Goal: Feedback & Contribution: Contribute content

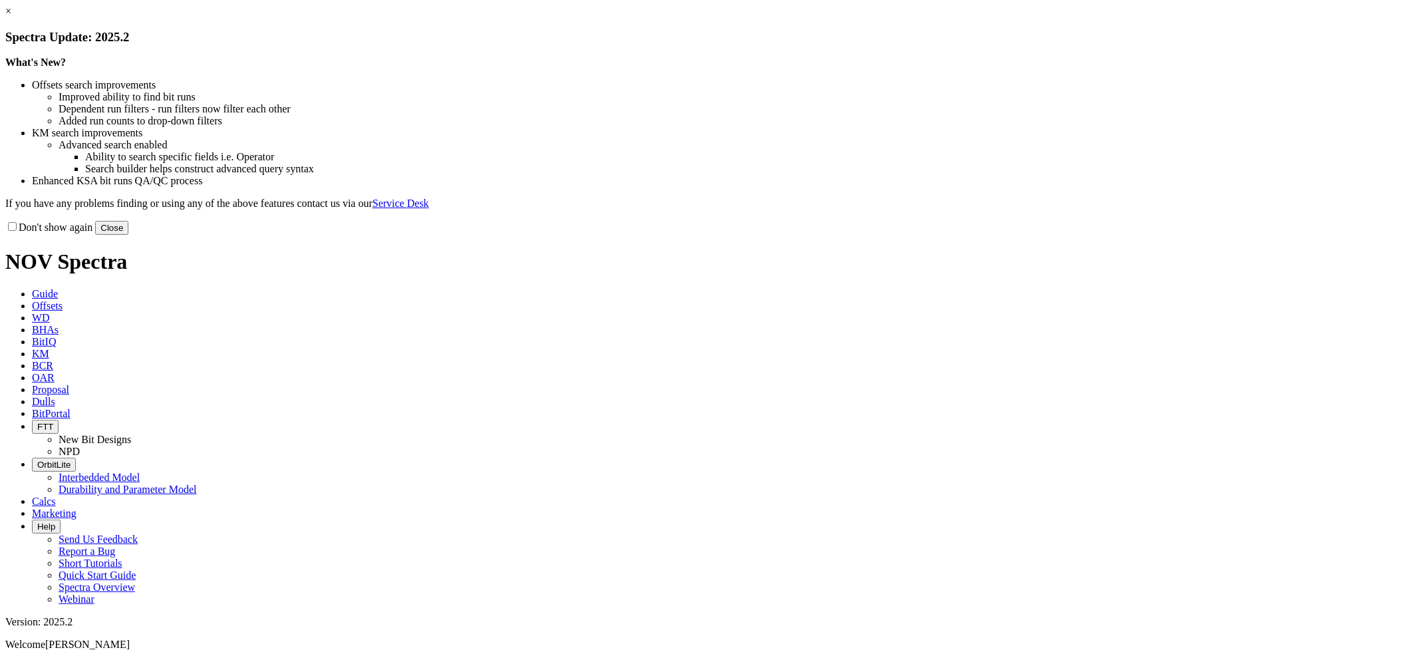
click at [11, 17] on link "×" at bounding box center [8, 10] width 6 height 11
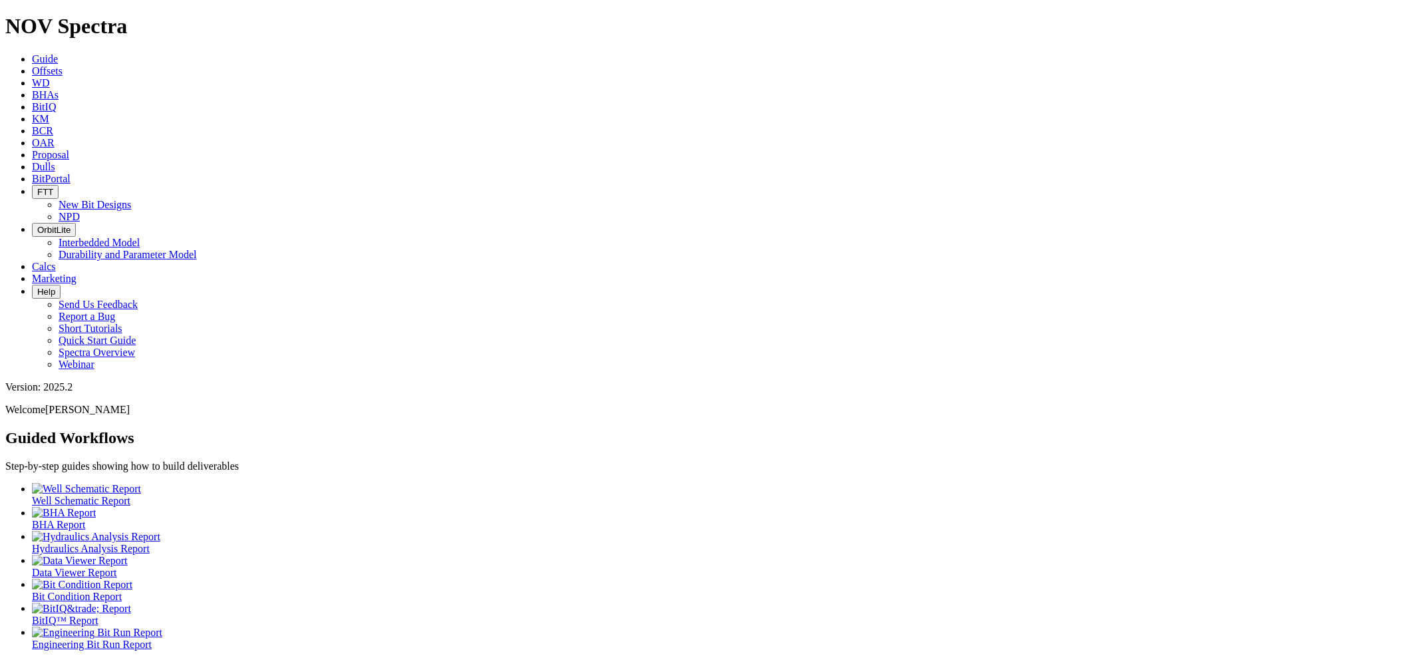
click at [32, 161] on icon at bounding box center [32, 166] width 0 height 11
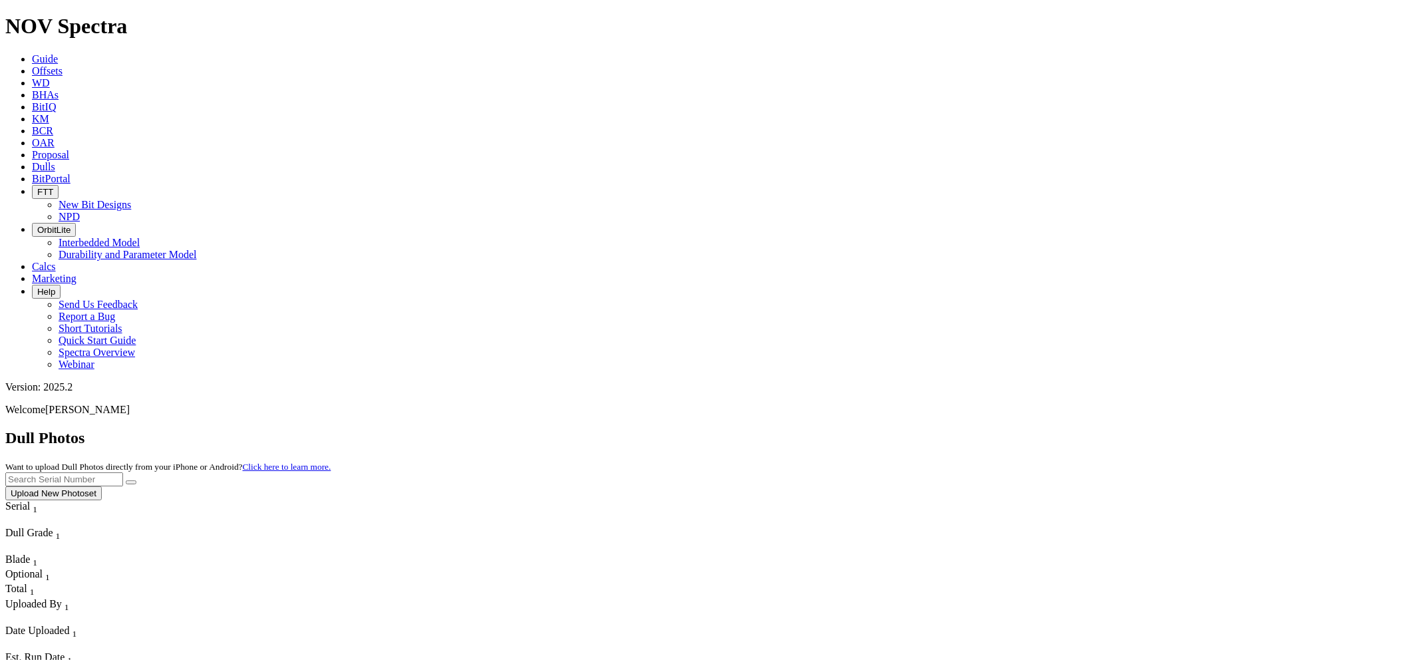
paste input "S319986"
type input "S319986"
click at [126, 480] on button "submit" at bounding box center [131, 482] width 11 height 4
click at [102, 486] on button "Upload New Photoset" at bounding box center [53, 493] width 96 height 14
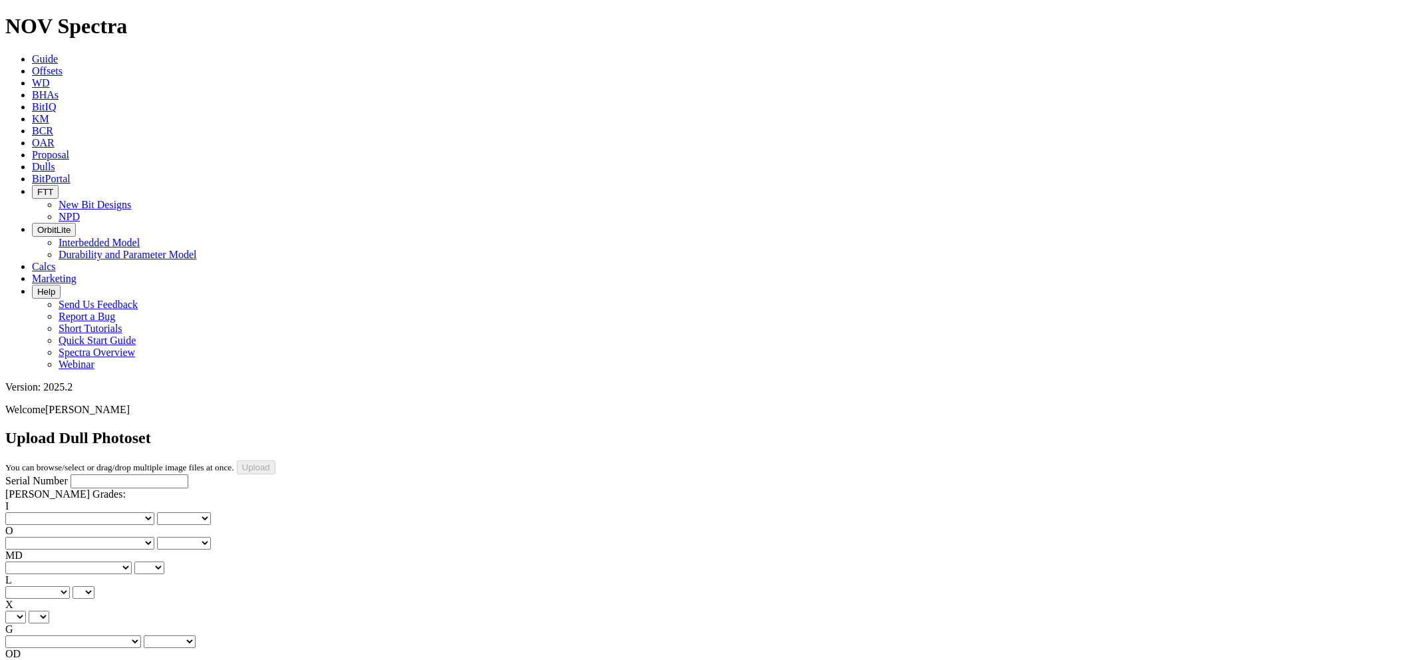
paste input "S319986"
type input "S319986"
click at [67, 512] on select "No lost, worn or damaged cutters 0 1 2 3 4 5 6 7 8 No diamond table left on any…" at bounding box center [79, 518] width 149 height 13
select select "number:1"
click at [27, 512] on select "No lost, worn or damaged cutters 0 1 2 3 4 5 6 7 8 No diamond table left on any…" at bounding box center [79, 518] width 149 height 13
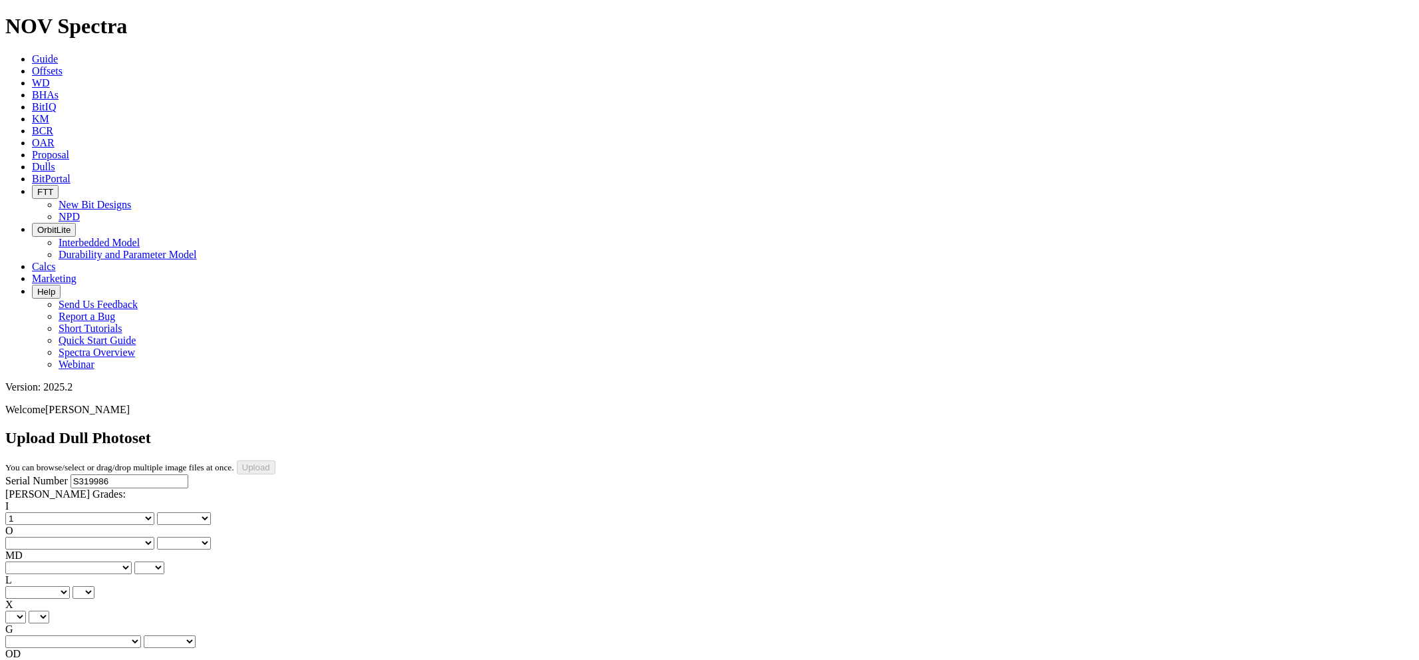
select select "number:1"
click at [136, 537] on select "No lost, worn or damaged cutters 0 1 2 3 4 5 6 7 8 No diamond table left on any…" at bounding box center [79, 543] width 149 height 13
select select "number:1"
click at [94, 537] on select "No lost, worn or damaged cutters 0 1 2 3 4 5 6 7 8 No diamond table left on any…" at bounding box center [79, 543] width 149 height 13
select select "number:1"
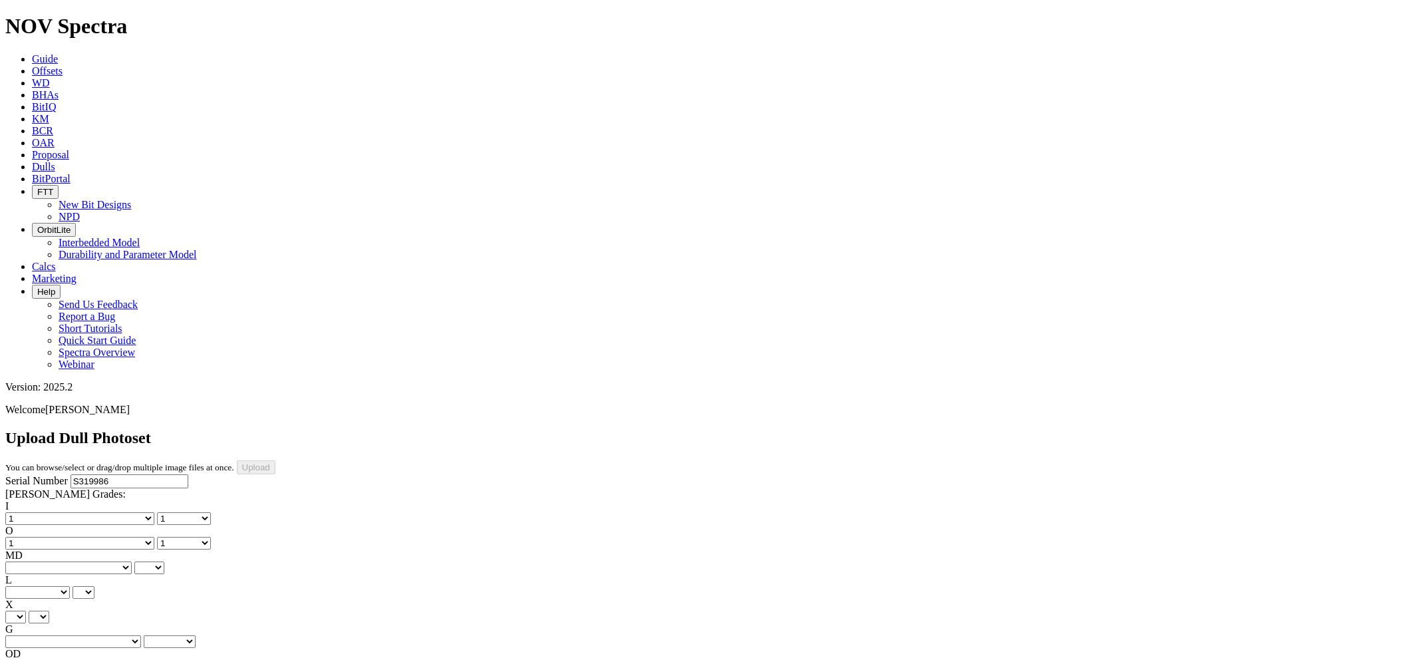
click at [69, 561] on select "BF - Bond Failure BT - Broken Teeth/Cutters BU - Balled Up Bit CR - Cored CT - …" at bounding box center [68, 567] width 126 height 13
select select "string:WT"
click at [27, 561] on select "BF - Bond Failure BT - Broken Teeth/Cutters BU - Balled Up Bit CR - Cored CT - …" at bounding box center [68, 567] width 126 height 13
select select "string:WT"
click at [70, 586] on select "A - All C - Cone G - Gauge N - Nose S - Shoulder T - Taper" at bounding box center [37, 592] width 65 height 13
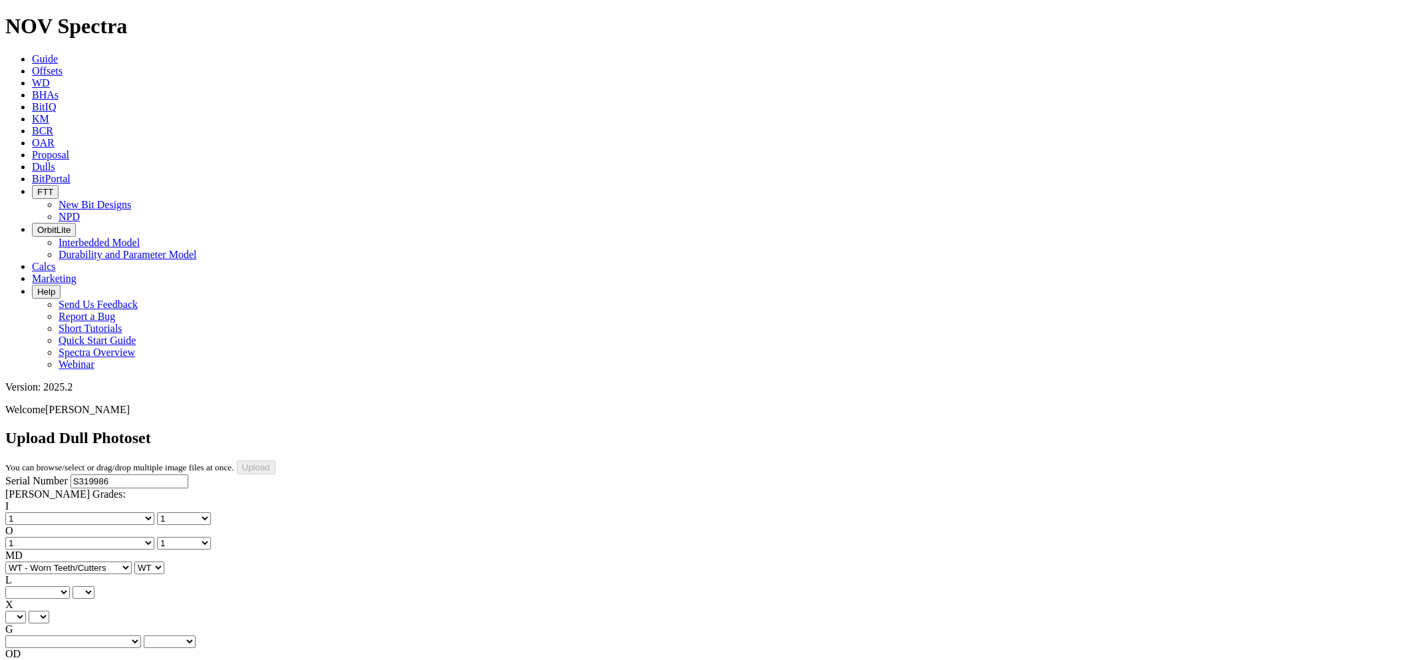
select select "string:A"
click at [70, 586] on select "A - All C - Cone G - Gauge N - Nose S - Shoulder T - Taper" at bounding box center [37, 592] width 65 height 13
select select "string:A"
click at [26, 611] on select "X" at bounding box center [15, 617] width 21 height 13
select select "string:X"
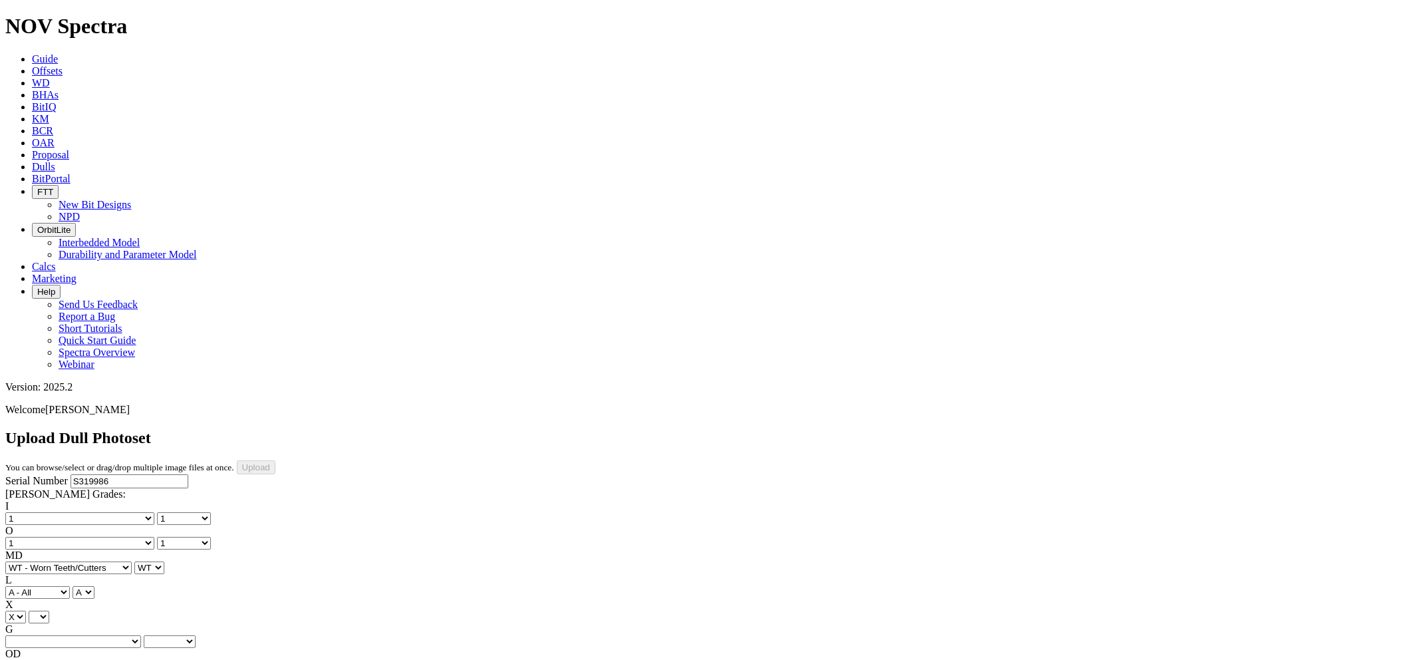
click at [26, 611] on select "X" at bounding box center [15, 617] width 21 height 13
select select "string:X"
click at [138, 635] on select "Unknown I - In Gauge 1 - 1/16 in Undergauge" 2 - 2/16 in Undergauge = ⅛ in" 8 -…" at bounding box center [73, 641] width 136 height 13
select select "string:I"
click at [94, 635] on select "Unknown I - In Gauge 1 - 1/16 in Undergauge" 2 - 2/16 in Undergauge = ⅛ in" 8 -…" at bounding box center [73, 641] width 136 height 13
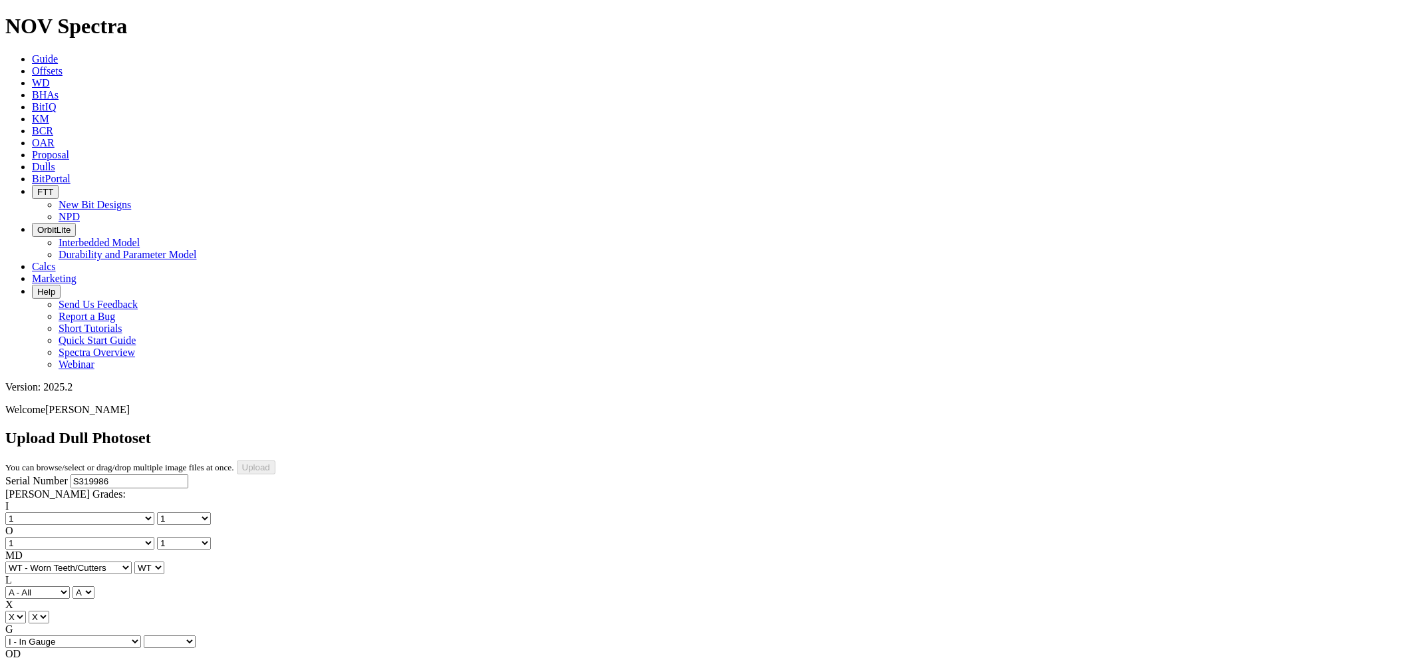
select select "string:I"
click at [69, 659] on select "BF - Bond Failure BT - Broken Teeth/Cutters BU - Balled Up Bit CR - Cored CT - …" at bounding box center [68, 666] width 126 height 13
select select "string:NO"
click at [27, 659] on select "BF - Bond Failure BT - Broken Teeth/Cutters BU - Balled Up Bit CR - Cored CT - …" at bounding box center [68, 666] width 126 height 13
select select "string:NO"
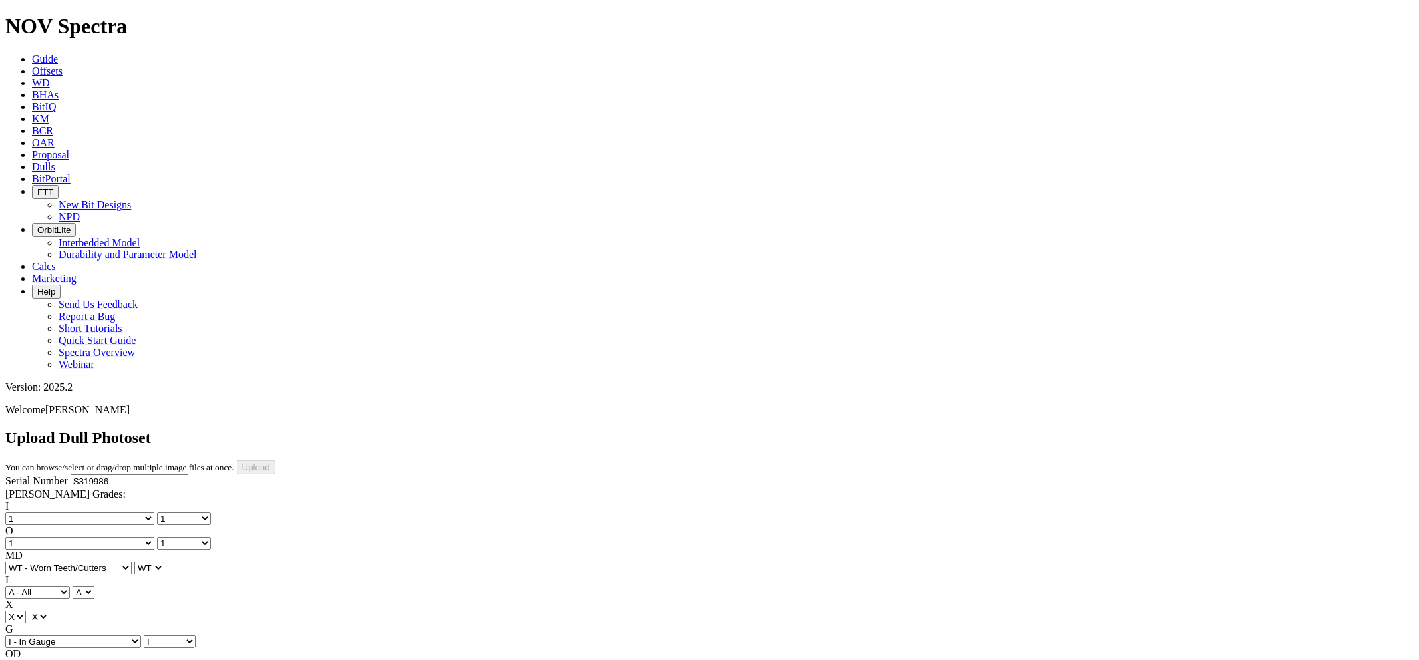
select select "string:TD"
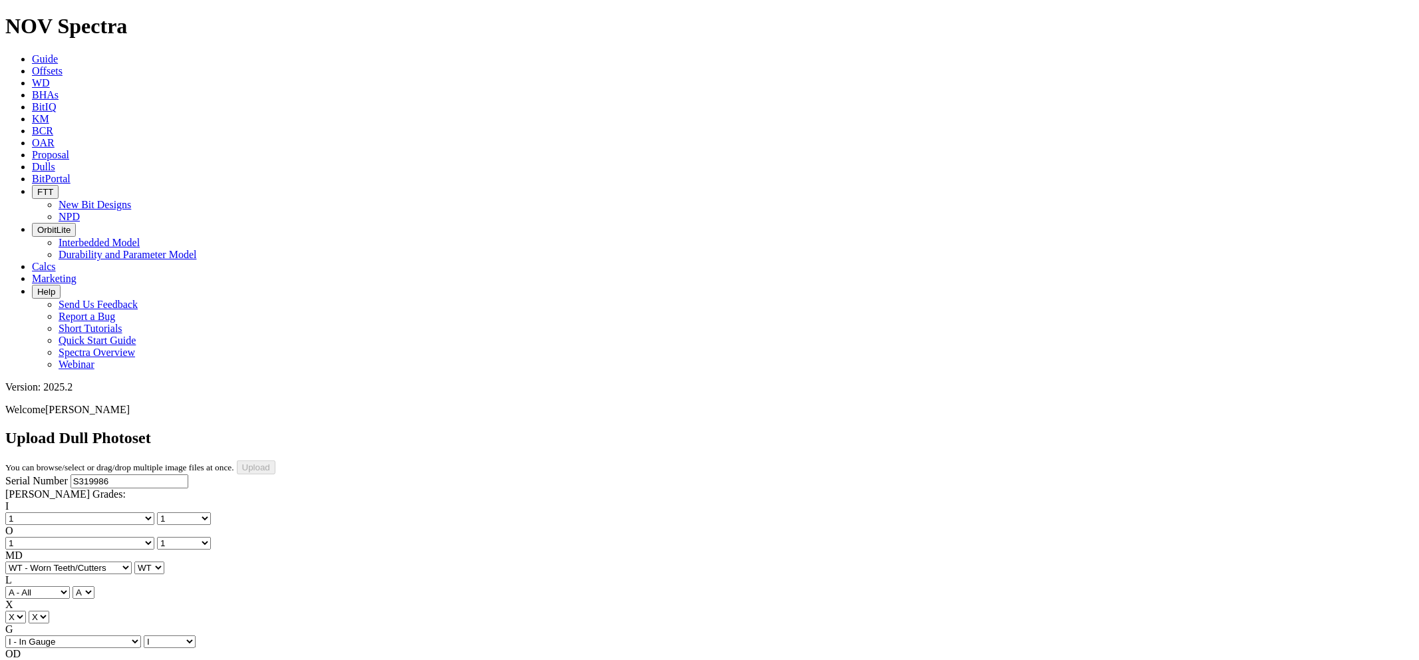
type input "[DATE]"
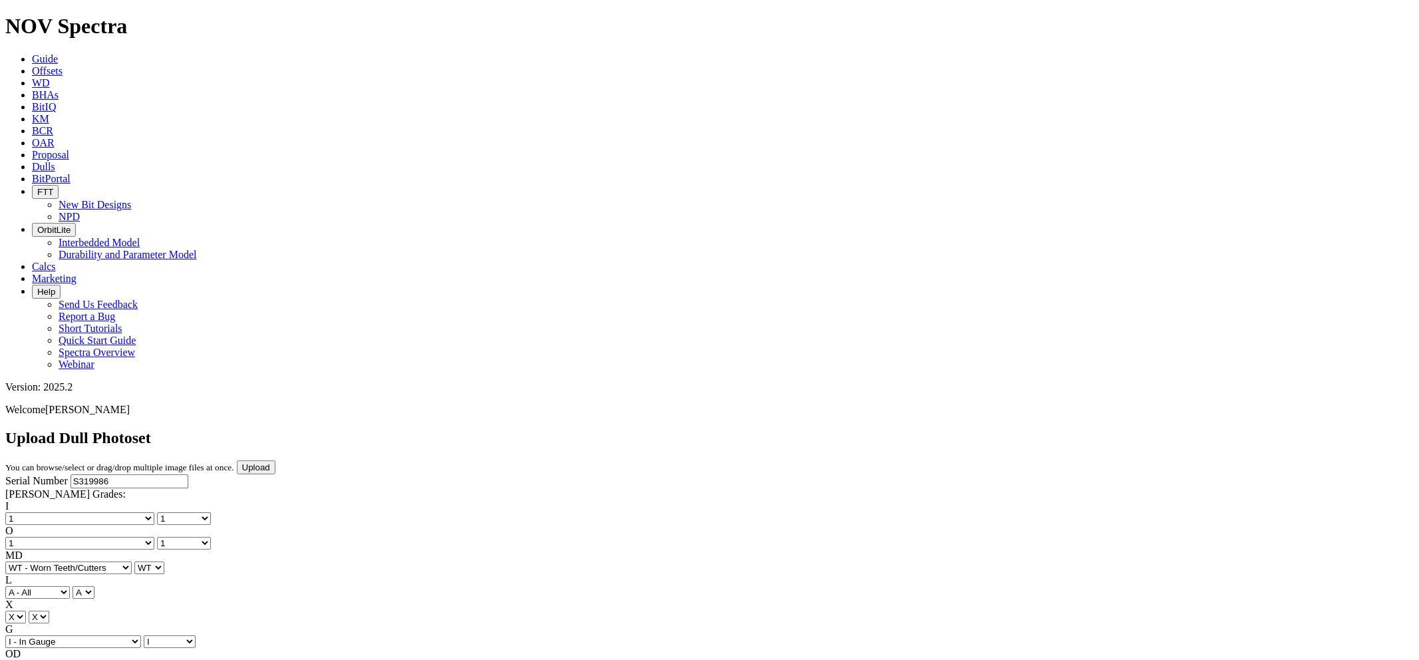
select select "string:BladePhoto5"
drag, startPoint x: 283, startPoint y: 603, endPoint x: 286, endPoint y: 596, distance: 8.0
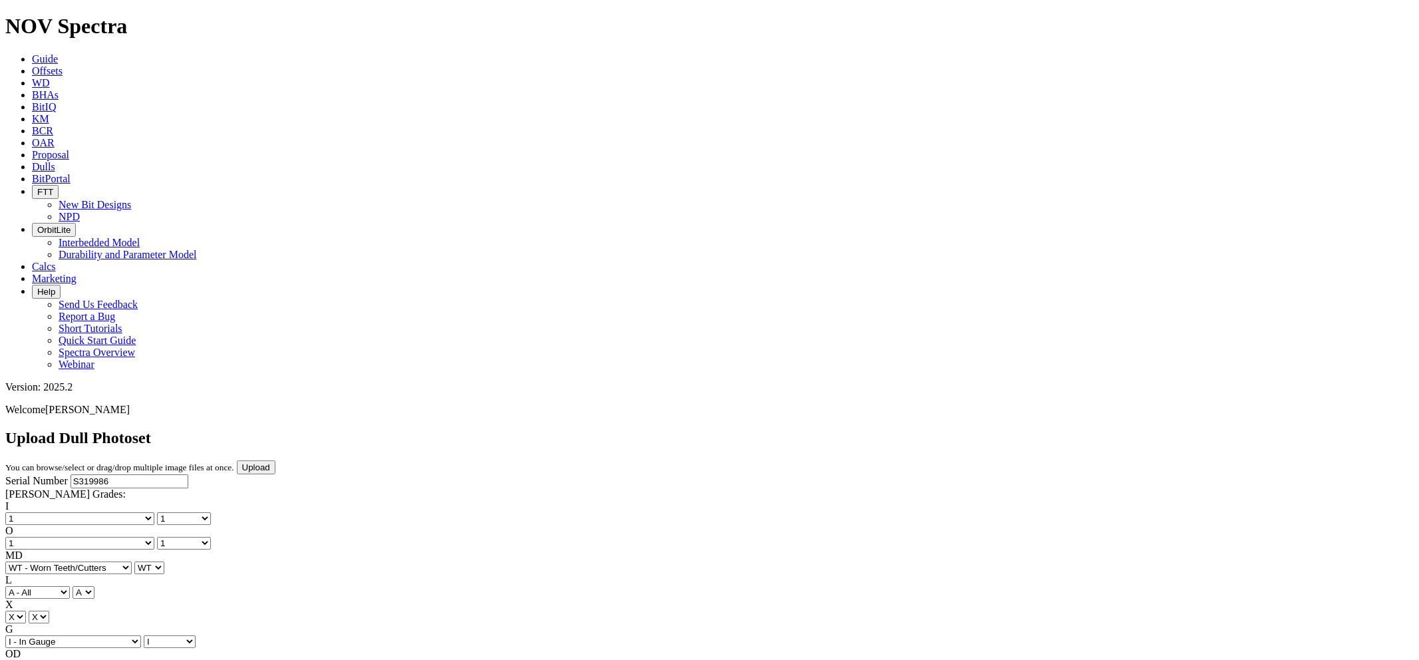
click at [275, 460] on input "Upload" at bounding box center [256, 467] width 39 height 14
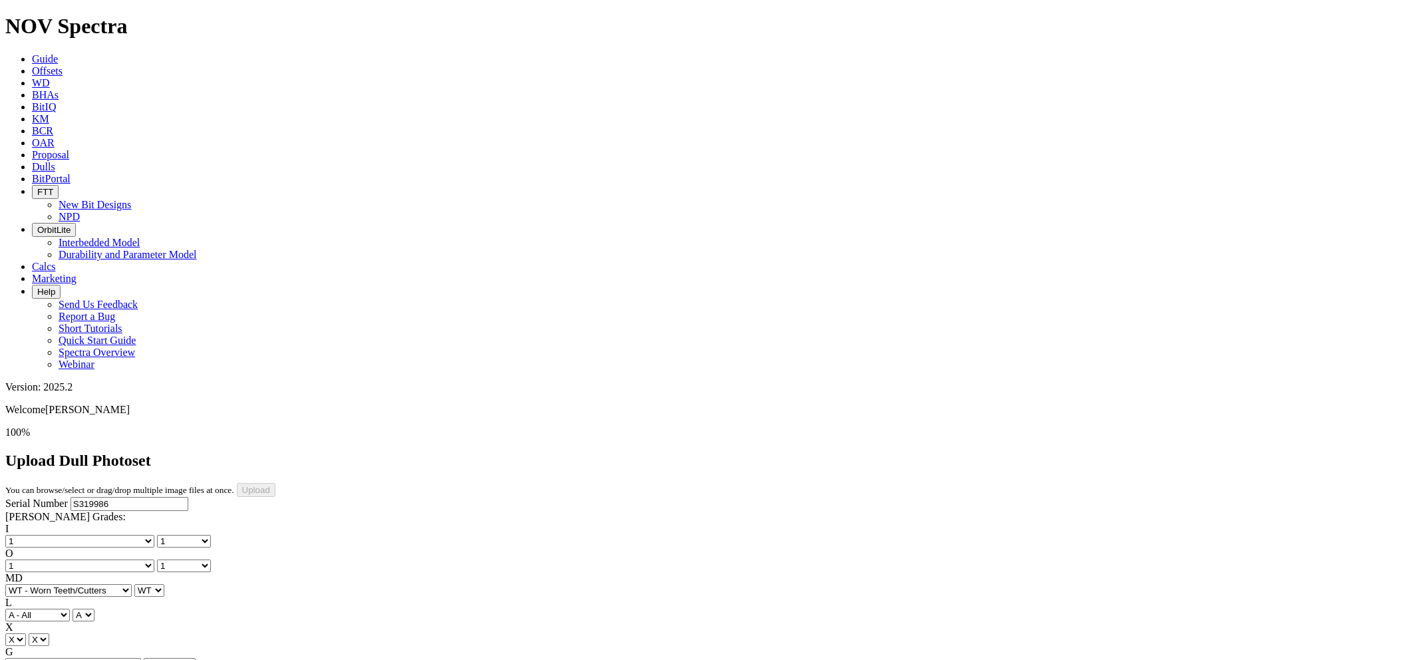
select select "number:1"
select select "string:WT"
select select "string:I"
select select "string:NO"
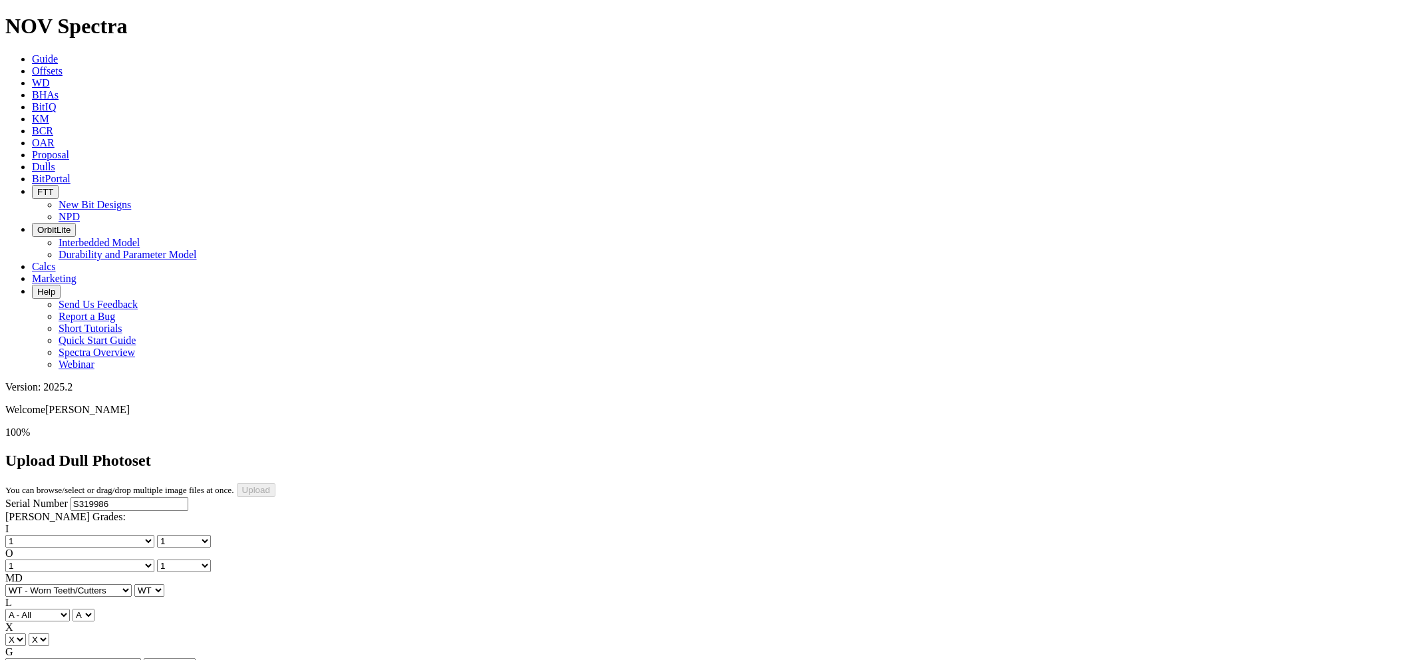
select select "string:TD"
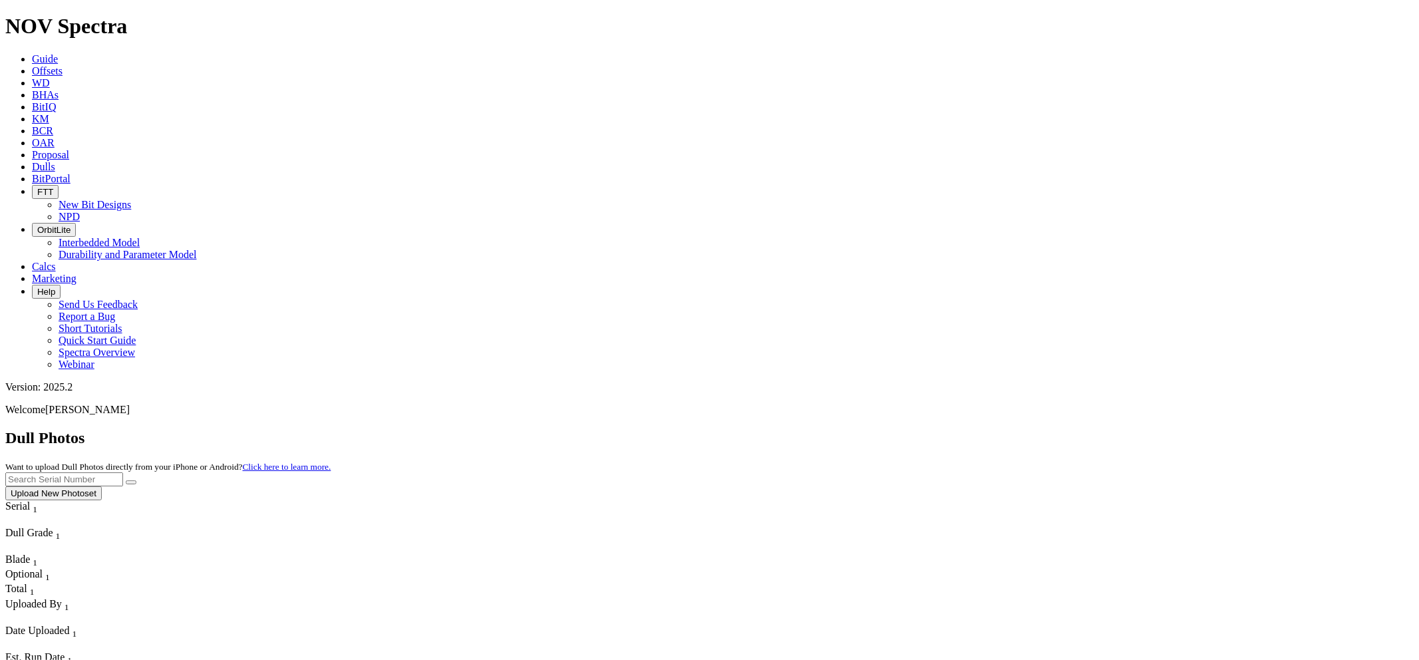
paste input "S319986"
click at [136, 480] on button "submit" at bounding box center [131, 482] width 11 height 4
drag, startPoint x: 1144, startPoint y: 58, endPoint x: 1045, endPoint y: 69, distance: 99.7
click at [1045, 429] on div "Dull Photos Want to upload Dull Photos directly from your iPhone or Android? Cl…" at bounding box center [709, 464] width 1408 height 71
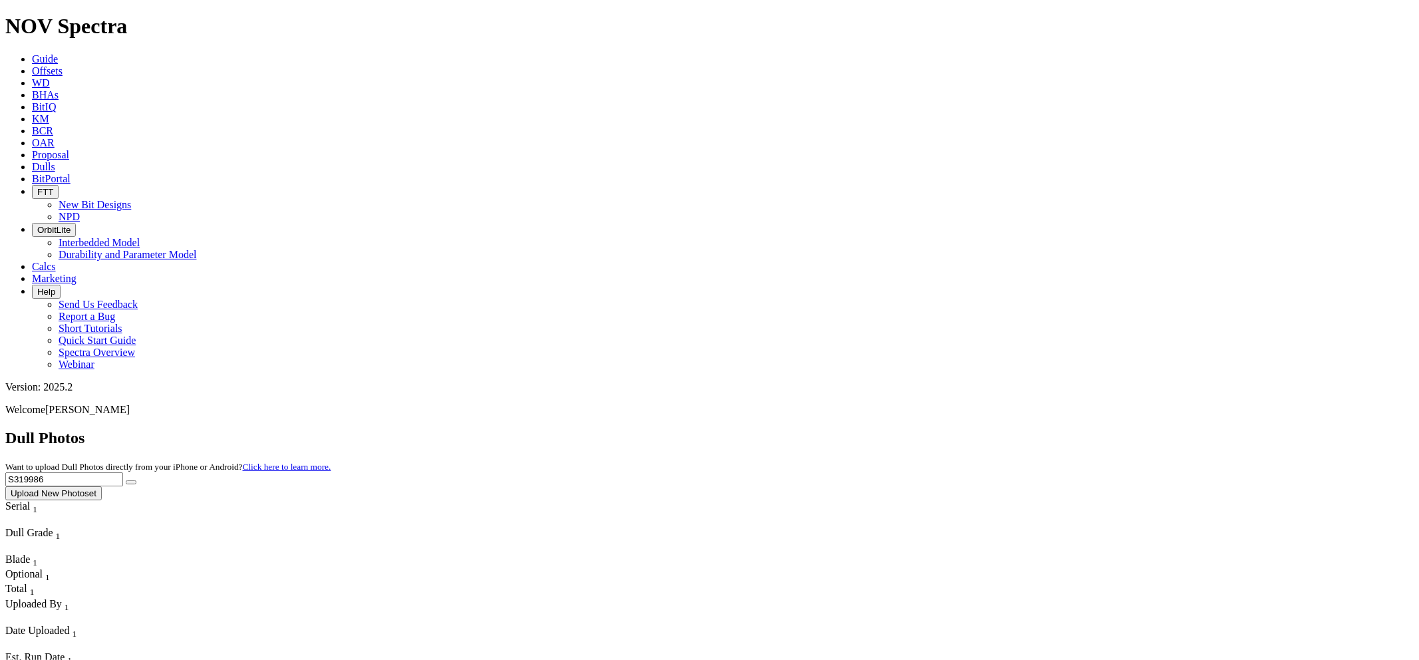
paste input "21045"
click at [126, 480] on button "submit" at bounding box center [131, 482] width 11 height 4
drag, startPoint x: 1175, startPoint y: 53, endPoint x: 1111, endPoint y: 52, distance: 63.9
click at [1043, 429] on div "Dull Photos Want to upload Dull Photos directly from your iPhone or Android? Cl…" at bounding box center [709, 464] width 1408 height 71
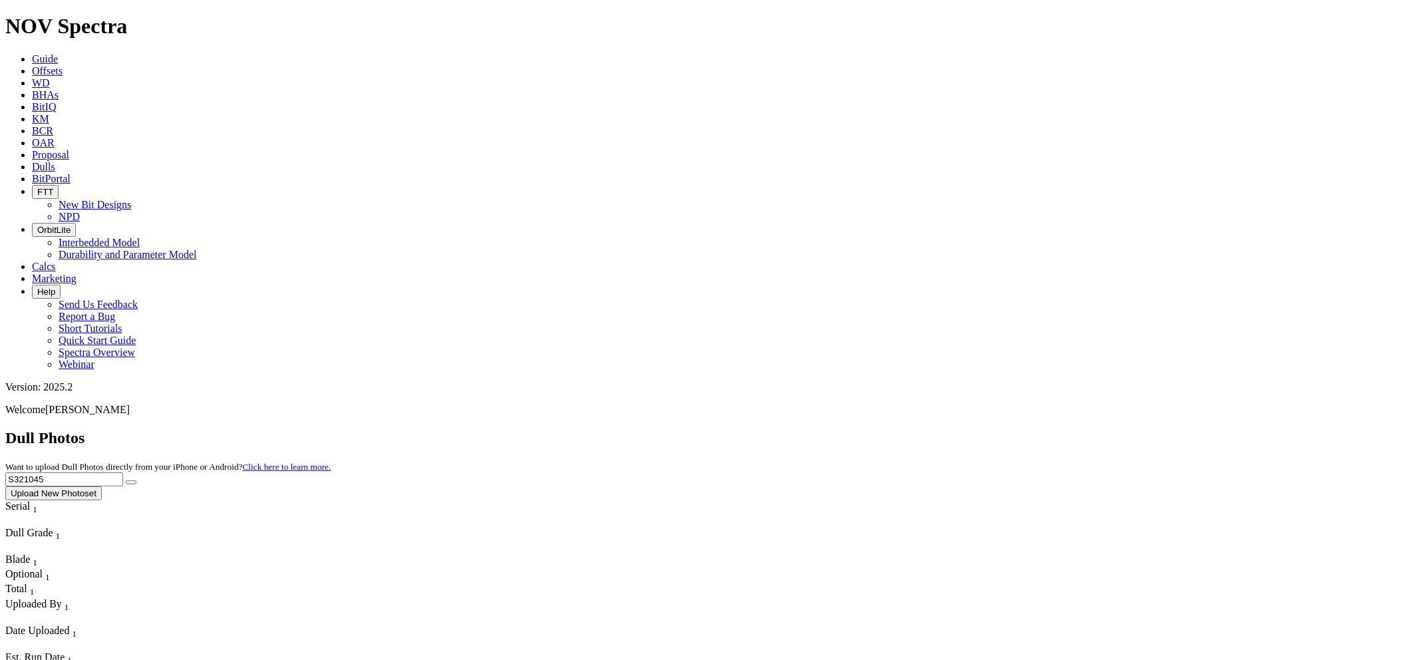
paste input "278967"
type input "S278967"
click at [126, 480] on button "submit" at bounding box center [131, 482] width 11 height 4
drag, startPoint x: 1145, startPoint y: 57, endPoint x: 1004, endPoint y: 71, distance: 141.0
click at [1004, 429] on div "Dull Photos Want to upload Dull Photos directly from your iPhone or Android? Cl…" at bounding box center [709, 464] width 1408 height 71
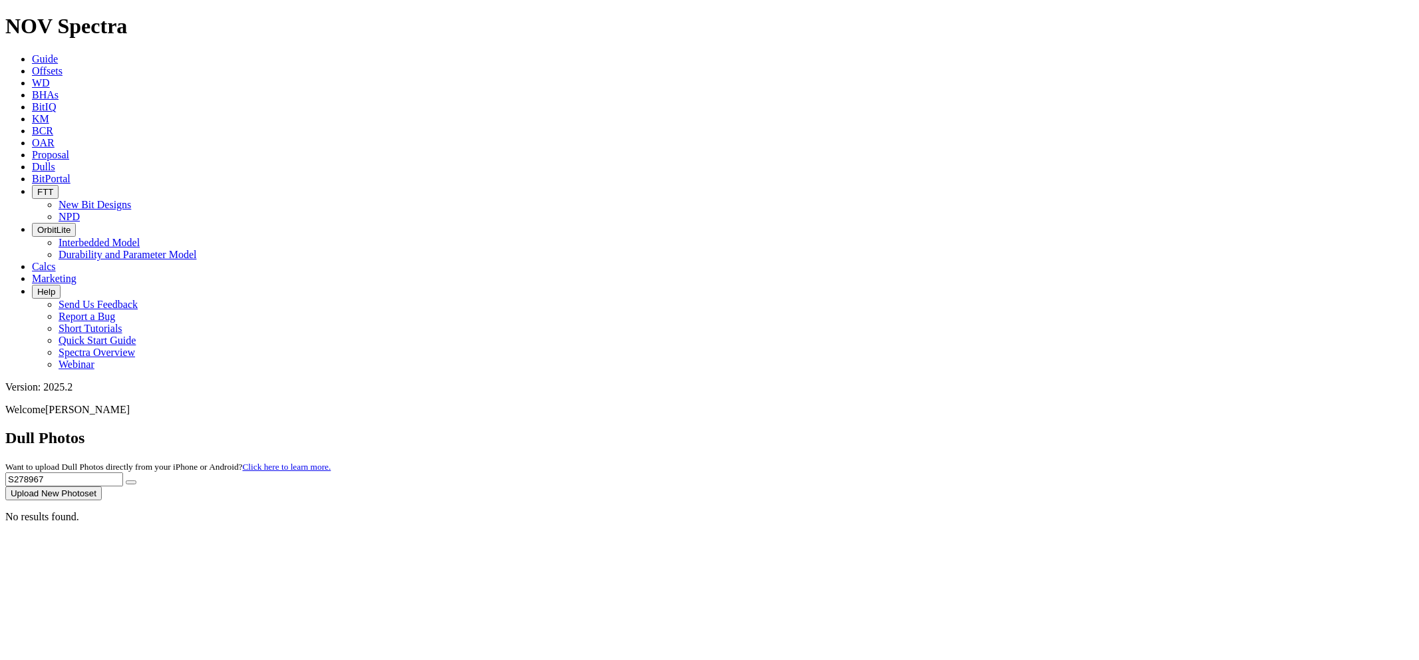
click at [102, 486] on button "Upload New Photoset" at bounding box center [53, 493] width 96 height 14
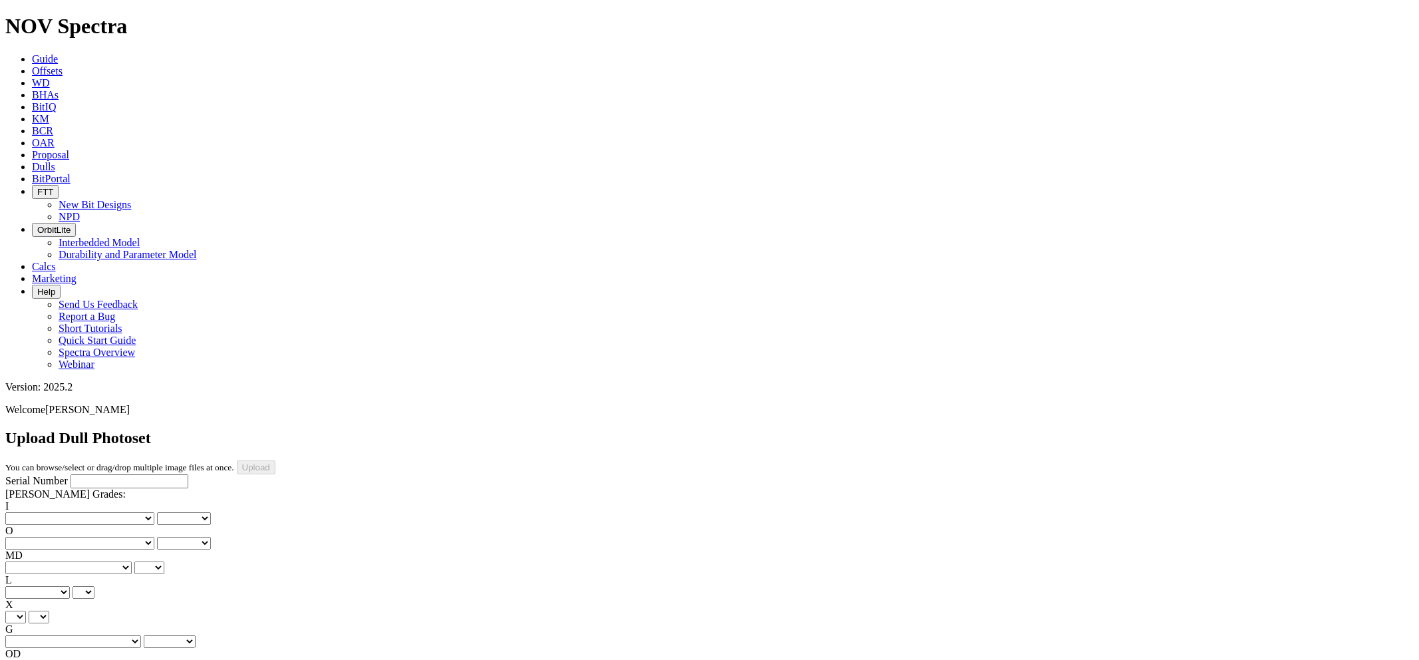
click at [32, 161] on icon at bounding box center [32, 166] width 0 height 11
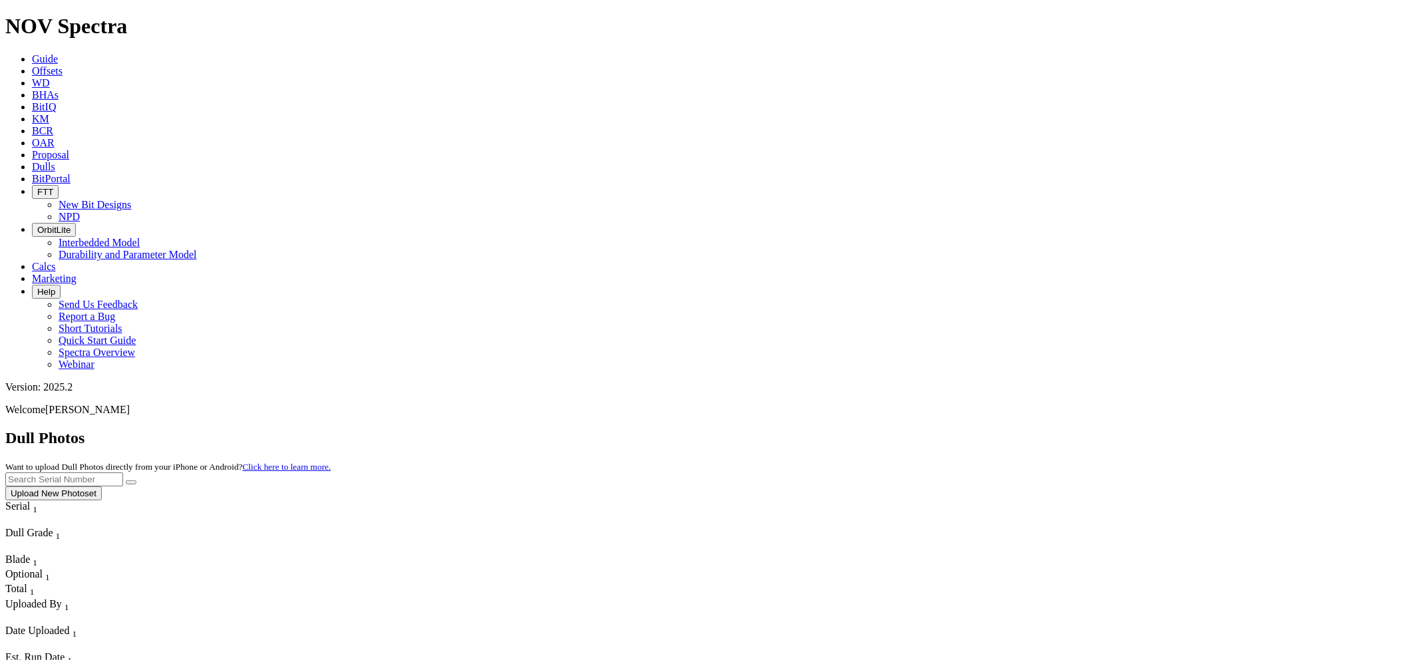
paste input "S278967"
type input "S278967"
click at [136, 480] on button "submit" at bounding box center [131, 482] width 11 height 4
drag, startPoint x: 1168, startPoint y: 61, endPoint x: 992, endPoint y: 52, distance: 176.5
click at [992, 429] on div "Dull Photos Want to upload Dull Photos directly from your iPhone or Android? Cl…" at bounding box center [709, 464] width 1408 height 71
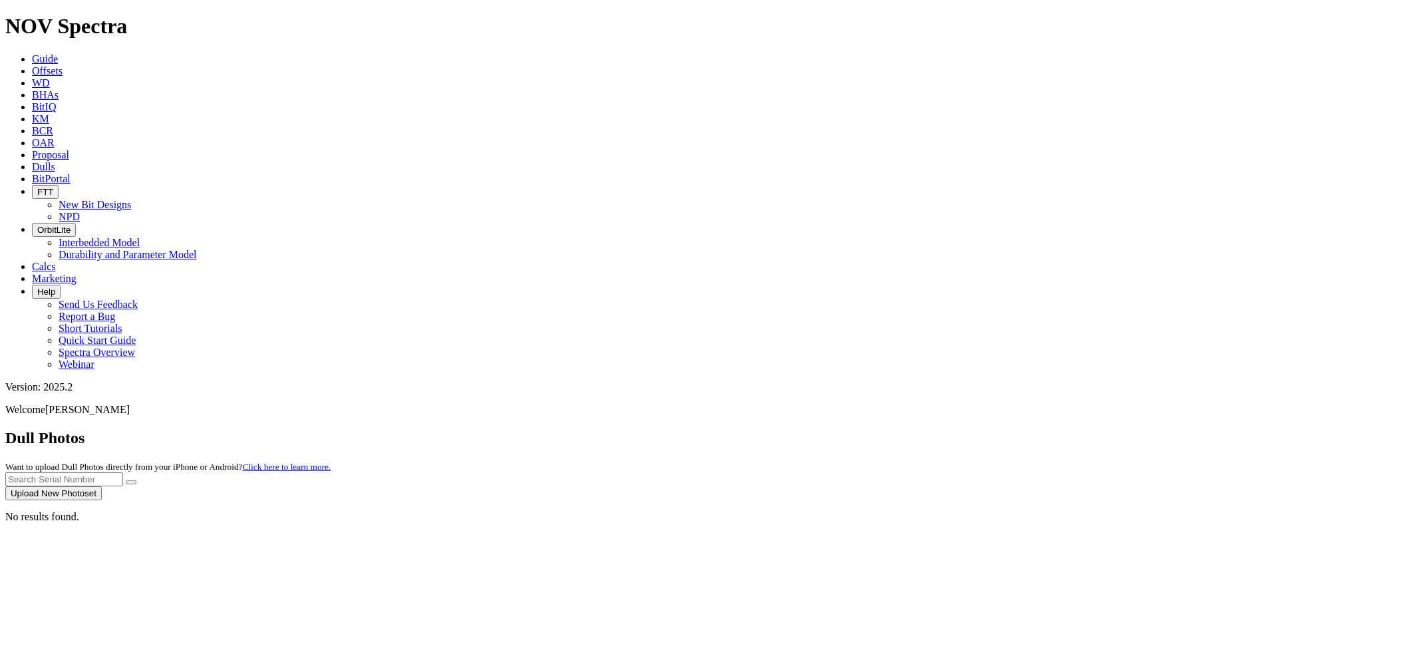
paste input "S278967"
type input "S278967"
click at [126, 480] on button "submit" at bounding box center [131, 482] width 11 height 4
click at [102, 486] on button "Upload New Photoset" at bounding box center [53, 493] width 96 height 14
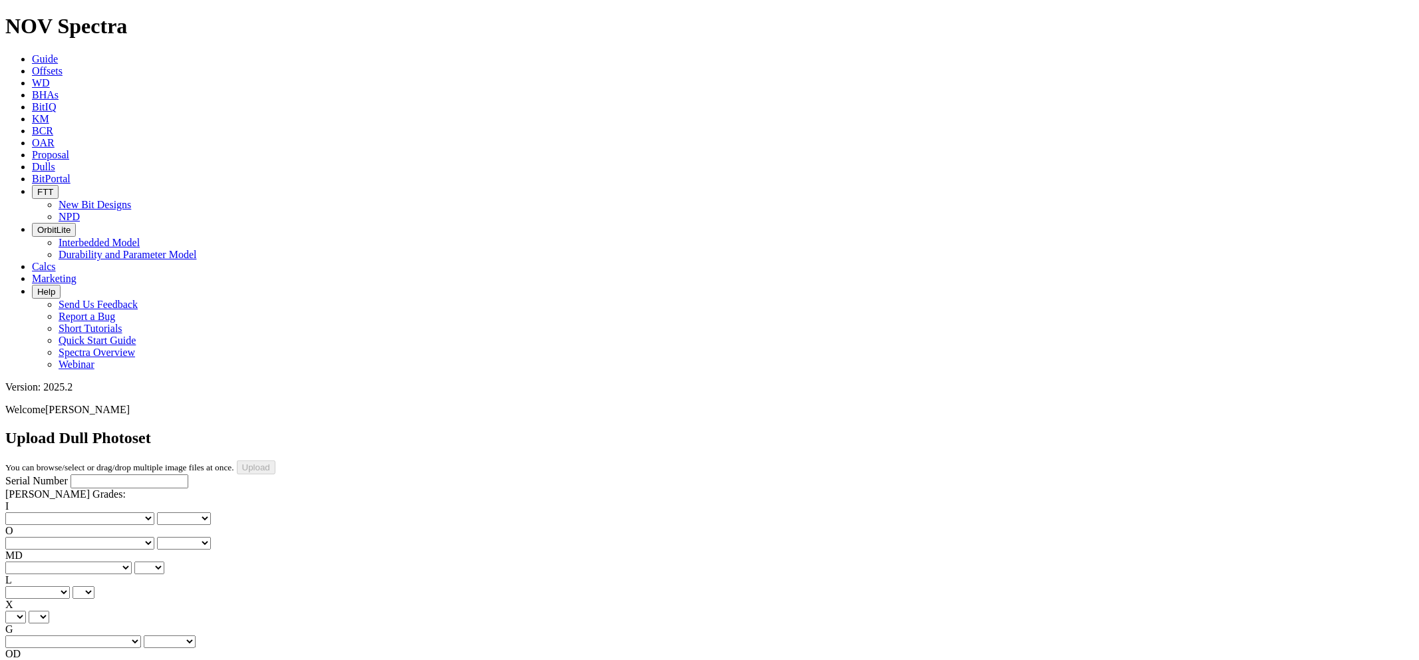
click at [70, 474] on input "Serial Number" at bounding box center [129, 481] width 118 height 14
paste input "S278967"
type input "S278967"
click at [71, 512] on select "No lost, worn or damaged cutters 0 1 2 3 4 5 6 7 8 No diamond table left on any…" at bounding box center [79, 518] width 149 height 13
select select "number:1"
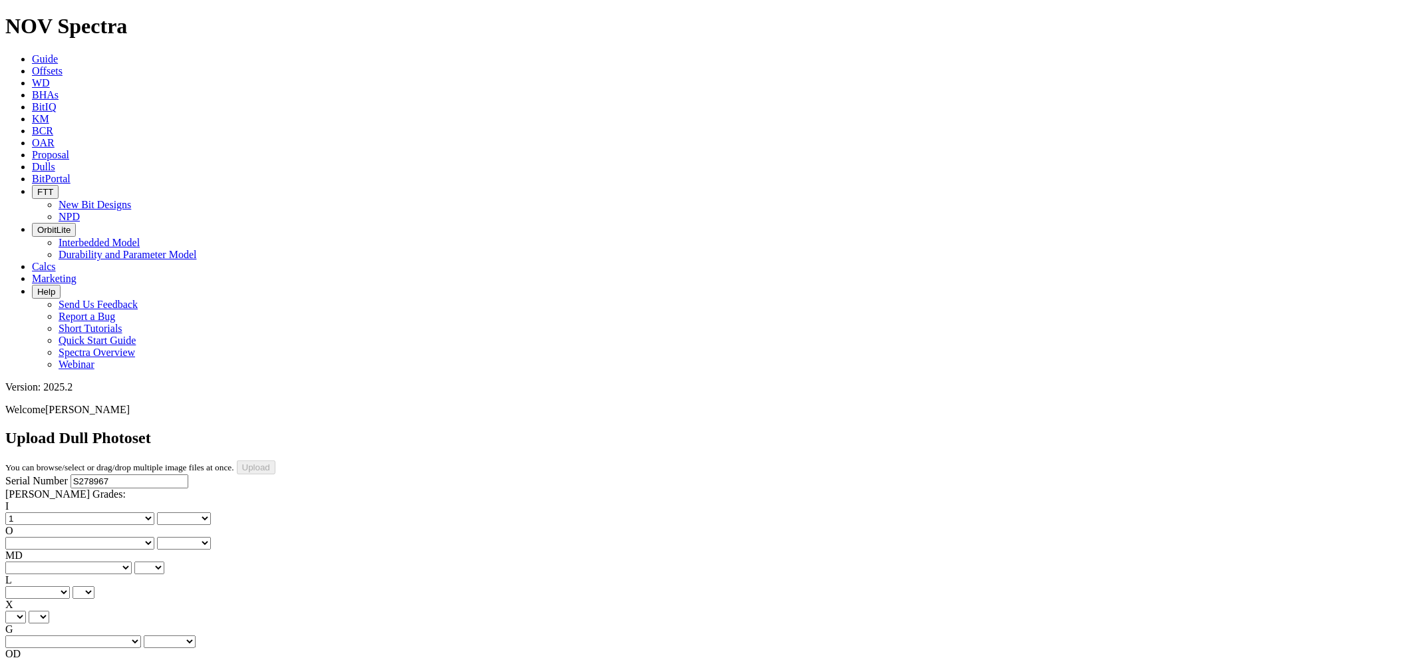
click at [27, 512] on select "No lost, worn or damaged cutters 0 1 2 3 4 5 6 7 8 No diamond table left on any…" at bounding box center [79, 518] width 149 height 13
select select "number:1"
click at [136, 537] on select "No lost, worn or damaged cutters 0 1 2 3 4 5 6 7 8 No diamond table left on any…" at bounding box center [79, 543] width 149 height 13
select select "number:1"
click at [94, 537] on select "No lost, worn or damaged cutters 0 1 2 3 4 5 6 7 8 No diamond table left on any…" at bounding box center [79, 543] width 149 height 13
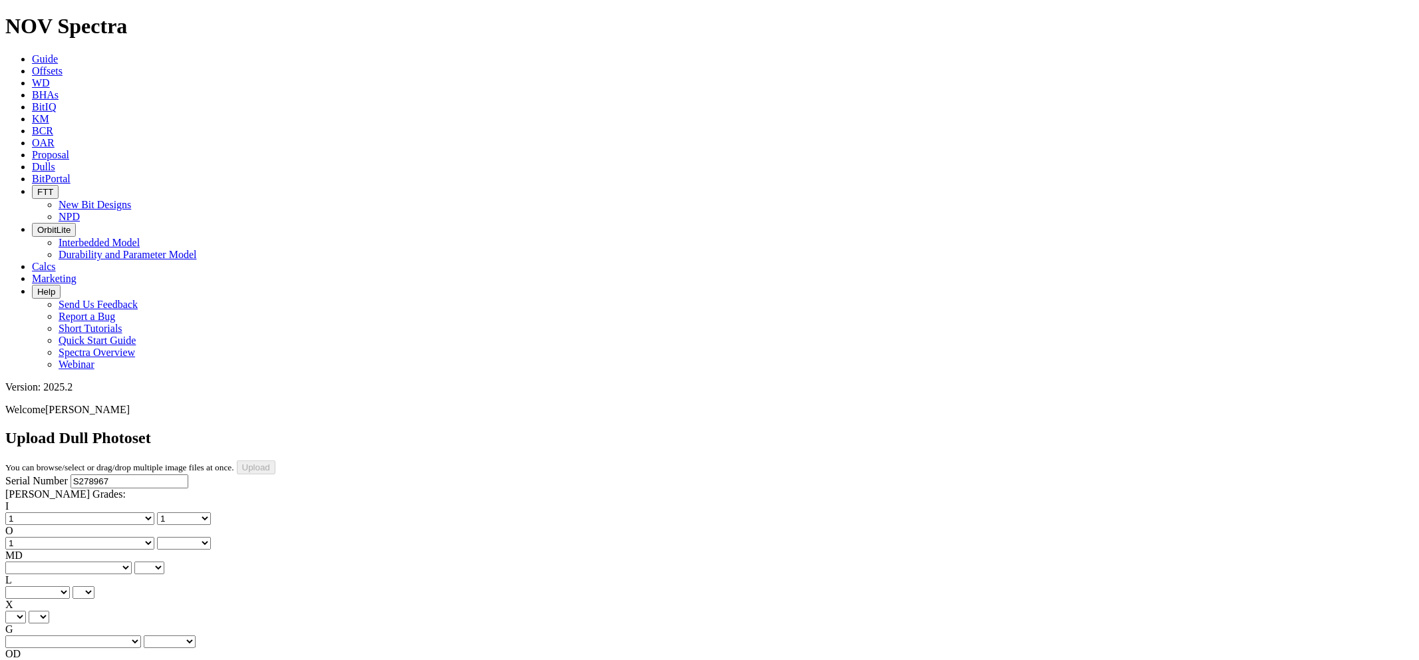
select select "number:1"
click at [70, 561] on select "BF - Bond Failure BT - Broken Teeth/Cutters BU - Balled Up Bit CR - Cored CT - …" at bounding box center [68, 567] width 126 height 13
select select "string:WT"
click at [27, 561] on select "BF - Bond Failure BT - Broken Teeth/Cutters BU - Balled Up Bit CR - Cored CT - …" at bounding box center [68, 567] width 126 height 13
select select "string:WT"
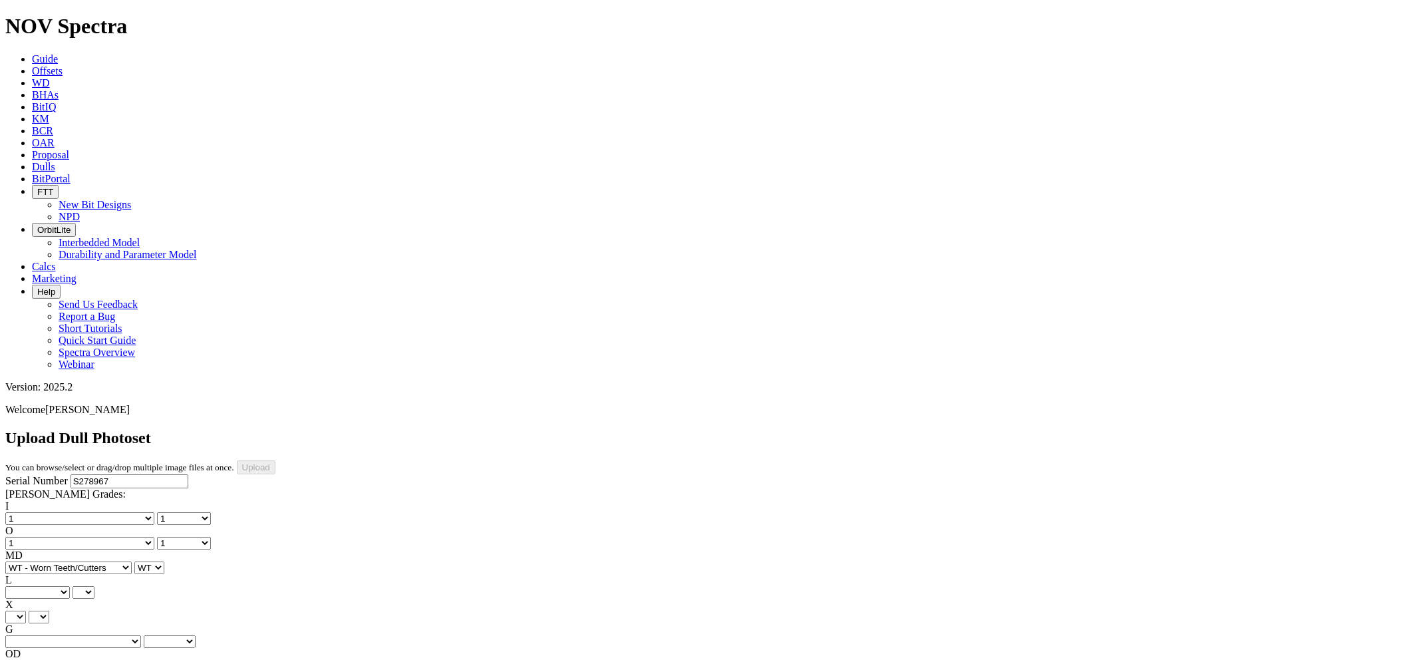
click at [70, 586] on select "A - All C - Cone G - Gauge N - Nose S - Shoulder T - Taper" at bounding box center [37, 592] width 65 height 13
select select "string:A"
click at [70, 586] on select "A - All C - Cone G - Gauge N - Nose S - Shoulder T - Taper" at bounding box center [37, 592] width 65 height 13
select select "string:A"
click at [26, 611] on select "X" at bounding box center [15, 617] width 21 height 13
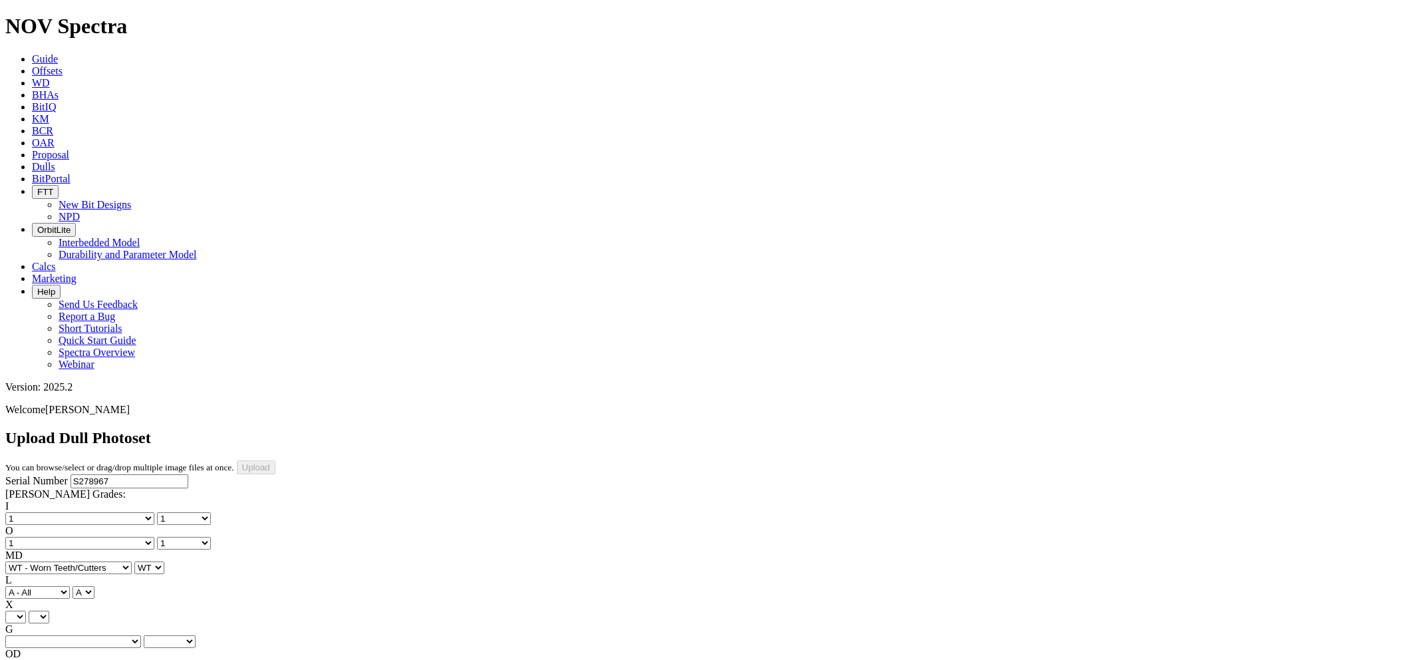
select select "string:X"
click at [26, 611] on select "X" at bounding box center [15, 617] width 21 height 13
select select "string:X"
click at [141, 635] on select "Unknown I - In Gauge 1 - 1/16 in Undergauge" 2 - 2/16 in Undergauge = ⅛ in" 8 -…" at bounding box center [73, 641] width 136 height 13
select select "string:I"
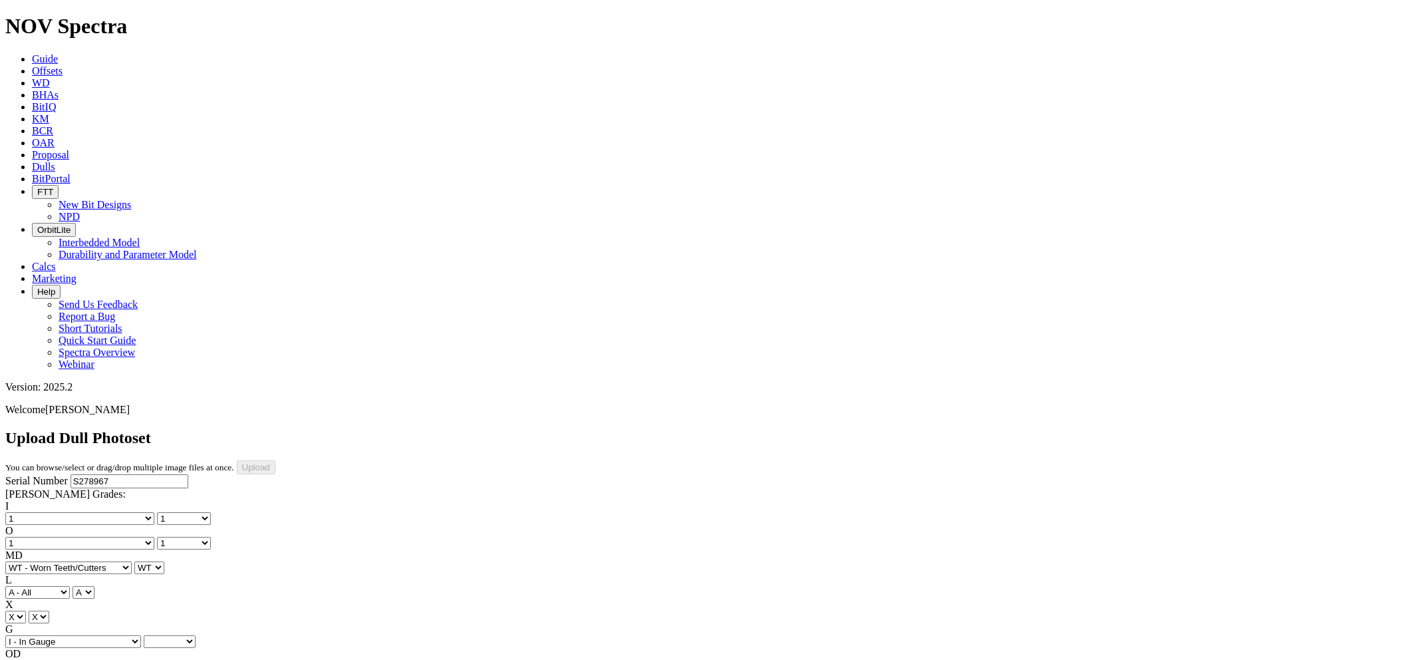
click at [94, 635] on select "Unknown I - In Gauge 1 - 1/16 in Undergauge" 2 - 2/16 in Undergauge = ⅛ in" 8 -…" at bounding box center [73, 641] width 136 height 13
select select "string:I"
click at [68, 659] on select "BF - Bond Failure BT - Broken Teeth/Cutters BU - Balled Up Bit CR - Cored CT - …" at bounding box center [68, 666] width 126 height 13
select select "string:CT"
click at [27, 659] on select "BF - Bond Failure BT - Broken Teeth/Cutters BU - Balled Up Bit CR - Cored CT - …" at bounding box center [68, 666] width 126 height 13
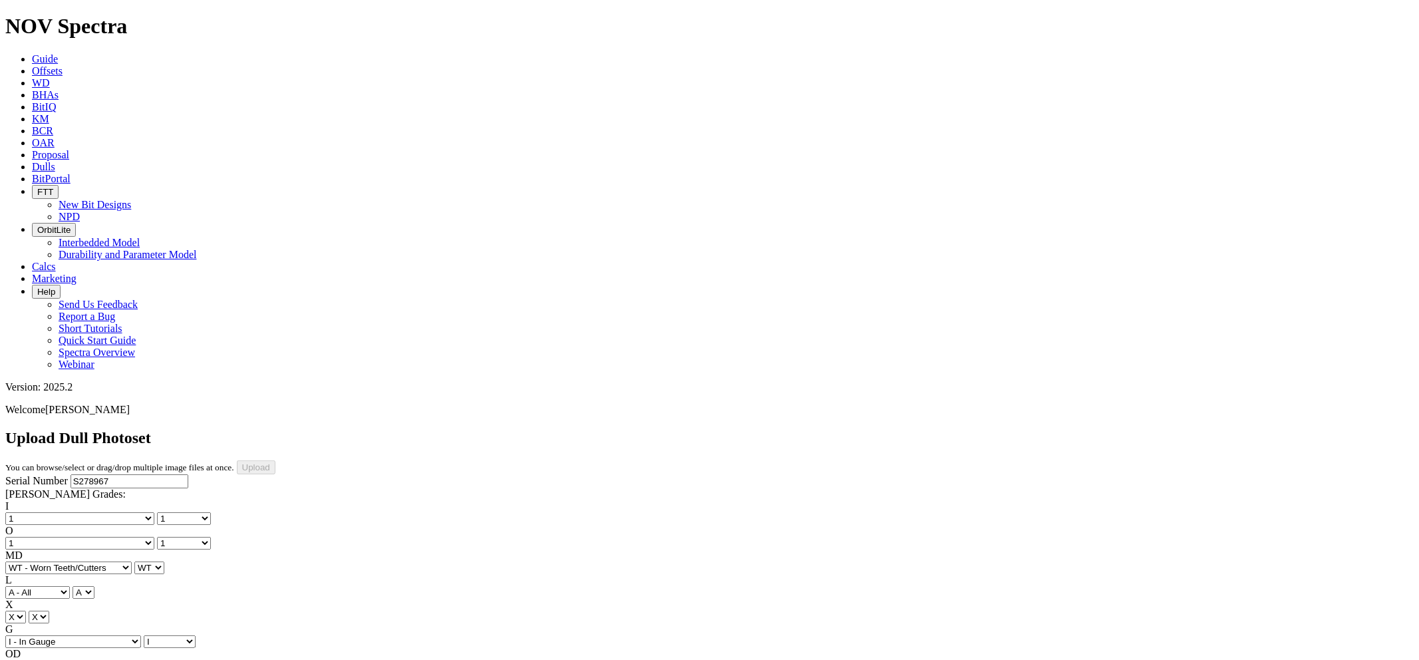
select select "string:CT"
select select "string:TD"
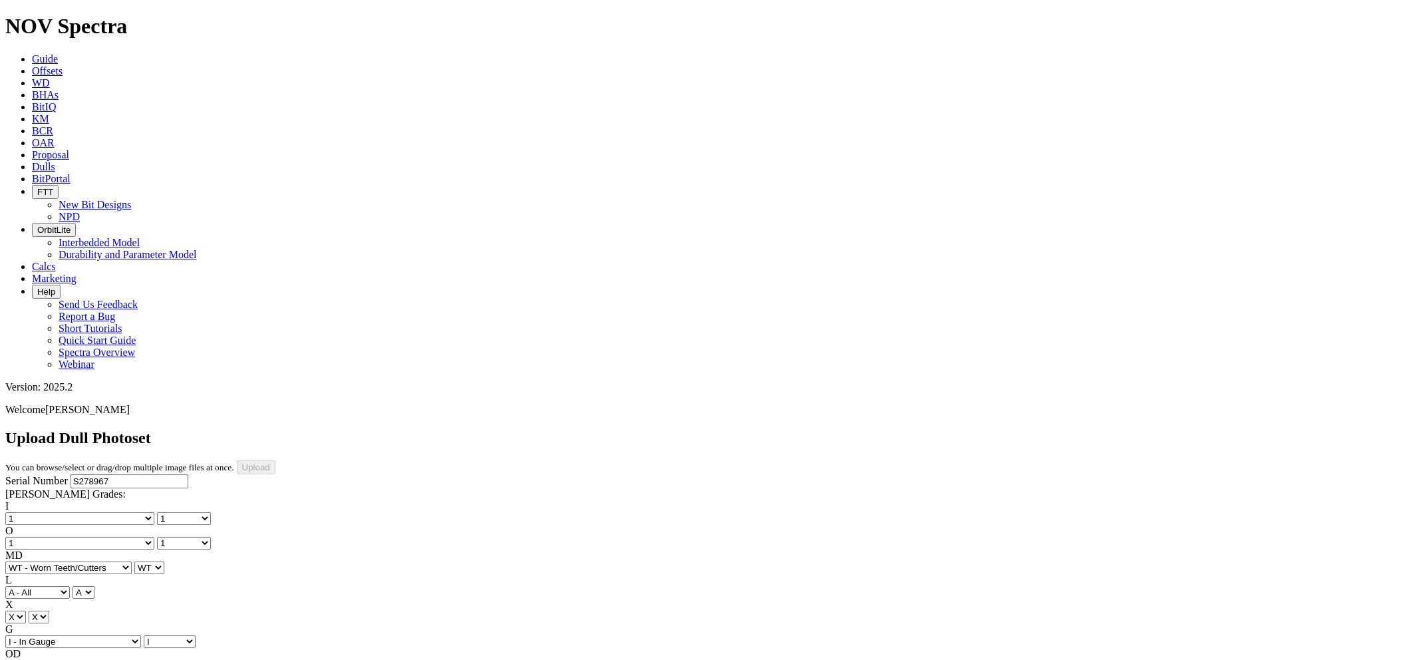
type input "4/26/25"
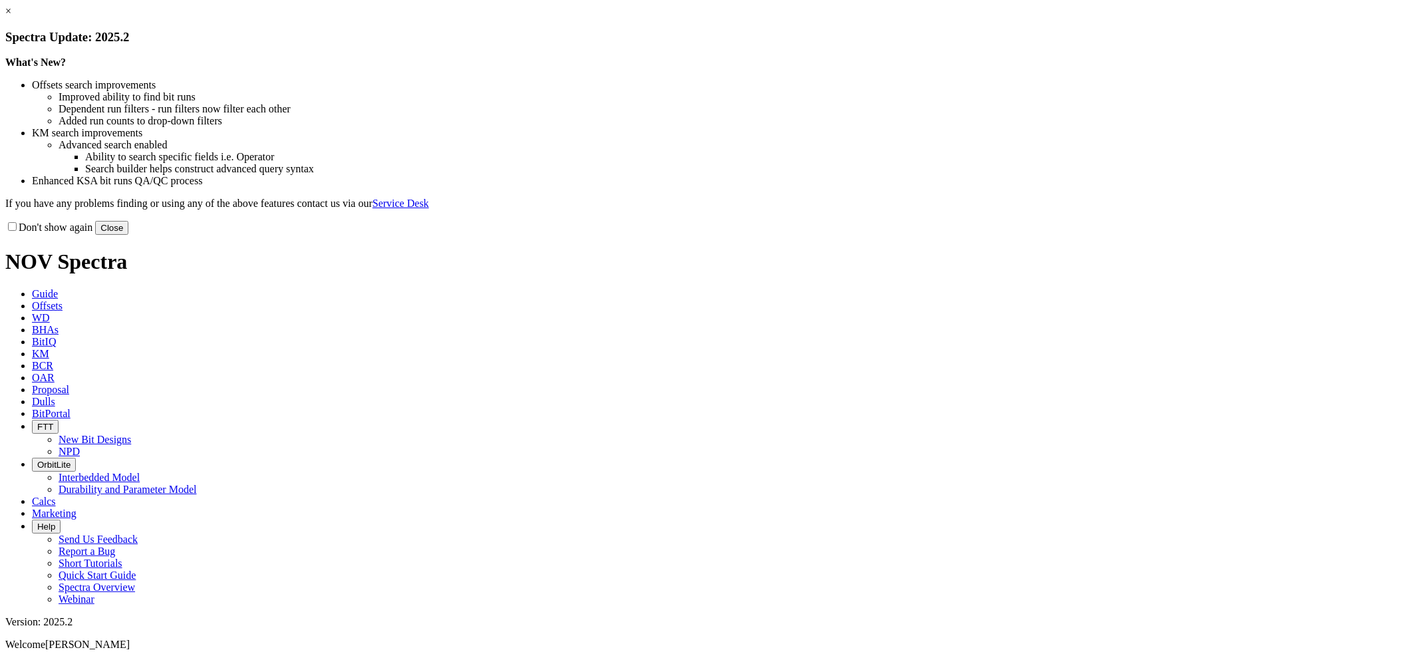
drag, startPoint x: 998, startPoint y: 104, endPoint x: 998, endPoint y: 410, distance: 305.9
drag, startPoint x: 992, startPoint y: 105, endPoint x: 980, endPoint y: 238, distance: 133.5
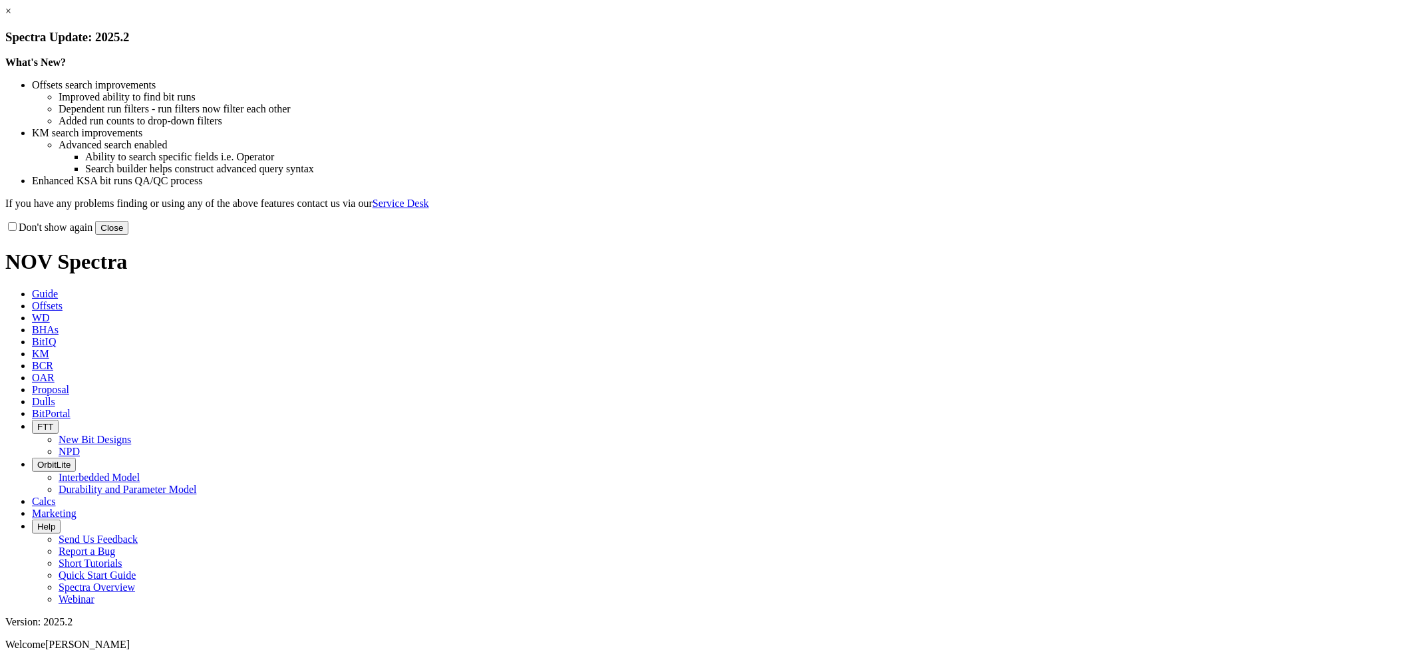
click at [128, 235] on button "Close" at bounding box center [111, 228] width 33 height 14
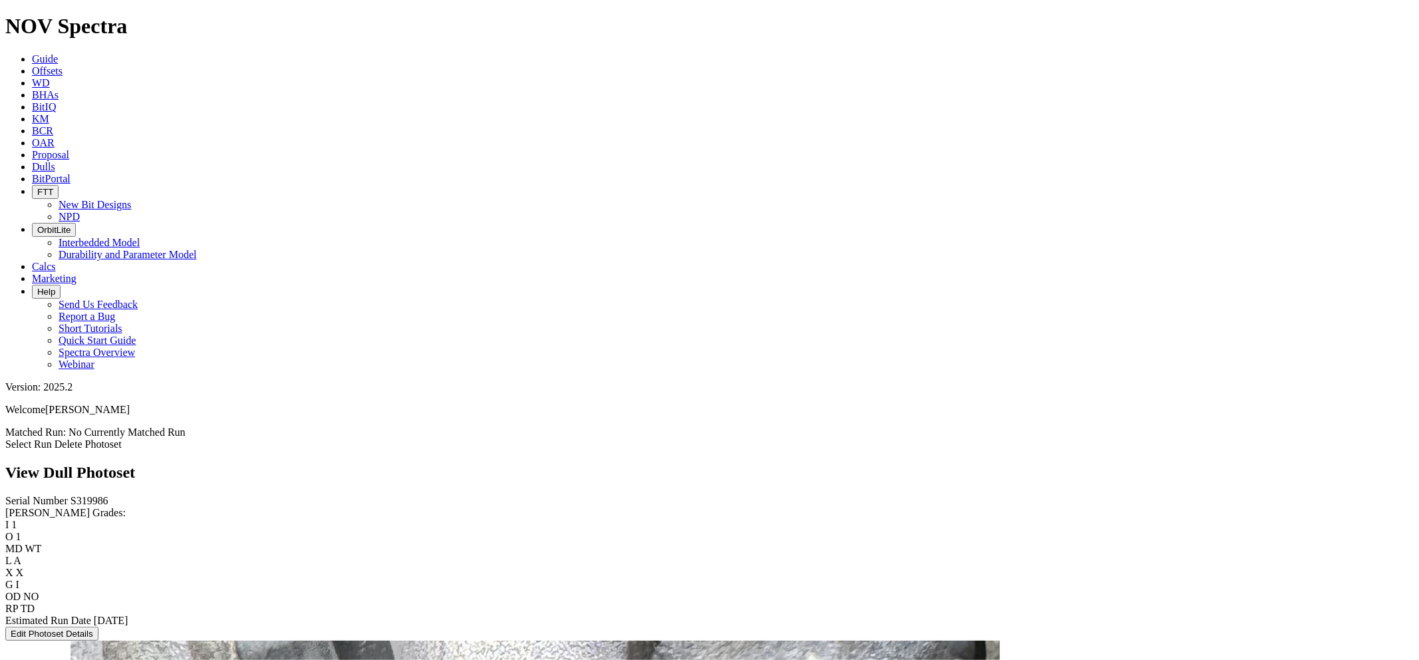
click at [122, 438] on link "Delete Photoset" at bounding box center [88, 443] width 67 height 11
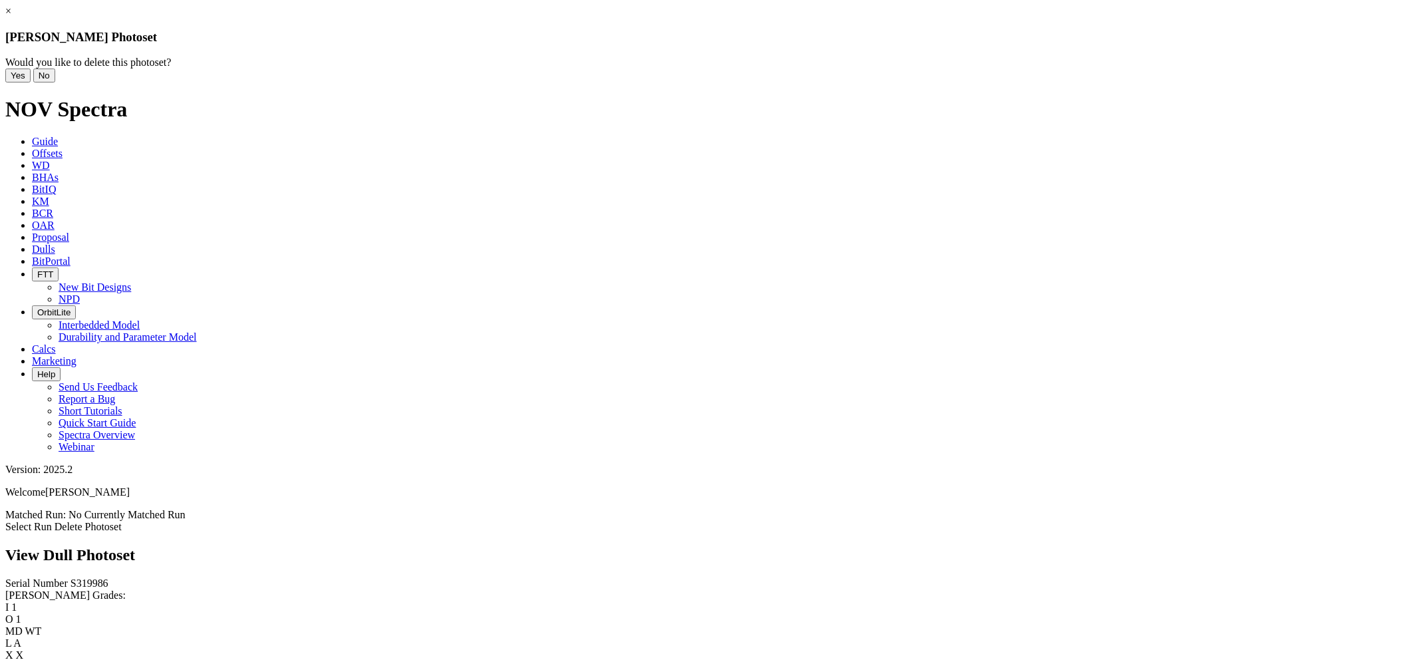
click at [31, 82] on button "Yes" at bounding box center [17, 76] width 25 height 14
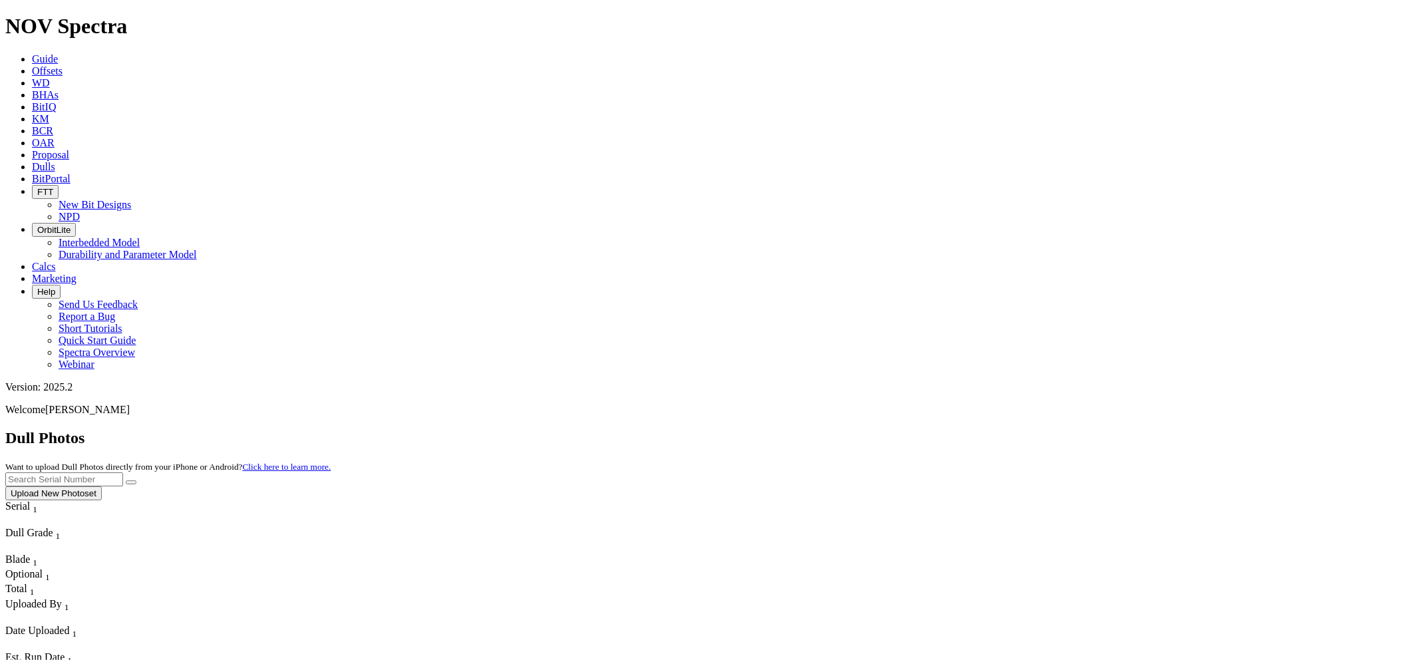
click at [123, 472] on input "text" at bounding box center [64, 479] width 118 height 14
paste input "S319986"
type input "S319986"
click at [131, 482] on icon "submit" at bounding box center [131, 482] width 0 height 0
click at [102, 486] on button "Upload New Photoset" at bounding box center [53, 493] width 96 height 14
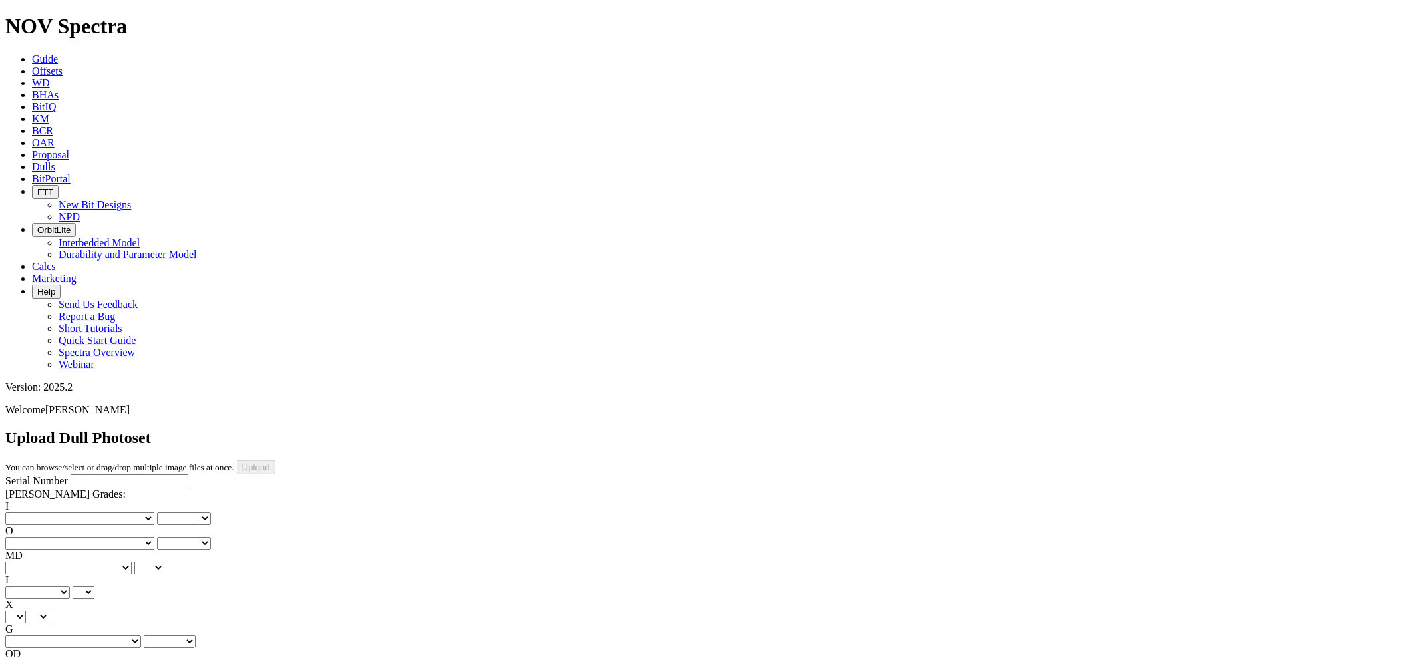
paste input "S319986"
type input "S319986"
click at [74, 512] on select "No lost, worn or damaged cutters 0 1 2 3 4 5 6 7 8 No diamond table left on any…" at bounding box center [79, 518] width 149 height 13
select select "number:1"
click at [27, 512] on select "No lost, worn or damaged cutters 0 1 2 3 4 5 6 7 8 No diamond table left on any…" at bounding box center [79, 518] width 149 height 13
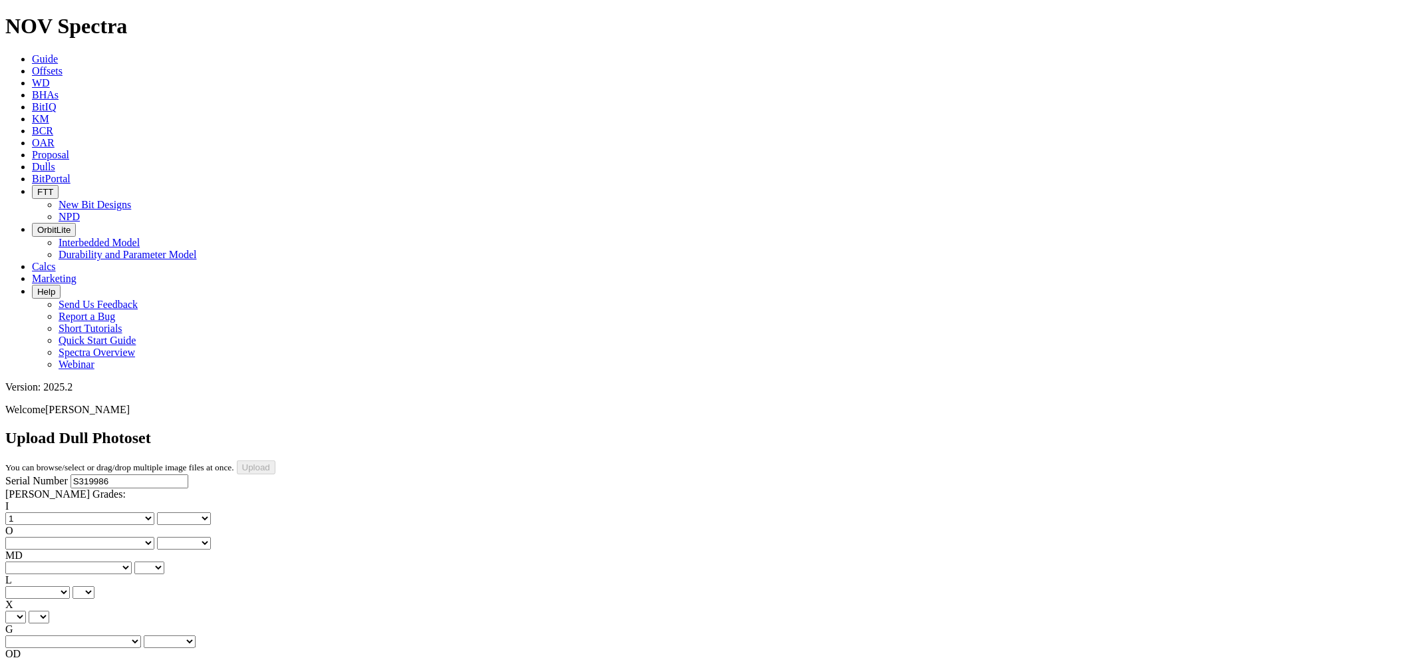
select select "number:1"
click at [140, 537] on select "No lost, worn or damaged cutters 0 1 2 3 4 5 6 7 8 No diamond table left on any…" at bounding box center [79, 543] width 149 height 13
select select "number:1"
click at [94, 537] on select "No lost, worn or damaged cutters 0 1 2 3 4 5 6 7 8 No diamond table left on any…" at bounding box center [79, 543] width 149 height 13
select select "number:1"
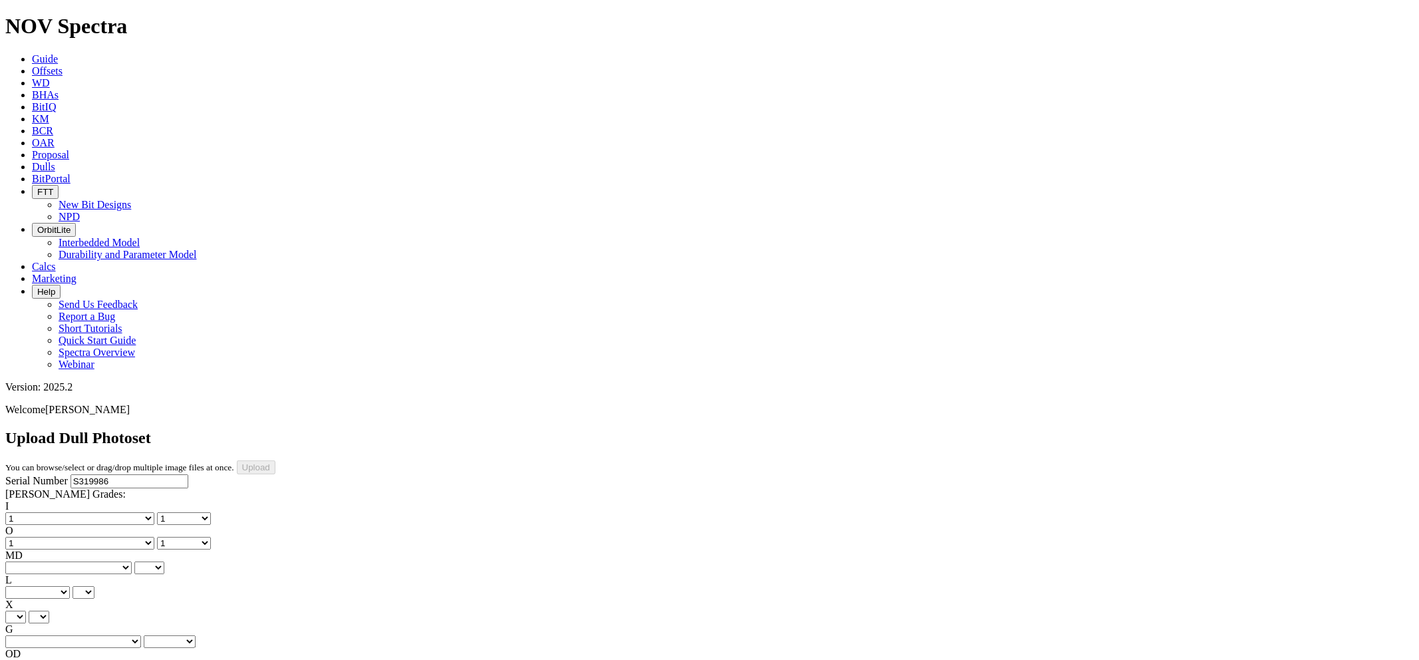
click at [67, 561] on select "BF - Bond Failure BT - Broken Teeth/Cutters BU - Balled Up Bit CR - Cored CT - …" at bounding box center [68, 567] width 126 height 13
select select "string:WT"
click at [27, 561] on select "BF - Bond Failure BT - Broken Teeth/Cutters BU - Balled Up Bit CR - Cored CT - …" at bounding box center [68, 567] width 126 height 13
select select "string:WT"
click at [70, 586] on select "A - All C - Cone G - Gauge N - Nose S - Shoulder T - Taper" at bounding box center [37, 592] width 65 height 13
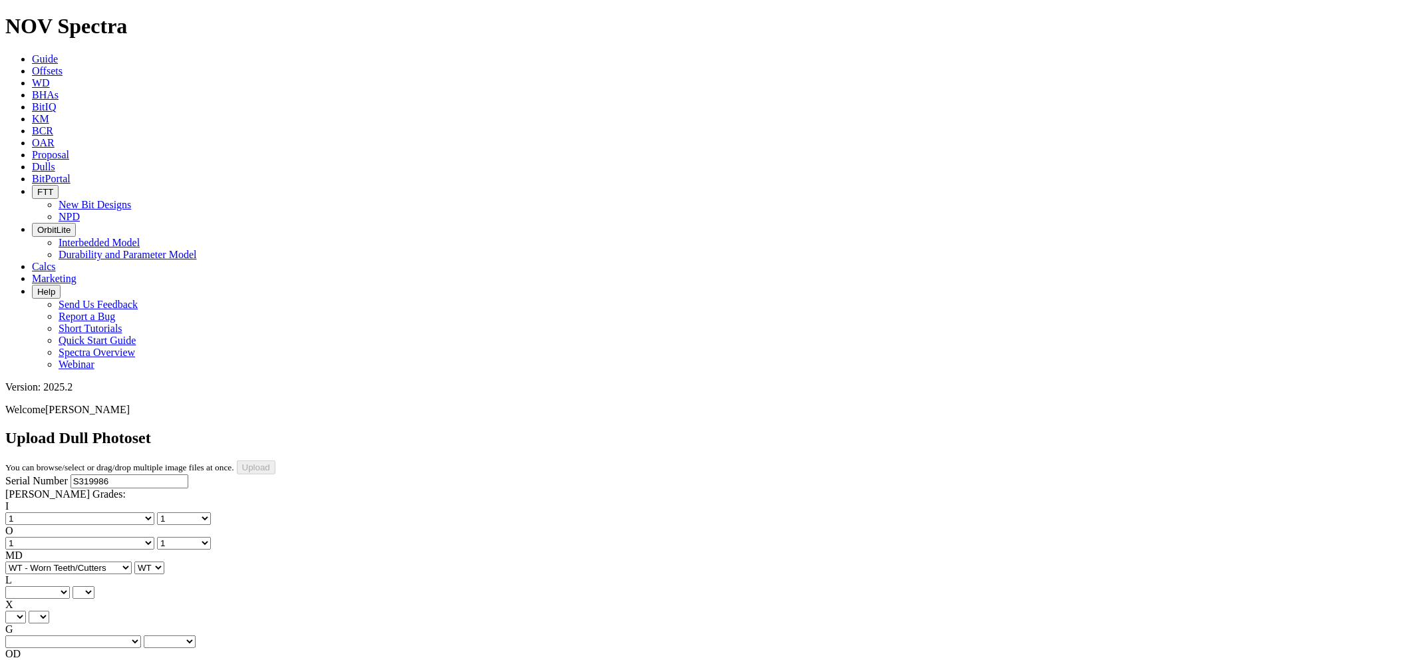
select select "string:A"
click at [70, 586] on select "A - All C - Cone G - Gauge N - Nose S - Shoulder T - Taper" at bounding box center [37, 592] width 65 height 13
select select "string:A"
click at [26, 611] on select "X" at bounding box center [15, 617] width 21 height 13
select select "string:X"
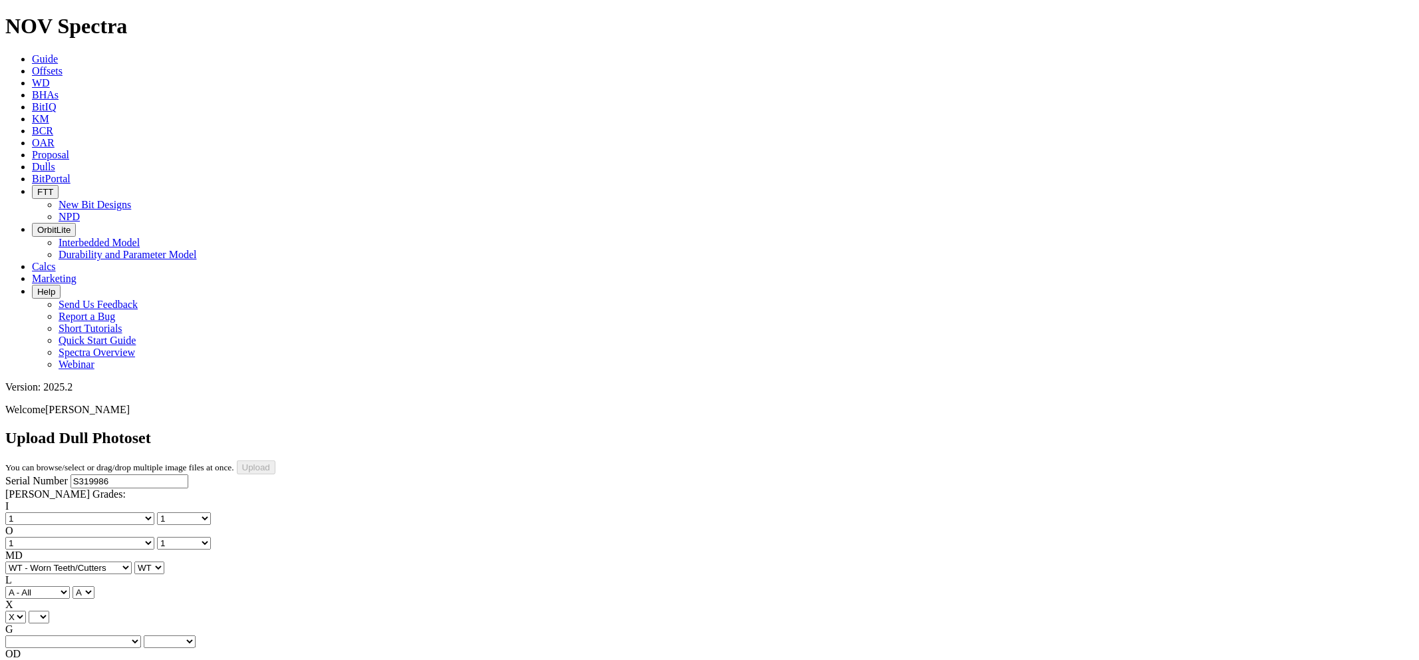
click at [26, 611] on select "X" at bounding box center [15, 617] width 21 height 13
select select "string:X"
click at [141, 635] on select "Unknown I - In Gauge 1 - 1/16 in Undergauge" 2 - 2/16 in Undergauge = ⅛ in" 8 -…" at bounding box center [73, 641] width 136 height 13
select select "string:I"
click at [94, 635] on select "Unknown I - In Gauge 1 - 1/16 in Undergauge" 2 - 2/16 in Undergauge = ⅛ in" 8 -…" at bounding box center [73, 641] width 136 height 13
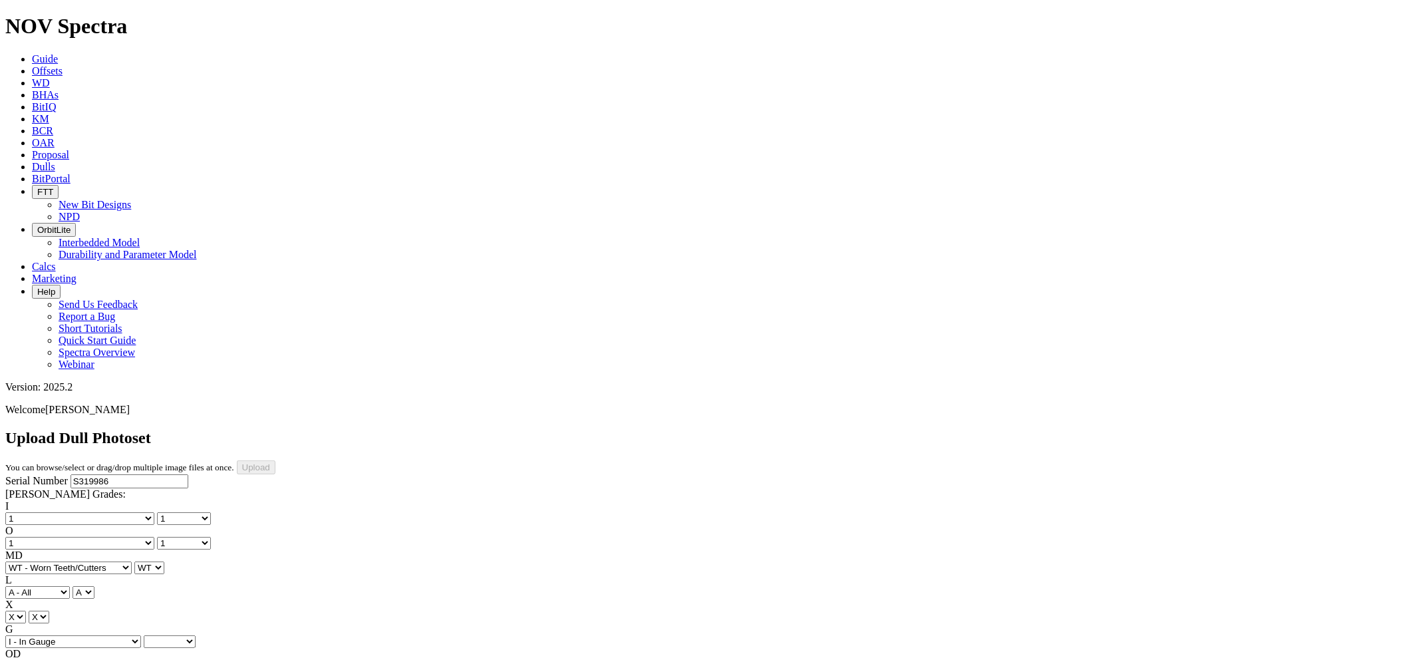
select select "string:I"
click at [76, 659] on select "BF - Bond Failure BT - Broken Teeth/Cutters BU - Balled Up Bit CR - Cored CT - …" at bounding box center [68, 666] width 126 height 13
select select "string:NO"
click at [27, 659] on select "BF - Bond Failure BT - Broken Teeth/Cutters BU - Balled Up Bit CR - Cored CT - …" at bounding box center [68, 666] width 126 height 13
select select "string:NO"
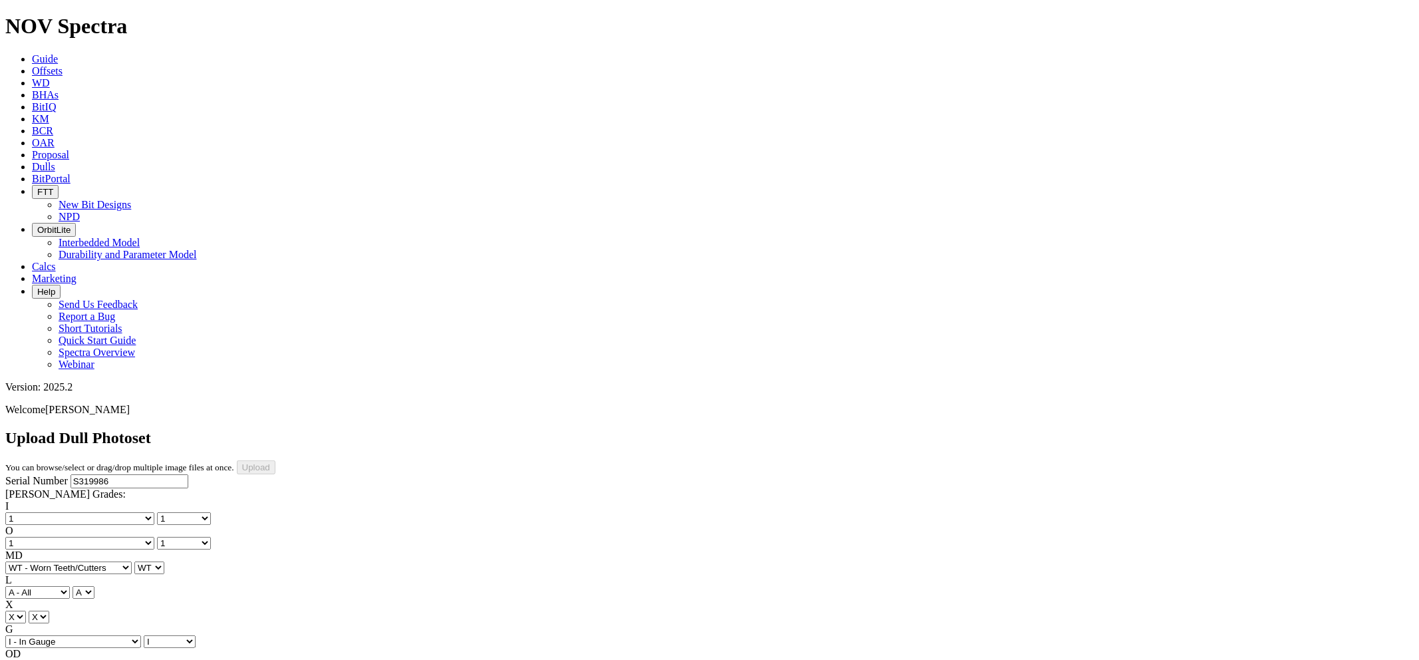
select select "string:TD"
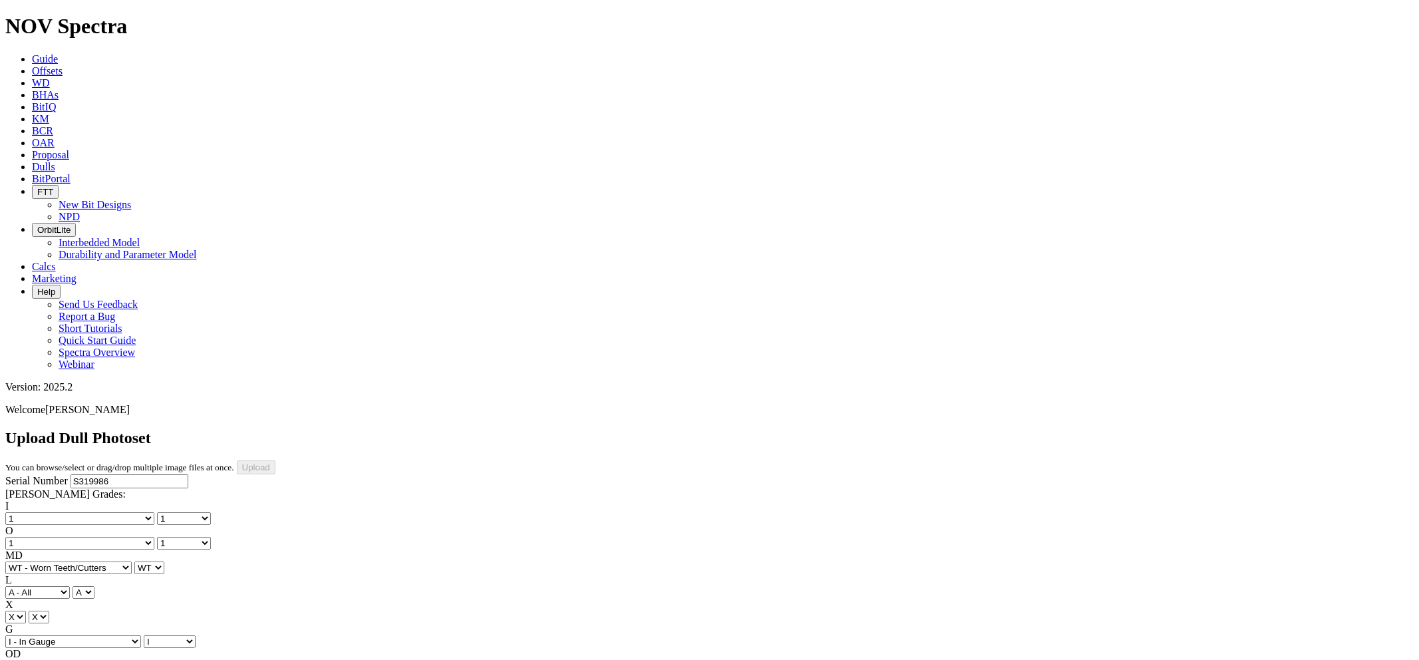
type input "[DATE]"
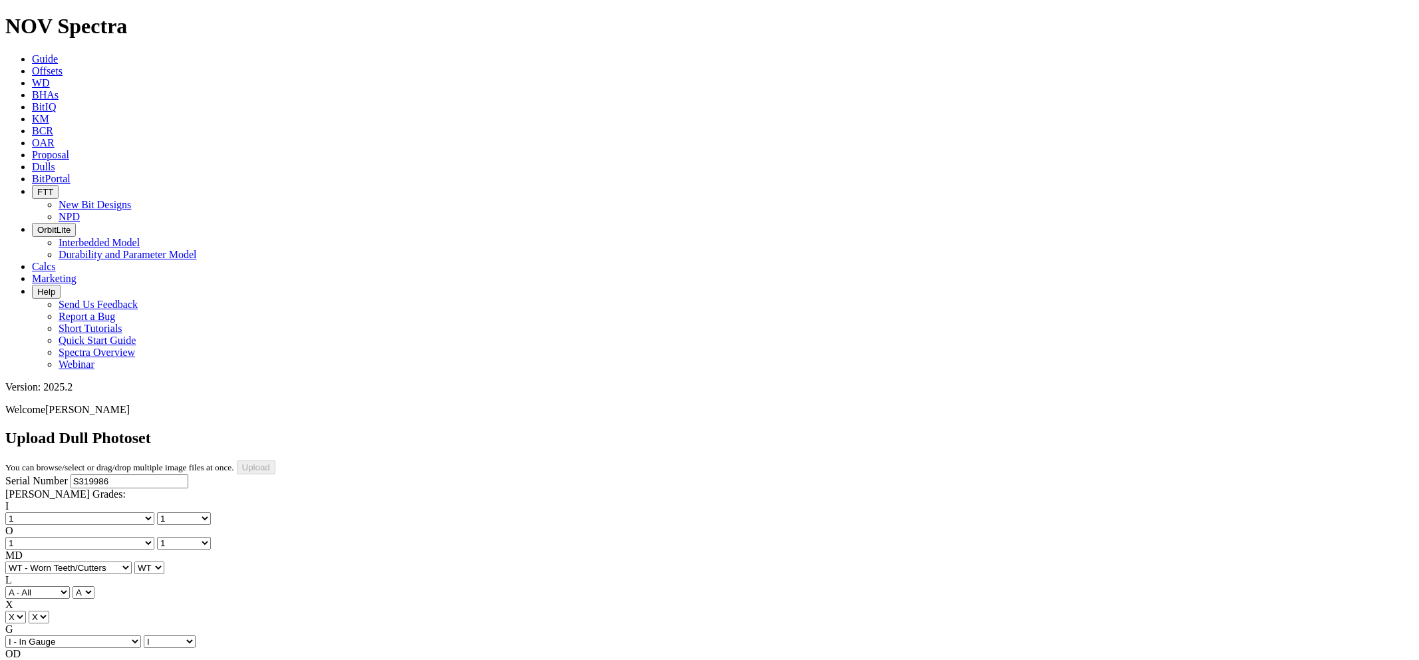
select select "number:1"
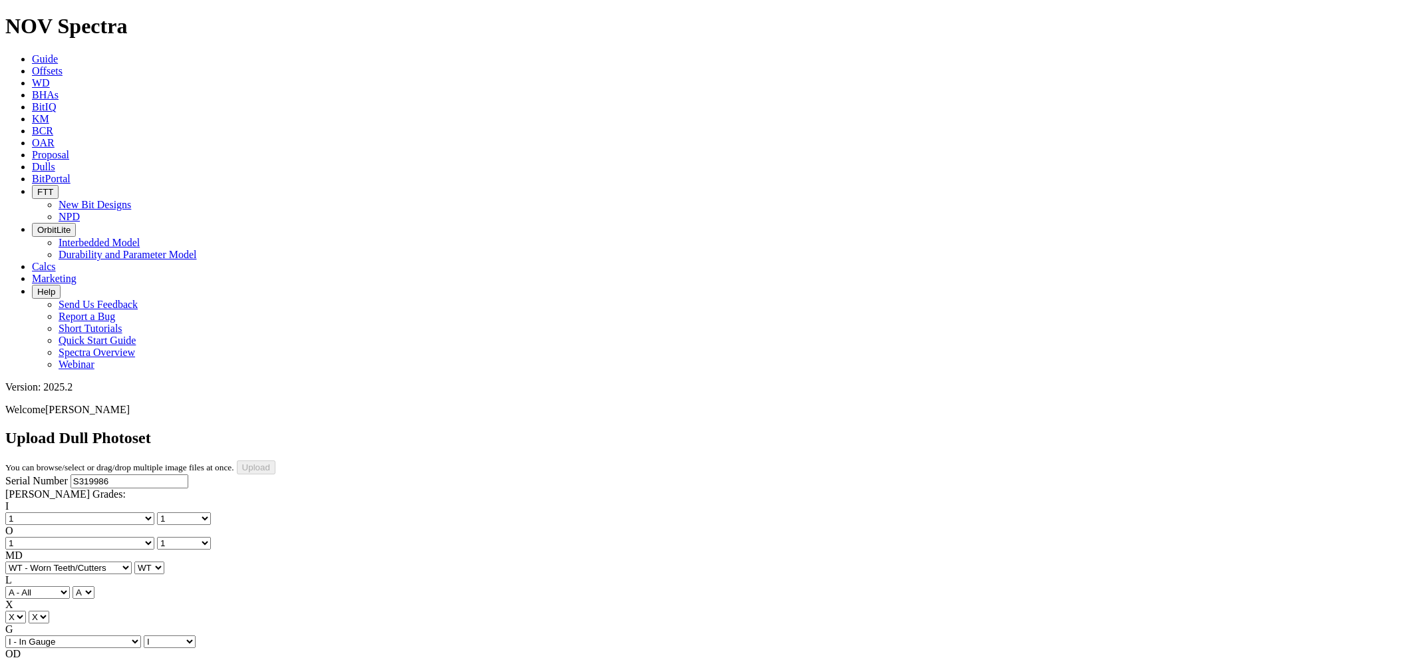
select select "string:WT"
select select "string:I"
select select "string:NO"
select select "string:TD"
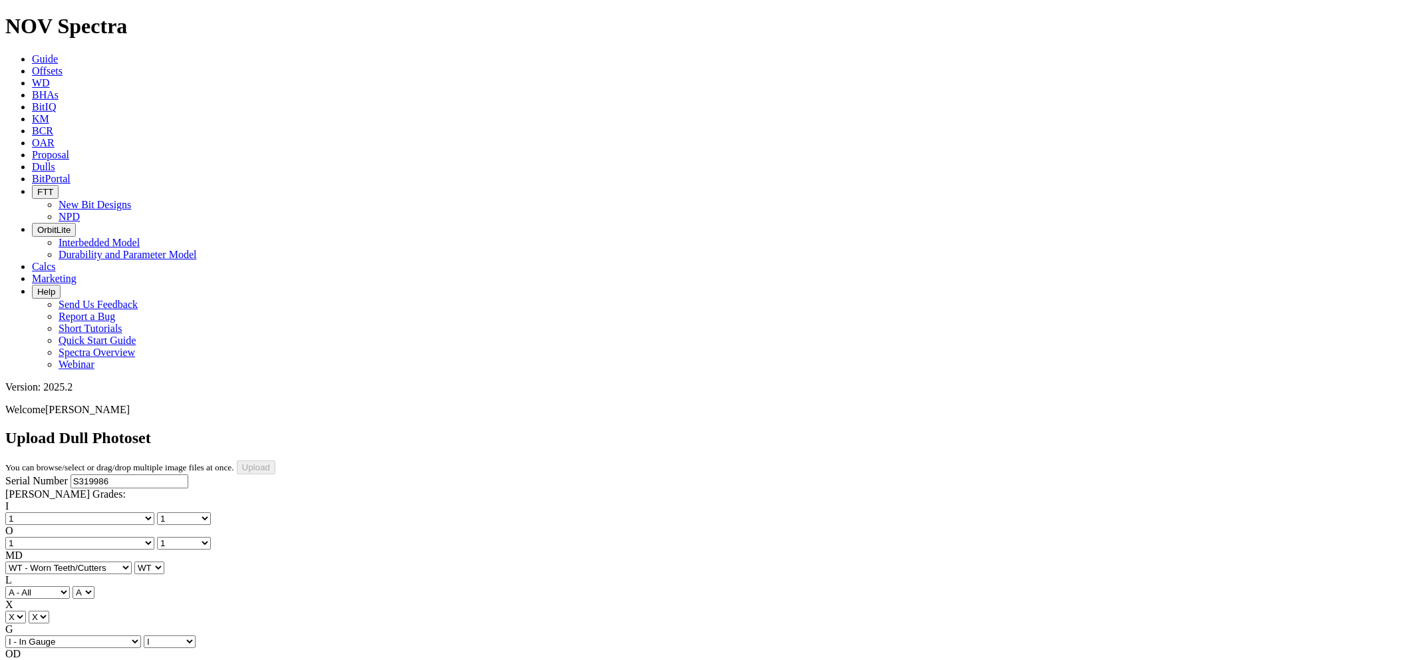
select select "string:BladePhoto2"
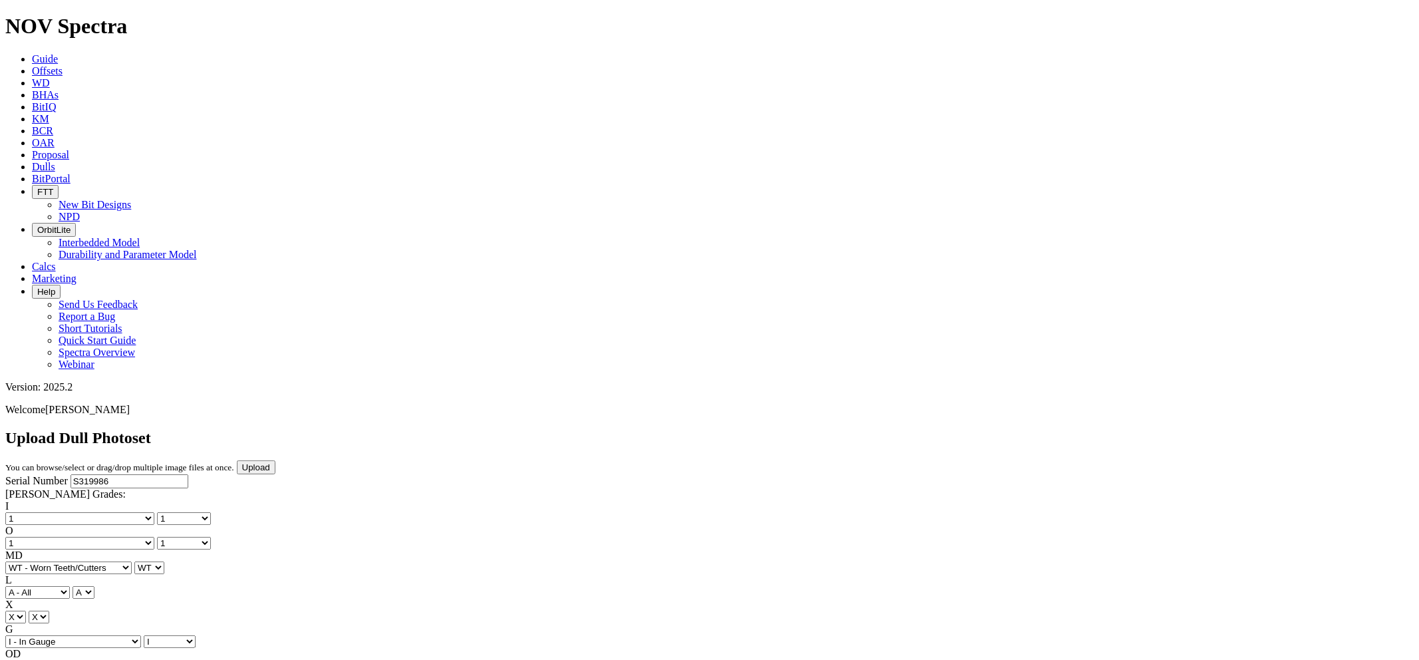
select select "string:BladePhoto7"
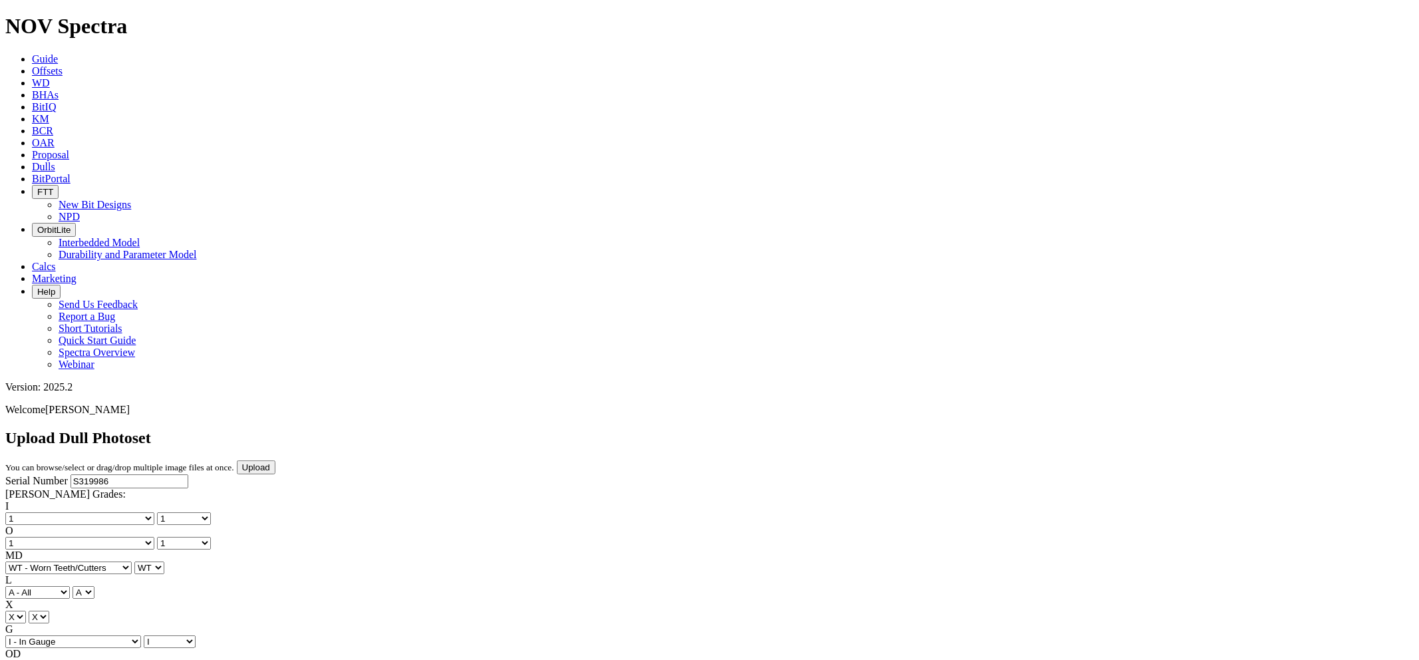
click at [275, 460] on input "Upload" at bounding box center [256, 467] width 39 height 14
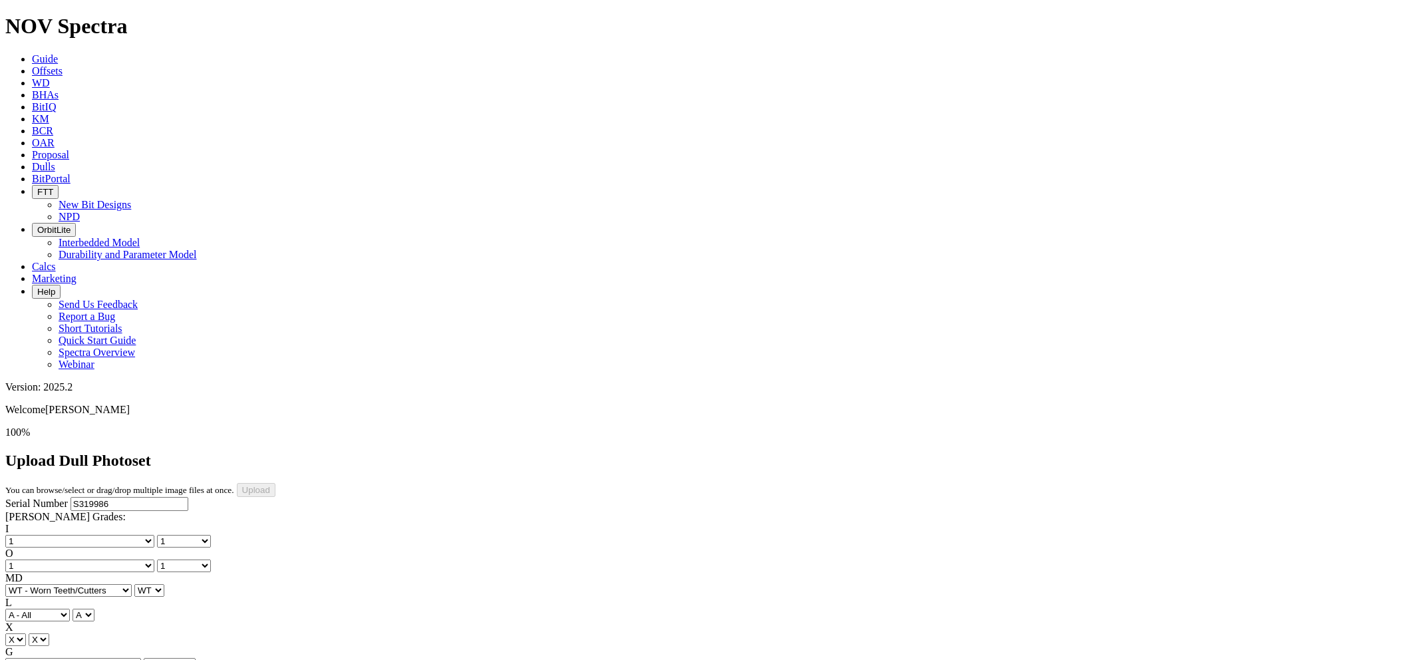
select select "number:1"
select select "string:WT"
select select "string:I"
select select "string:NO"
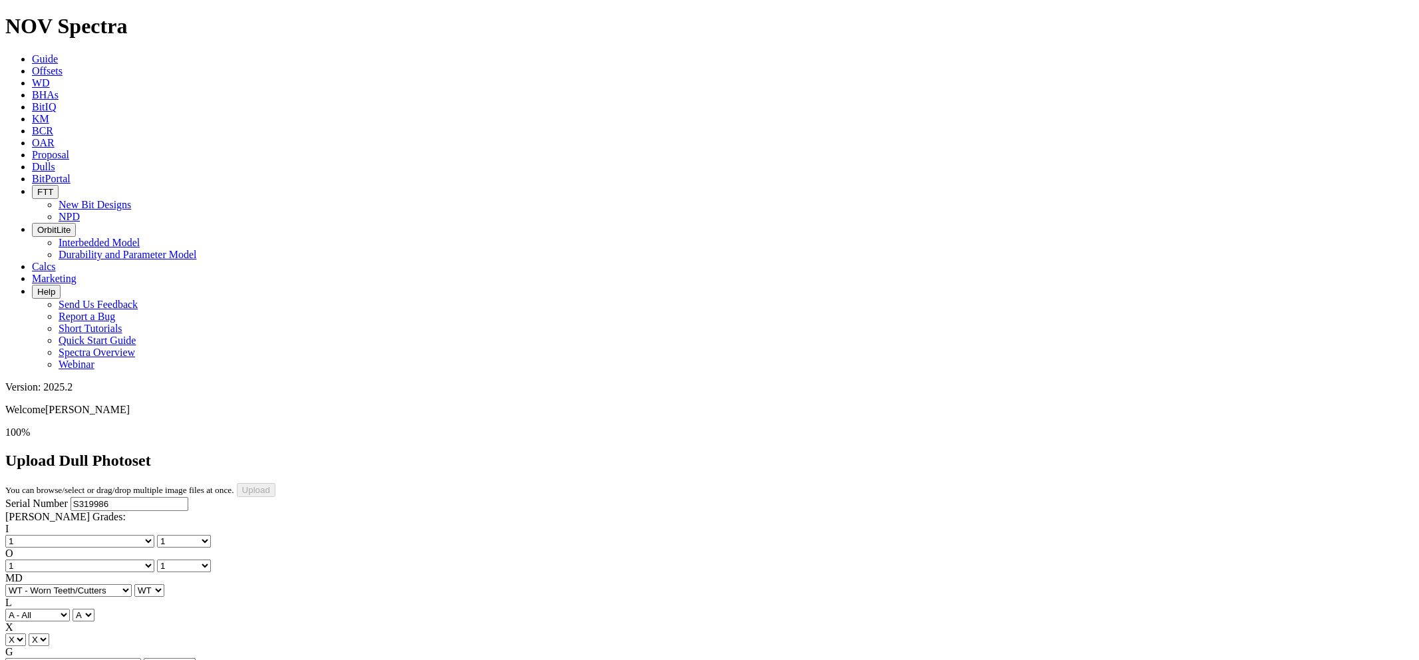
select select "string:TD"
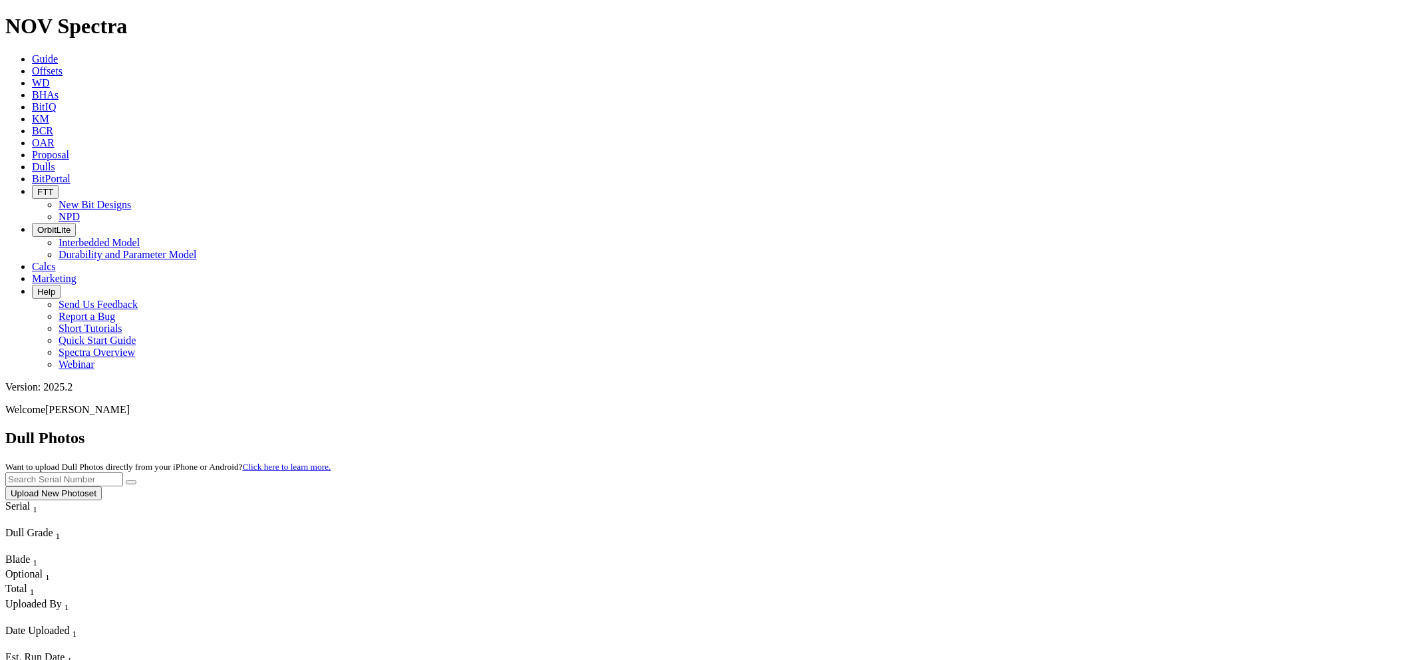
paste input "S319986"
type input "S319986"
click at [126, 480] on button "submit" at bounding box center [131, 482] width 11 height 4
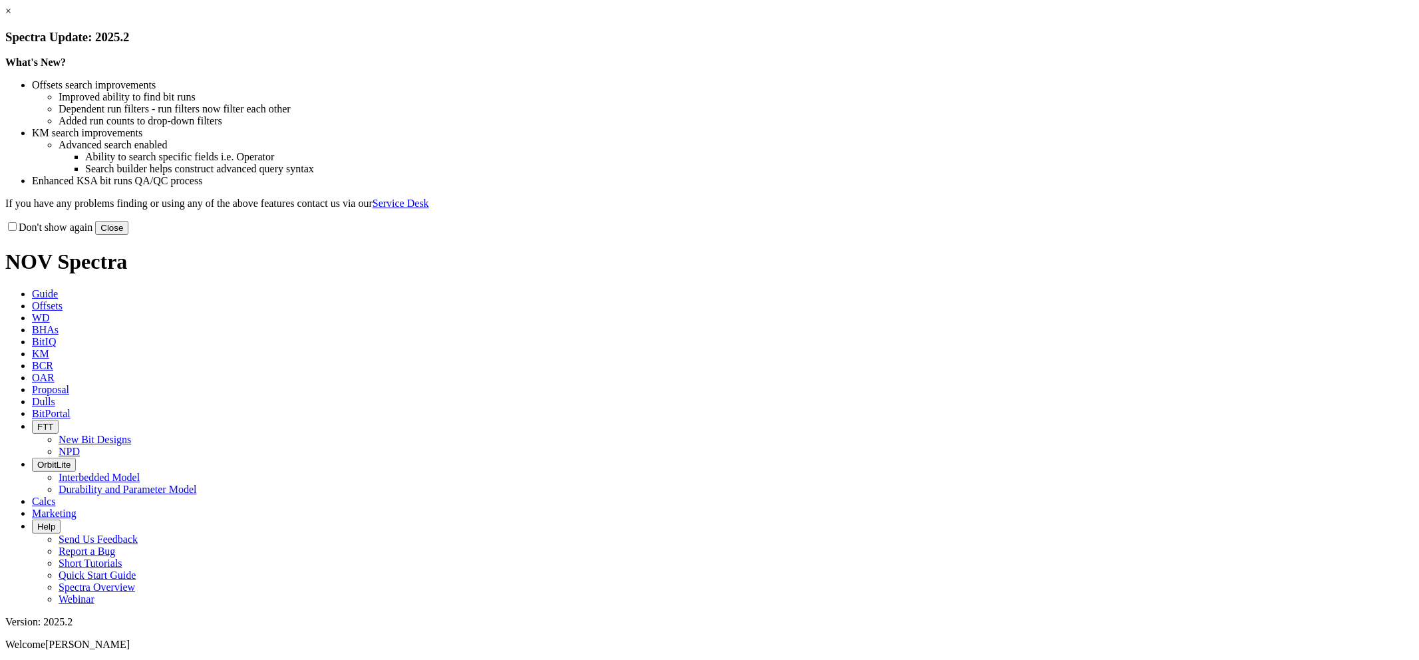
click at [11, 17] on link "×" at bounding box center [8, 10] width 6 height 11
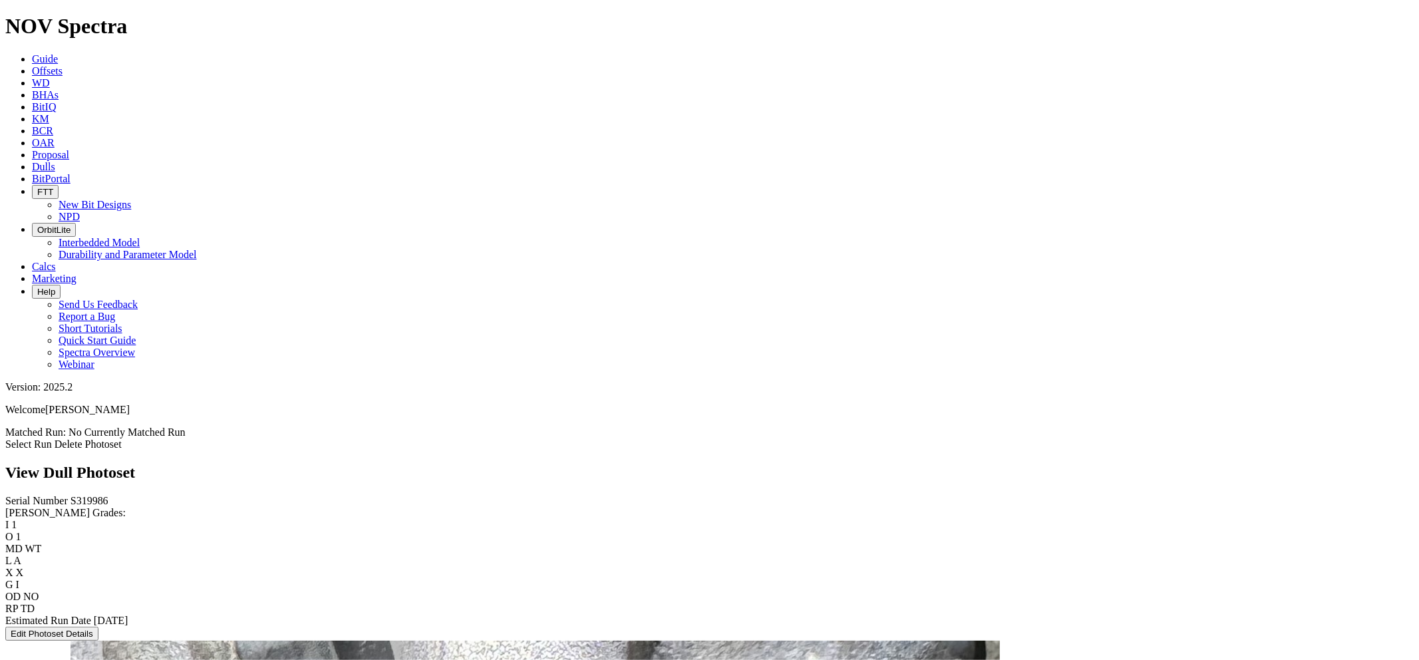
scroll to position [2584, 0]
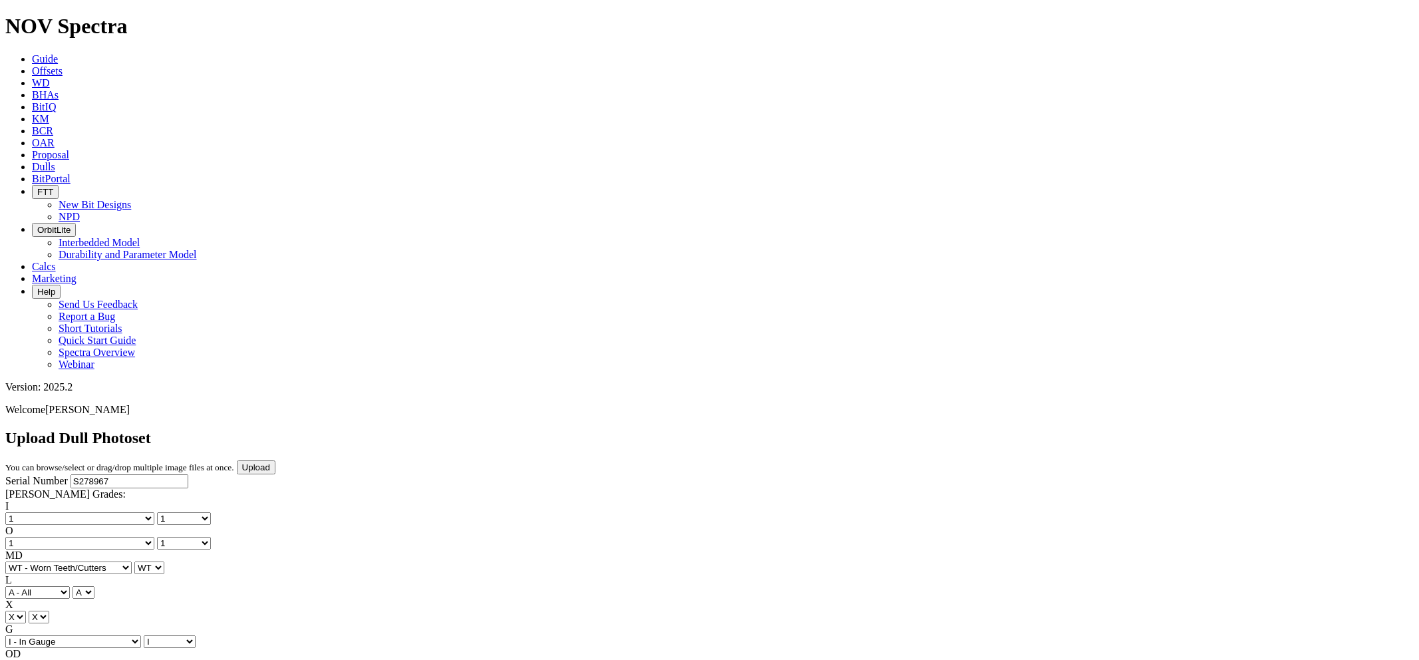
select select "number:1"
select select "string:WT"
select select "string:I"
select select "string:CT"
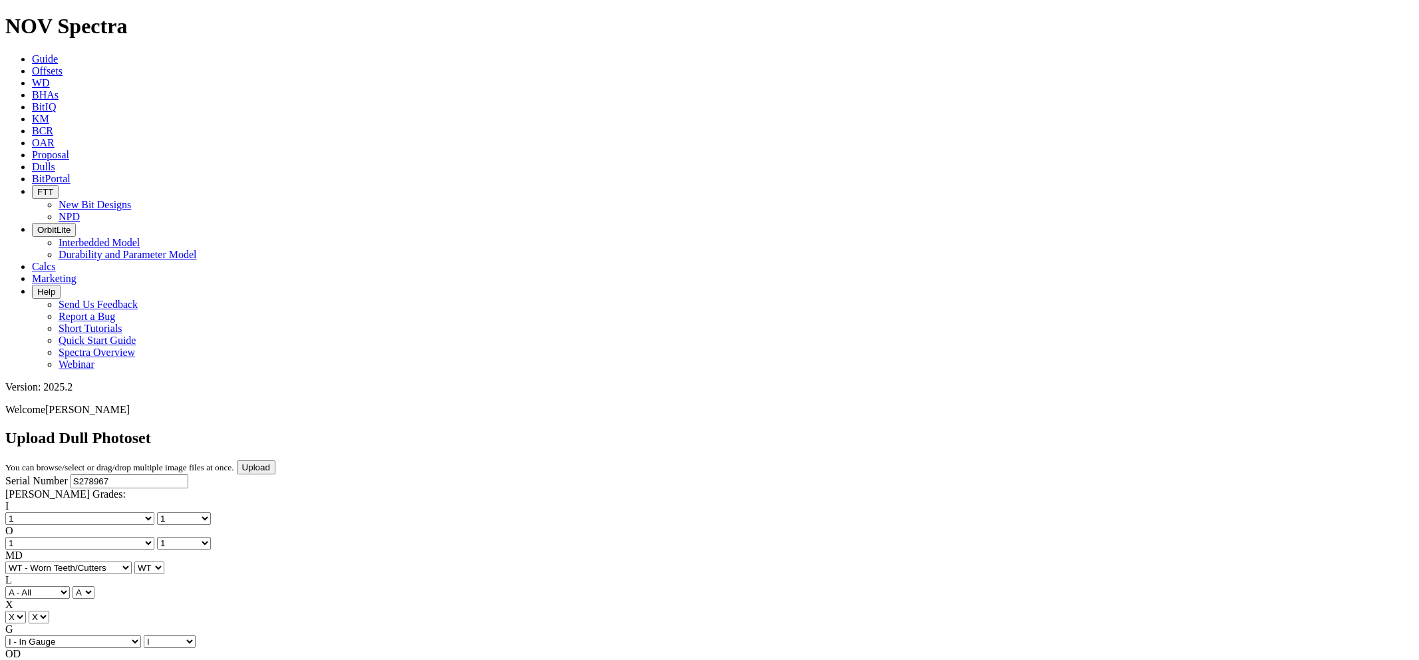
select select "string:TD"
click at [275, 460] on input "Upload" at bounding box center [256, 467] width 39 height 14
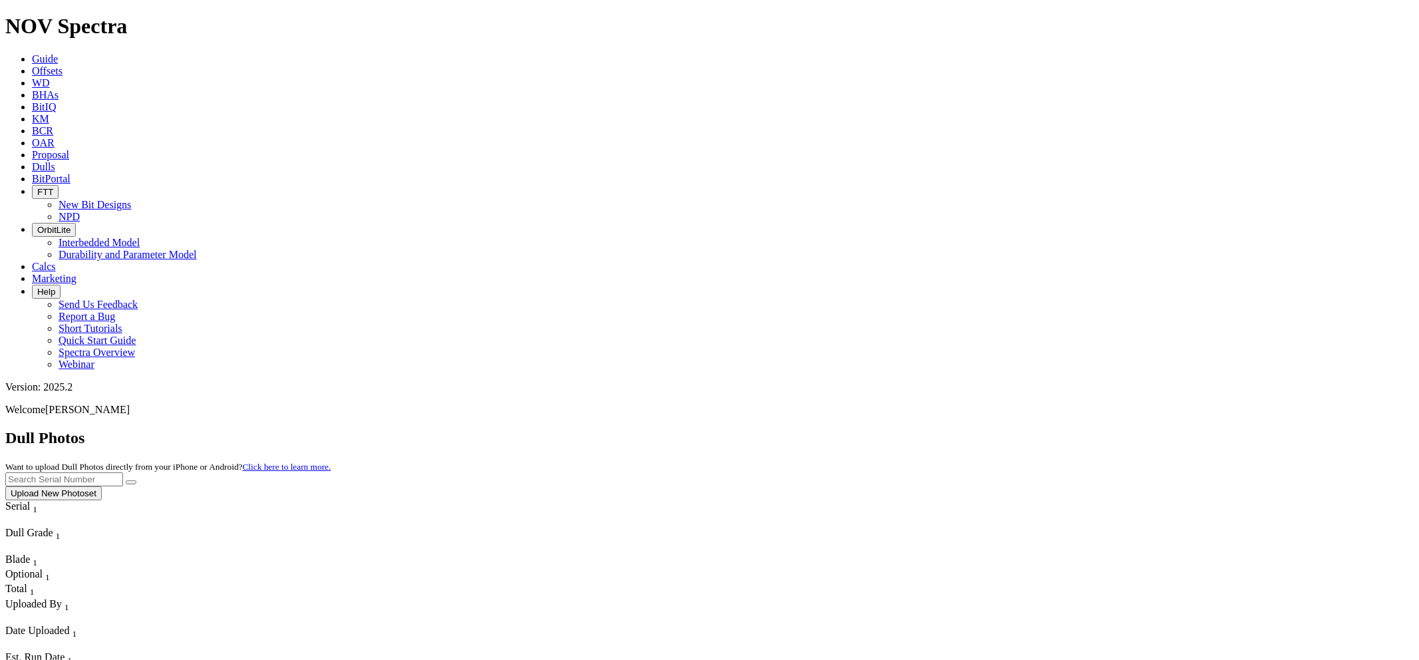
click at [123, 472] on input "text" at bounding box center [64, 479] width 118 height 14
paste input "S278967"
click at [126, 480] on button "submit" at bounding box center [131, 482] width 11 height 4
drag, startPoint x: 1139, startPoint y: 60, endPoint x: 1065, endPoint y: 64, distance: 73.9
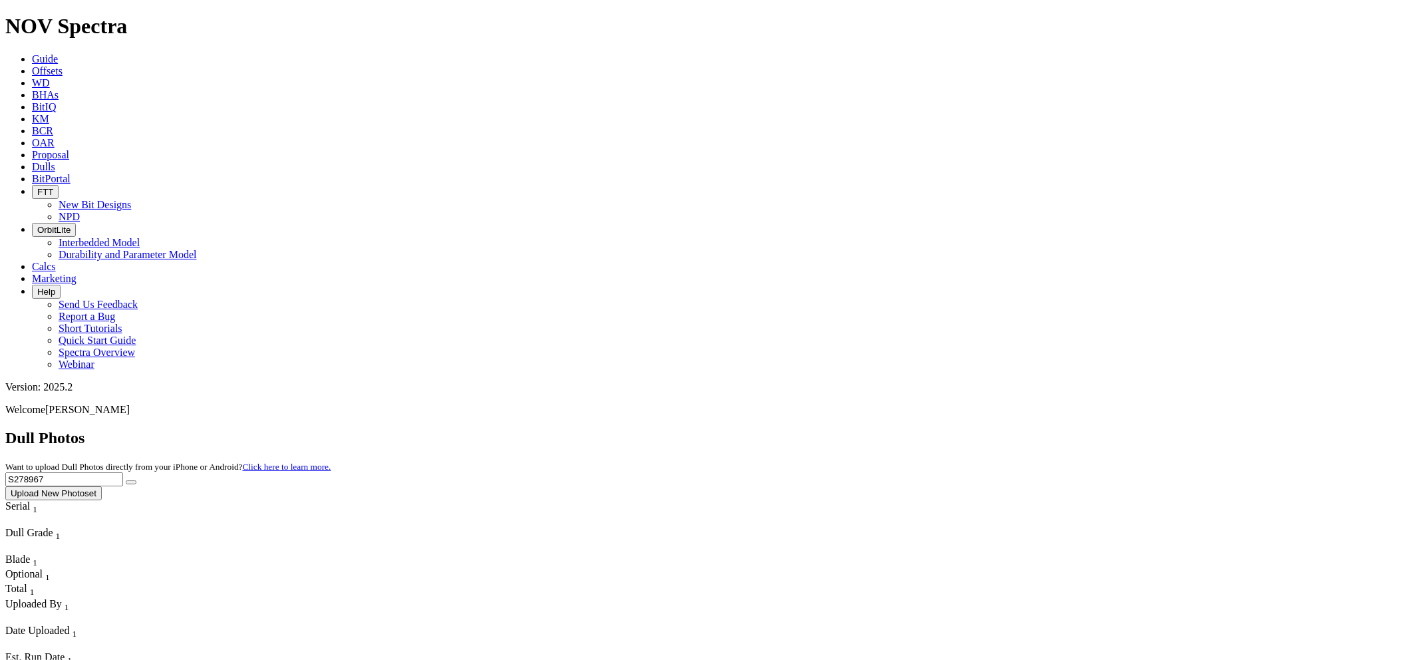
click at [1065, 429] on div "Dull Photos Want to upload Dull Photos directly from your iPhone or Android? Cl…" at bounding box center [709, 464] width 1408 height 71
paste input "T303788"
click at [126, 480] on button "submit" at bounding box center [131, 482] width 11 height 4
drag, startPoint x: 1155, startPoint y: 64, endPoint x: 1022, endPoint y: 65, distance: 133.0
click at [1022, 429] on div "Dull Photos Want to upload Dull Photos directly from your iPhone or Android? Cl…" at bounding box center [709, 464] width 1408 height 71
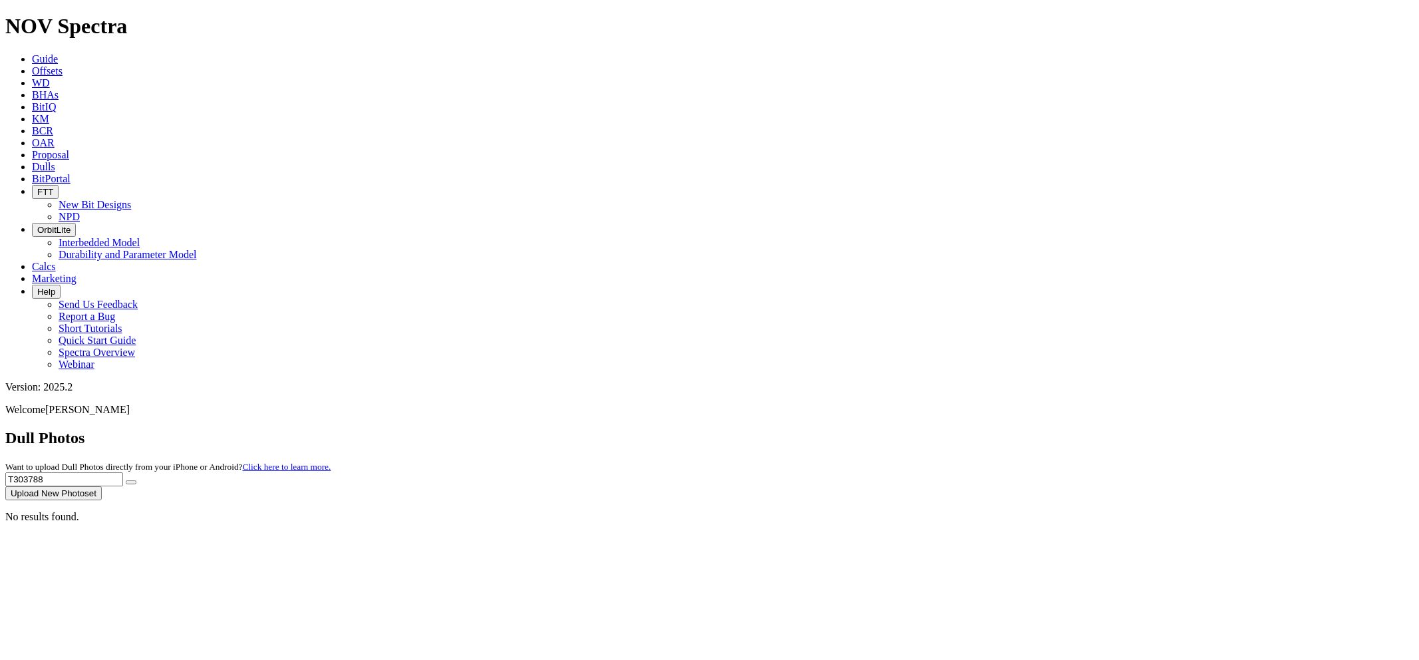
paste input "284695"
type input "T284695"
click at [126, 480] on button "submit" at bounding box center [131, 482] width 11 height 4
click at [102, 486] on button "Upload New Photoset" at bounding box center [53, 493] width 96 height 14
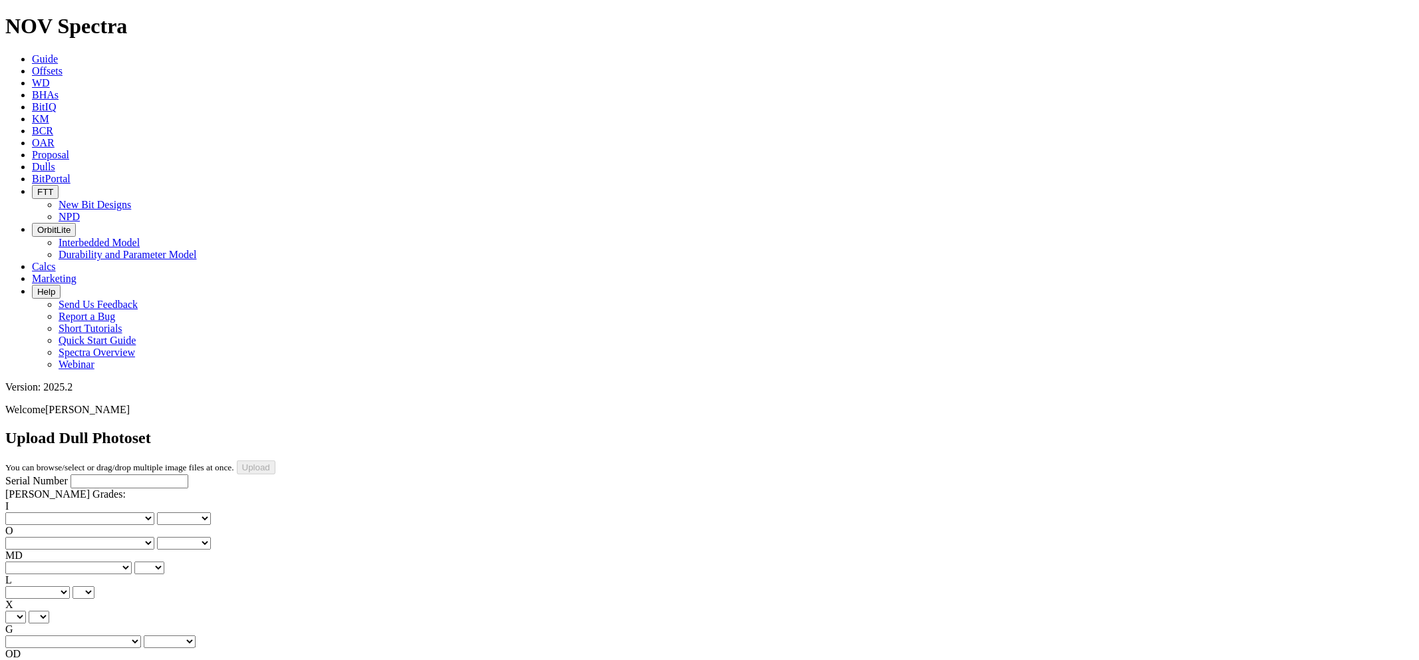
paste input "T248695"
type input "T248695"
click at [67, 512] on select "No lost, worn or damaged cutters 0 1 2 3 4 5 6 7 8 No diamond table left on any…" at bounding box center [79, 518] width 149 height 13
select select "number:1"
click at [27, 512] on select "No lost, worn or damaged cutters 0 1 2 3 4 5 6 7 8 No diamond table left on any…" at bounding box center [79, 518] width 149 height 13
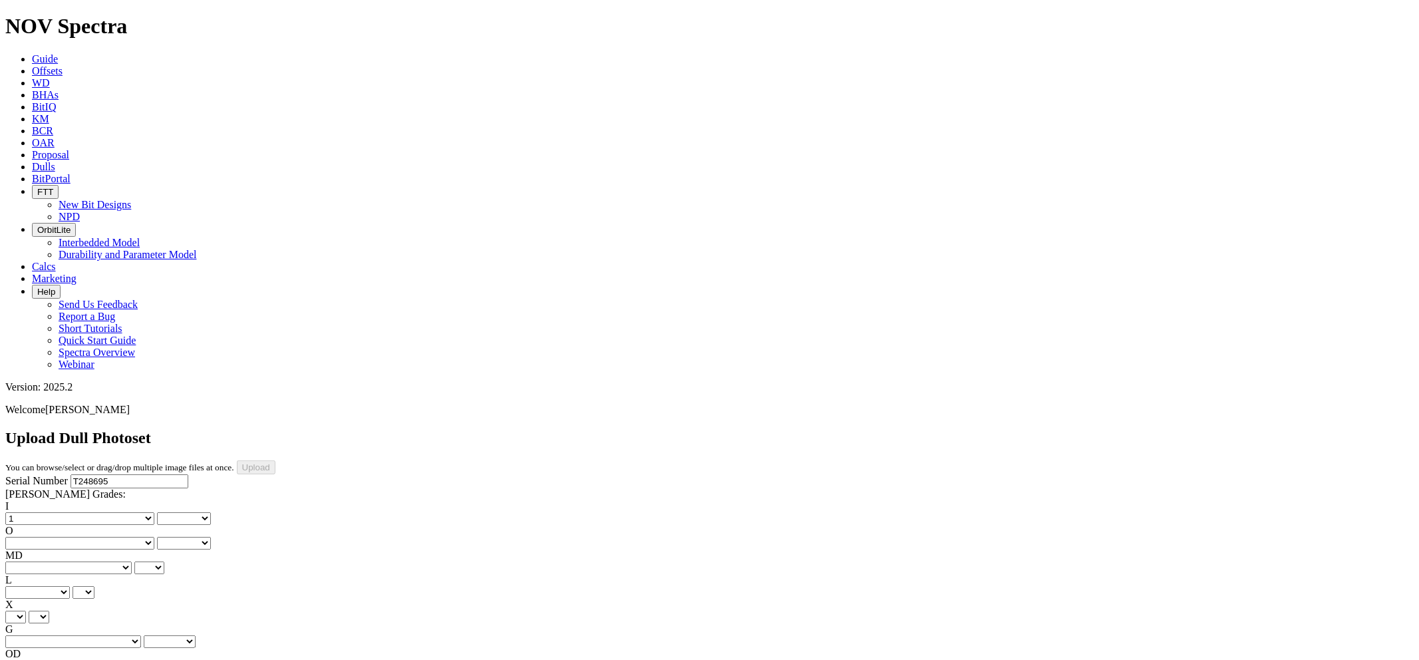
select select "number:1"
click at [134, 537] on select "No lost, worn or damaged cutters 0 1 2 3 4 5 6 7 8 No diamond table left on any…" at bounding box center [79, 543] width 149 height 13
select select "number:1"
click at [94, 537] on select "No lost, worn or damaged cutters 0 1 2 3 4 5 6 7 8 No diamond table left on any…" at bounding box center [79, 543] width 149 height 13
select select "number:1"
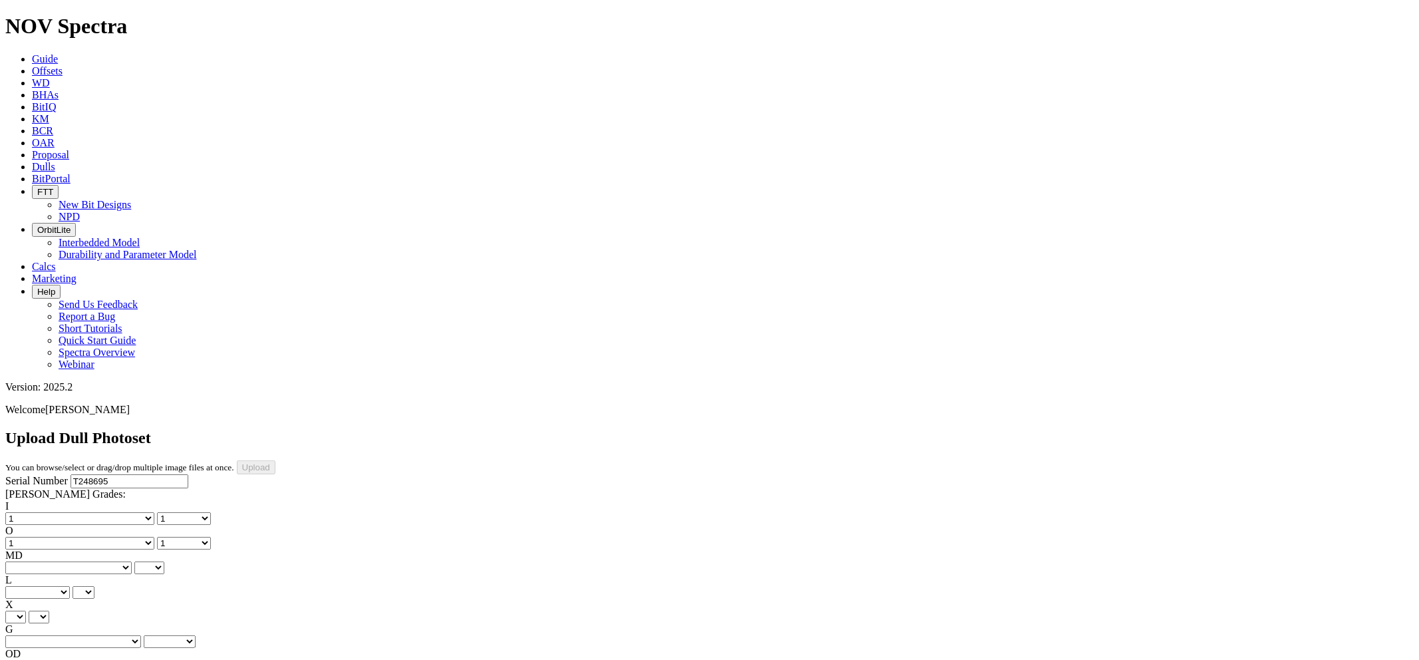
click at [75, 561] on select "BF - Bond Failure BT - Broken Teeth/Cutters BU - Balled Up Bit CR - Cored CT - …" at bounding box center [68, 567] width 126 height 13
select select "string:WT"
click at [27, 561] on select "BF - Bond Failure BT - Broken Teeth/Cutters BU - Balled Up Bit CR - Cored CT - …" at bounding box center [68, 567] width 126 height 13
select select "string:WT"
click at [70, 586] on select "A - All C - Cone G - Gauge N - Nose S - Shoulder T - Taper" at bounding box center [37, 592] width 65 height 13
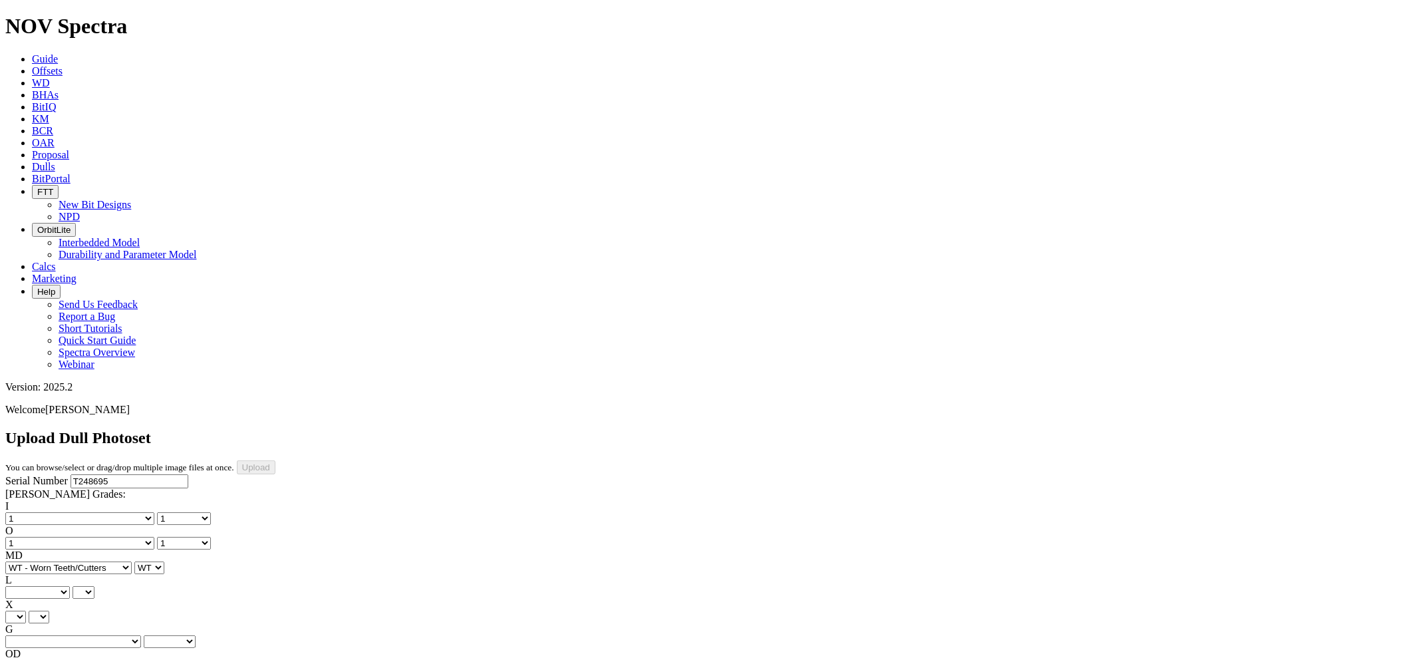
select select "string:A"
click at [70, 586] on select "A - All C - Cone G - Gauge N - Nose S - Shoulder T - Taper" at bounding box center [37, 592] width 65 height 13
select select "string:A"
click at [26, 611] on select "X" at bounding box center [15, 617] width 21 height 13
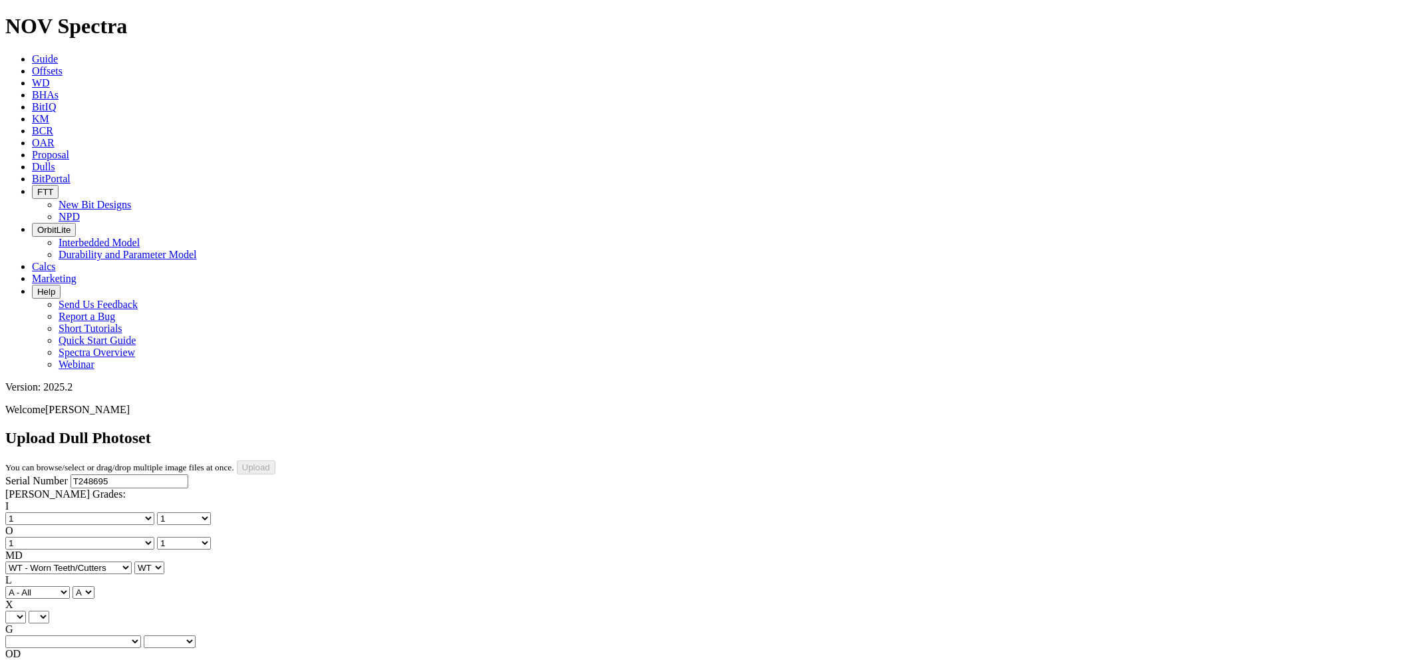
click at [26, 611] on select "X" at bounding box center [15, 617] width 21 height 13
click at [138, 635] on select "Unknown I - In Gauge 1 - 1/16 in Undergauge" 2 - 2/16 in Undergauge = ⅛ in" 8 -…" at bounding box center [73, 641] width 136 height 13
select select "string:I"
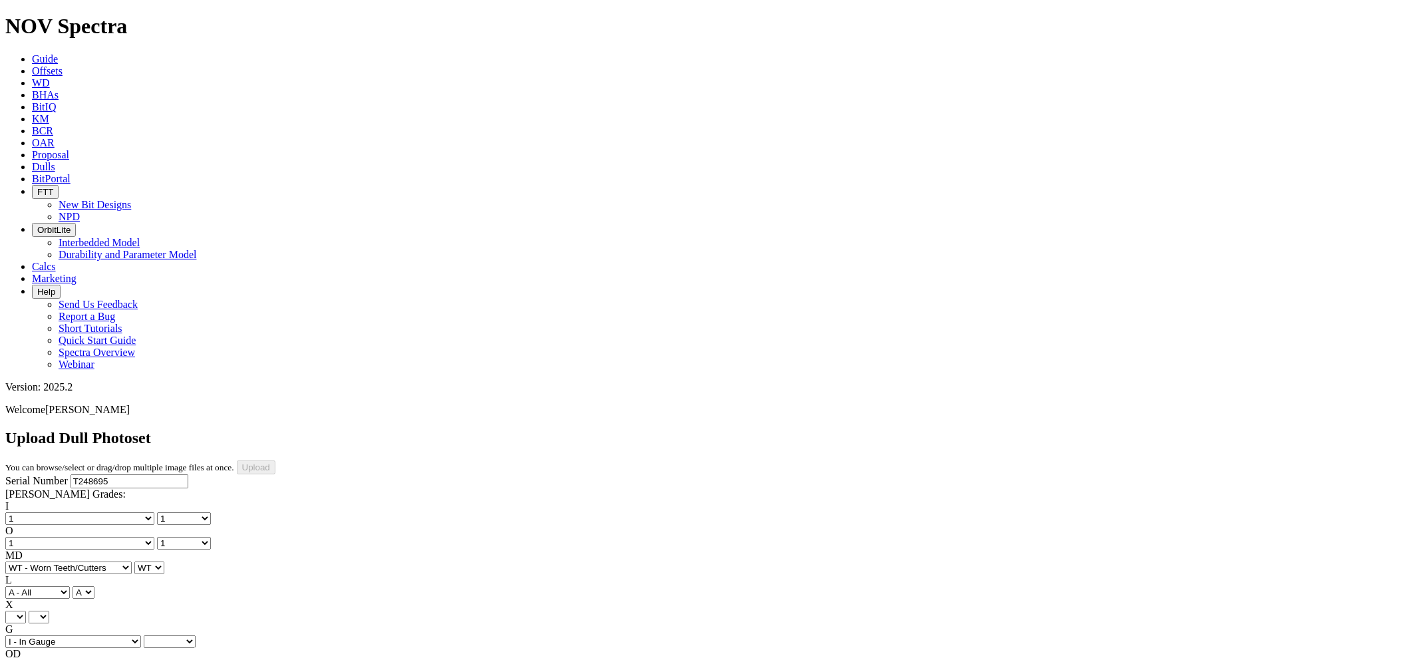
click at [94, 635] on select "Unknown I - In Gauge 1 - 1/16 in Undergauge" 2 - 2/16 in Undergauge = ⅛ in" 8 -…" at bounding box center [73, 641] width 136 height 13
select select "string:I"
click at [74, 659] on select "BF - Bond Failure BT - Broken Teeth/Cutters BU - Balled Up Bit CR - Cored CT - …" at bounding box center [68, 666] width 126 height 13
select select "string:NO"
click at [27, 659] on select "BF - Bond Failure BT - Broken Teeth/Cutters BU - Balled Up Bit CR - Cored CT - …" at bounding box center [68, 666] width 126 height 13
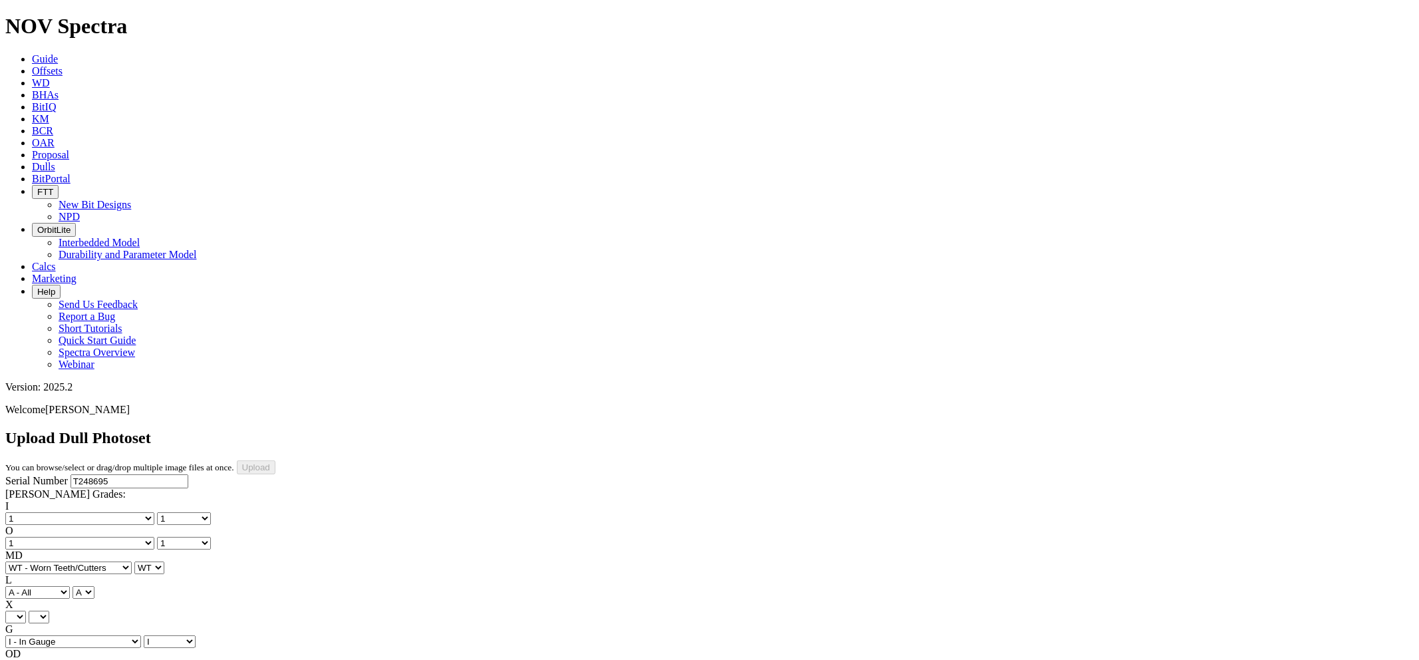
select select "string:NO"
select select "string:TD"
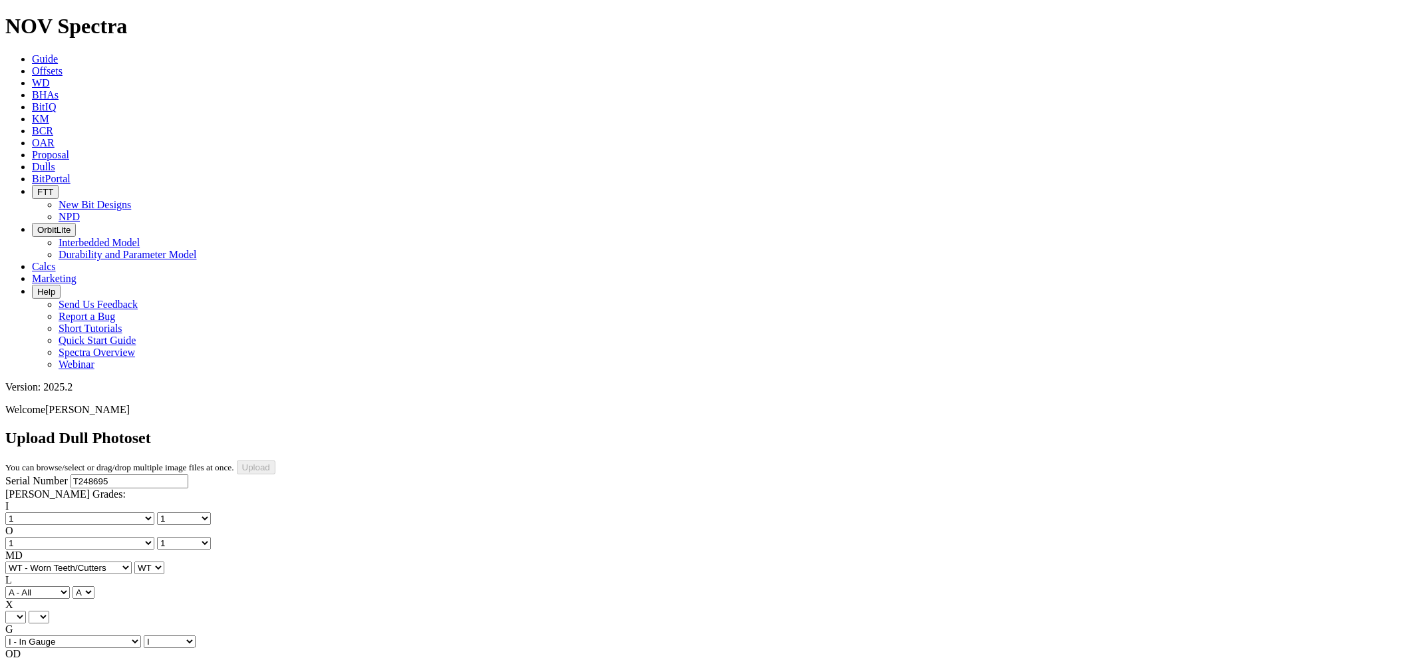
type input "[DATE]"
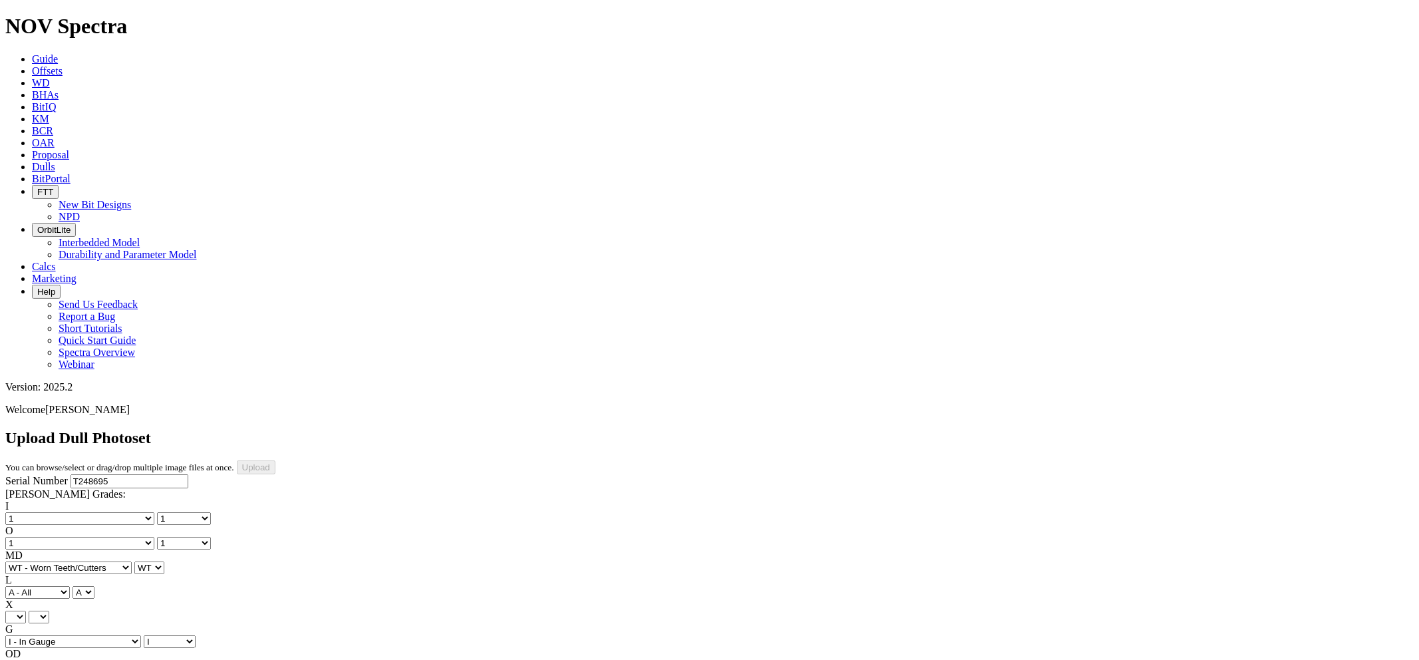
select select "string:TopPhoto"
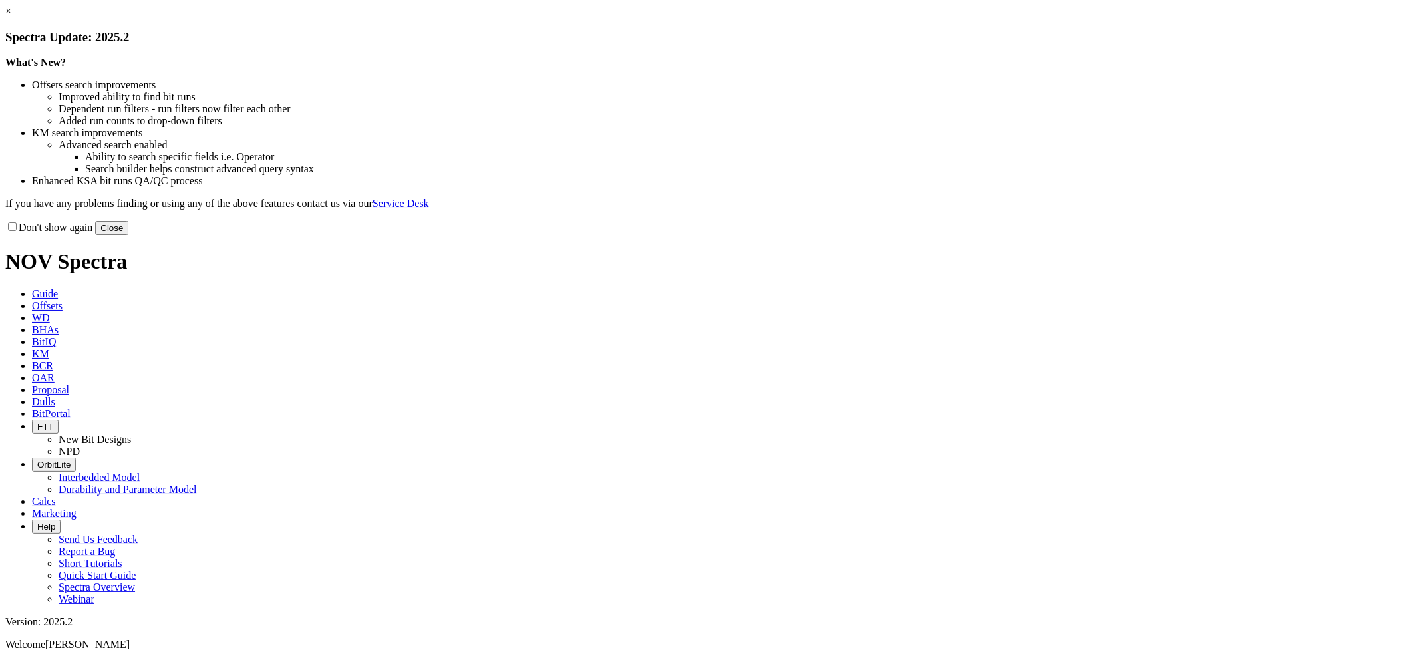
click at [11, 17] on link "×" at bounding box center [8, 10] width 6 height 11
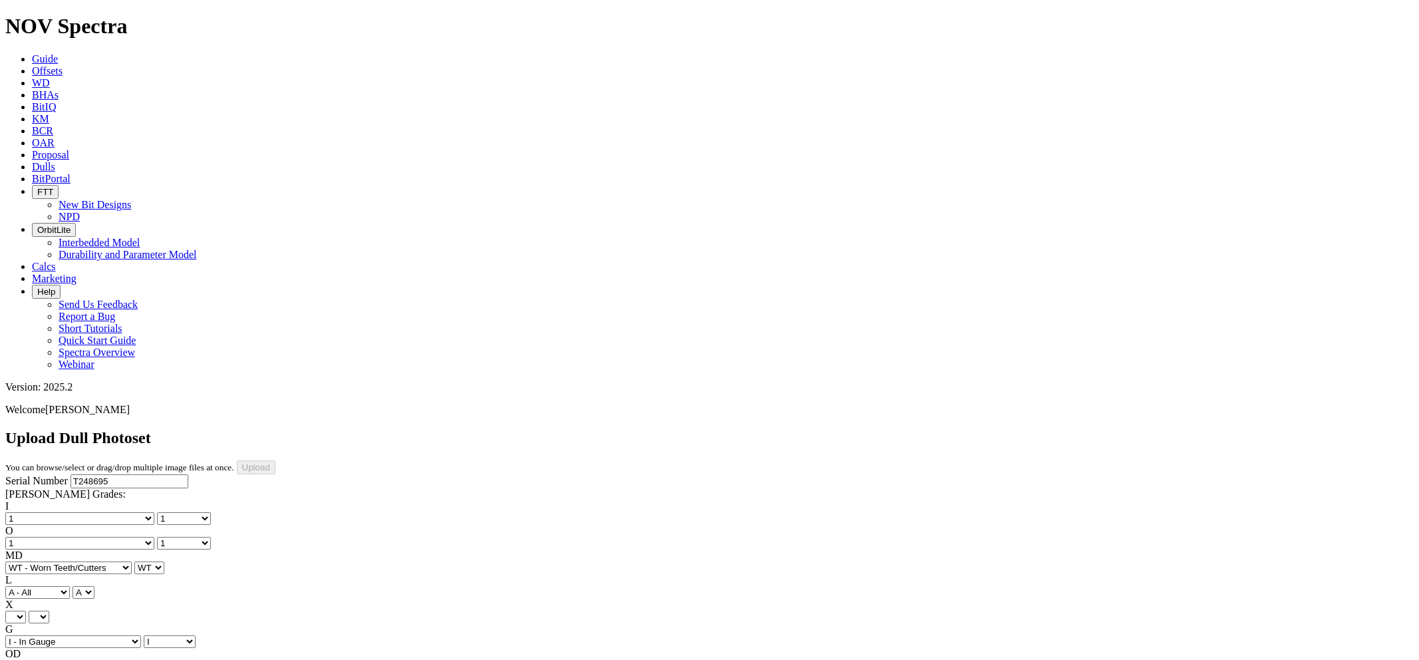
select select "number:1"
select select "string:WT"
select select "string:I"
select select "string:NO"
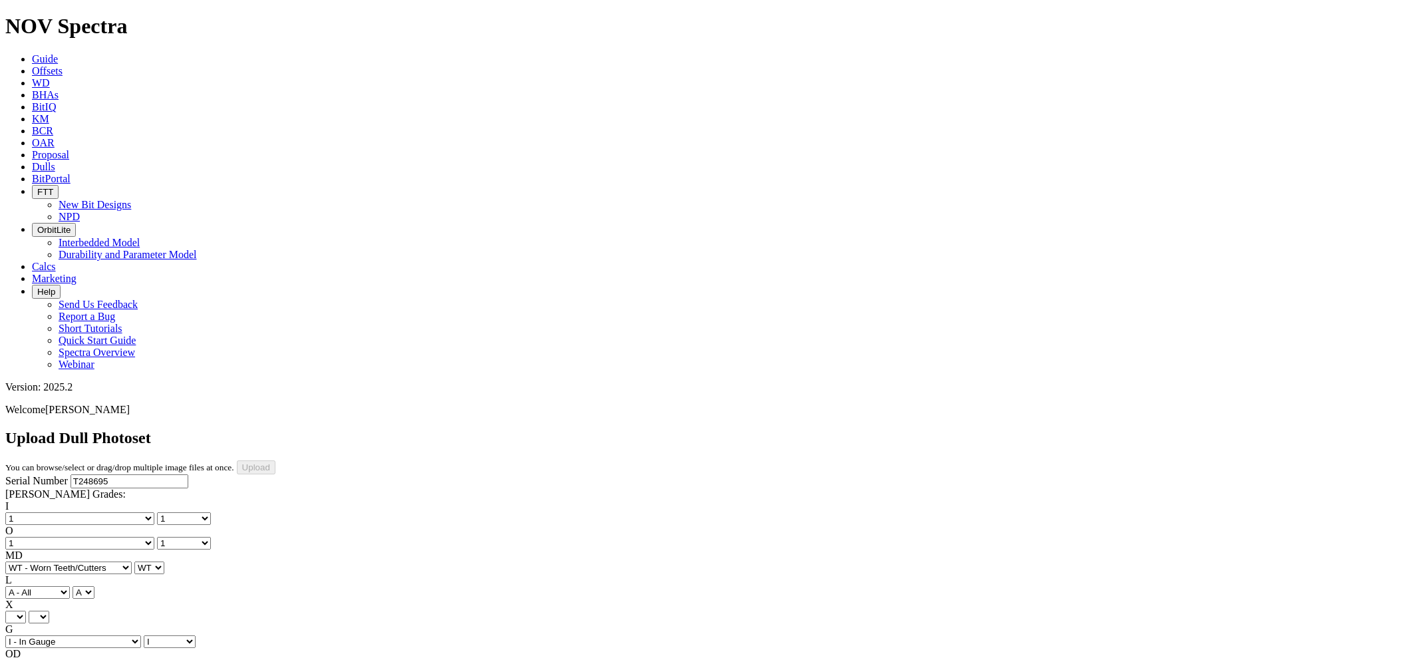
select select "string:TD"
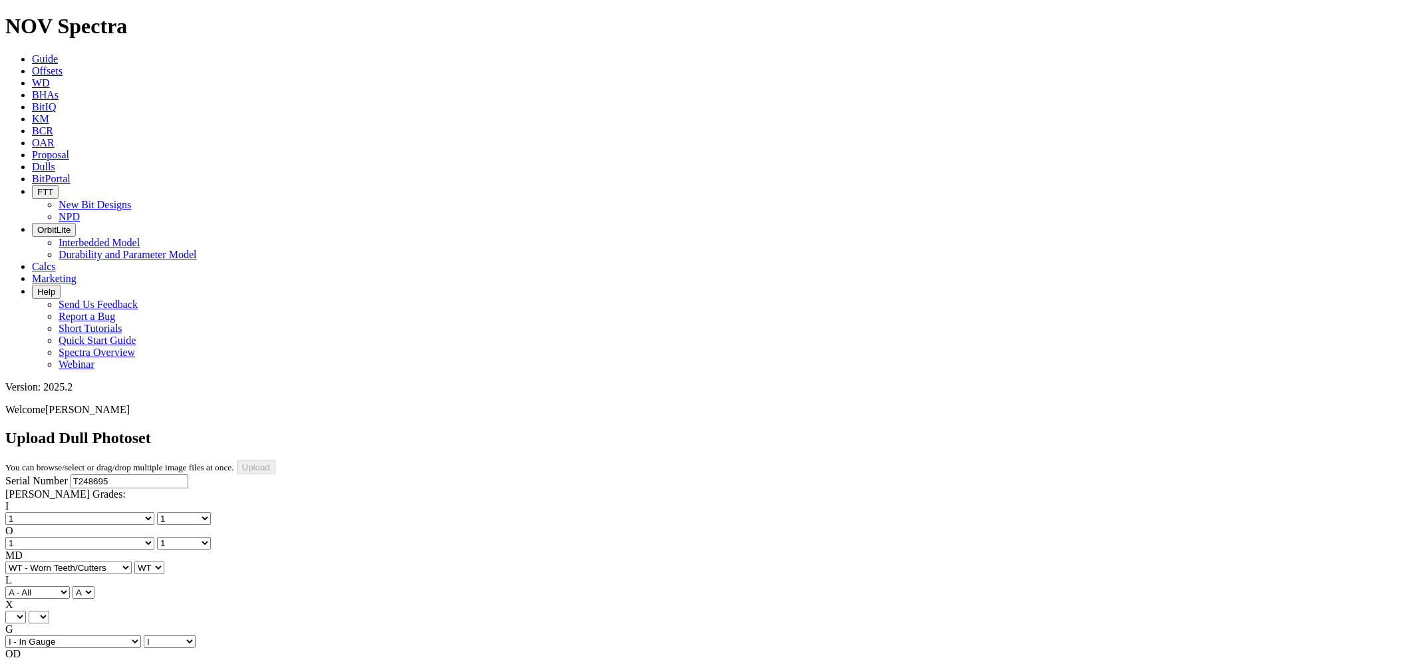
click at [26, 611] on select "X" at bounding box center [15, 617] width 21 height 13
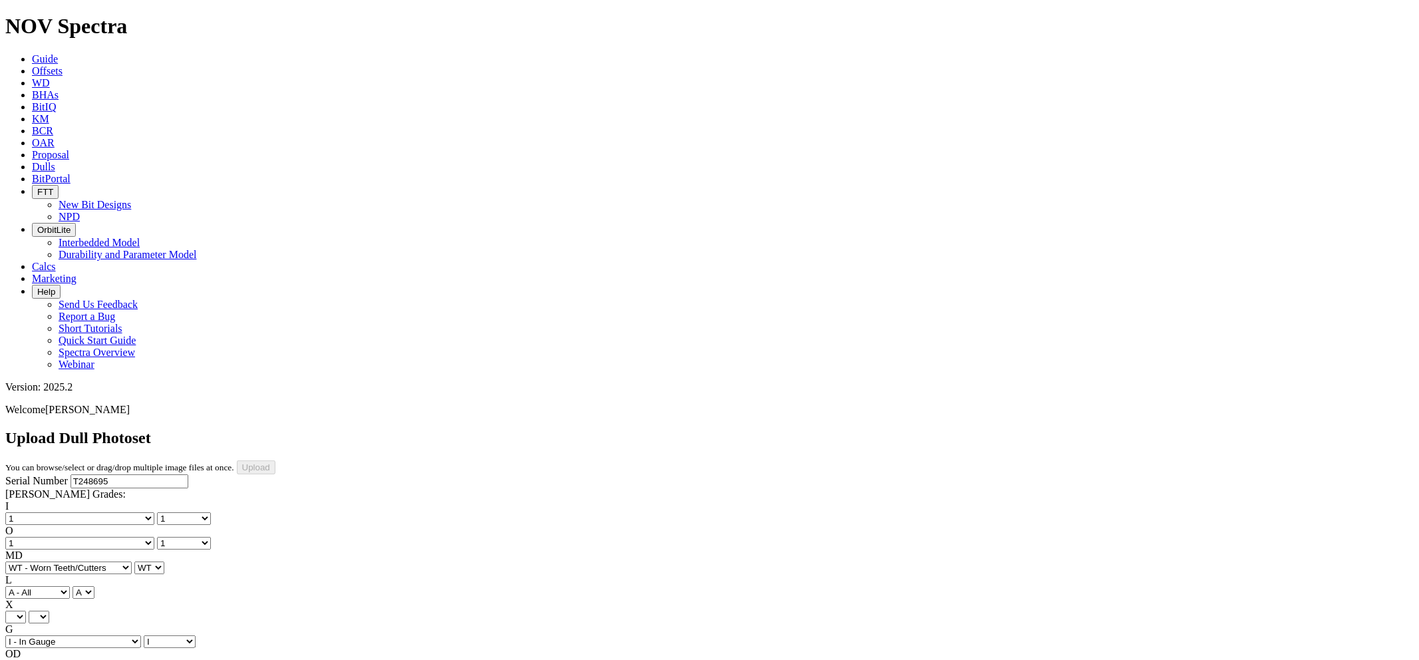
click at [26, 611] on select "X" at bounding box center [15, 617] width 21 height 13
